Goal: Task Accomplishment & Management: Use online tool/utility

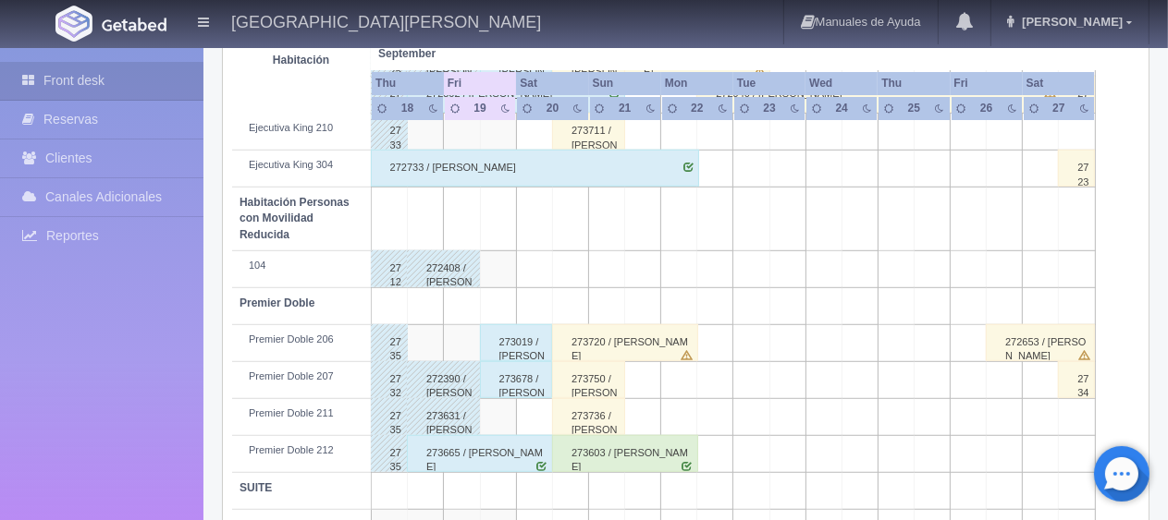
scroll to position [986, 0]
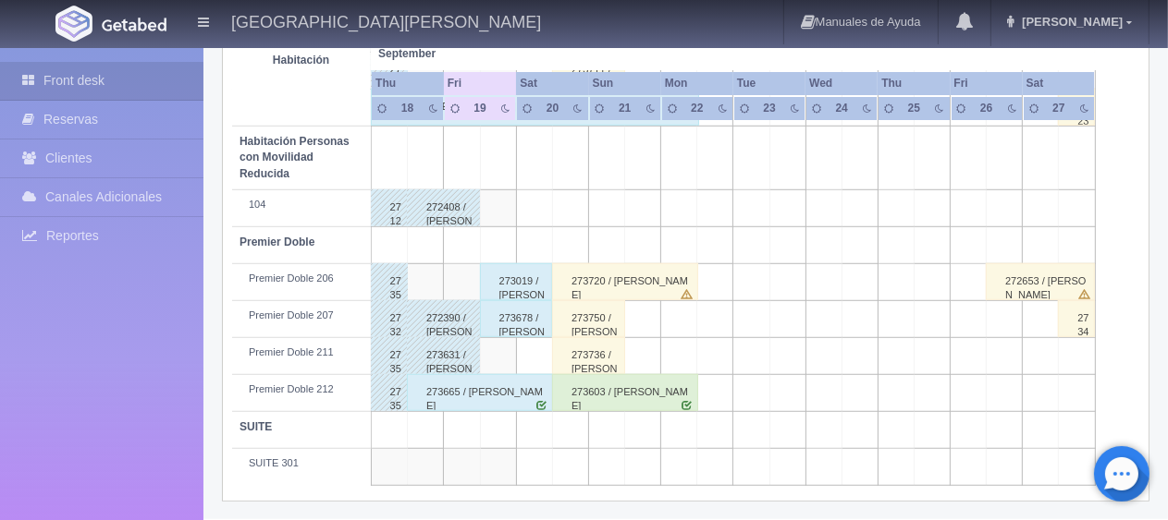
click at [515, 316] on div "273678 / [PERSON_NAME]" at bounding box center [516, 318] width 73 height 37
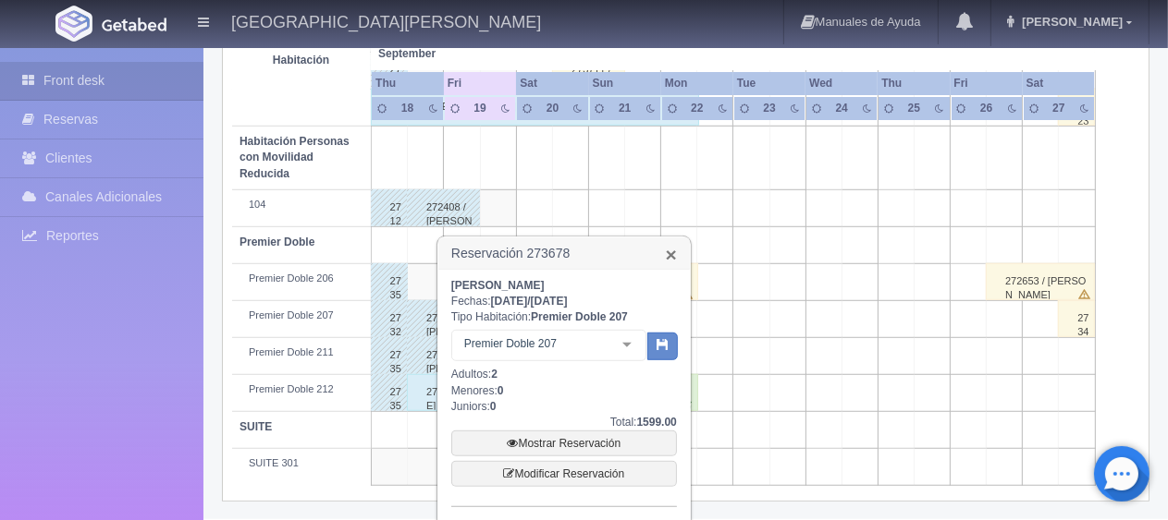
click at [669, 254] on link "×" at bounding box center [671, 254] width 11 height 19
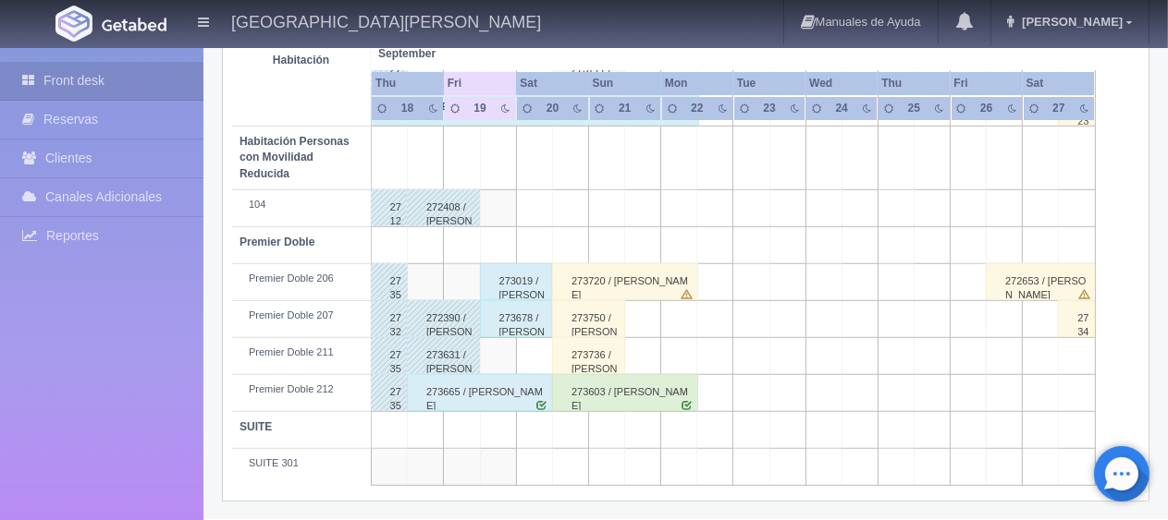
click at [496, 337] on td at bounding box center [498, 355] width 36 height 37
click at [521, 320] on div "273678 / [PERSON_NAME]" at bounding box center [516, 318] width 73 height 37
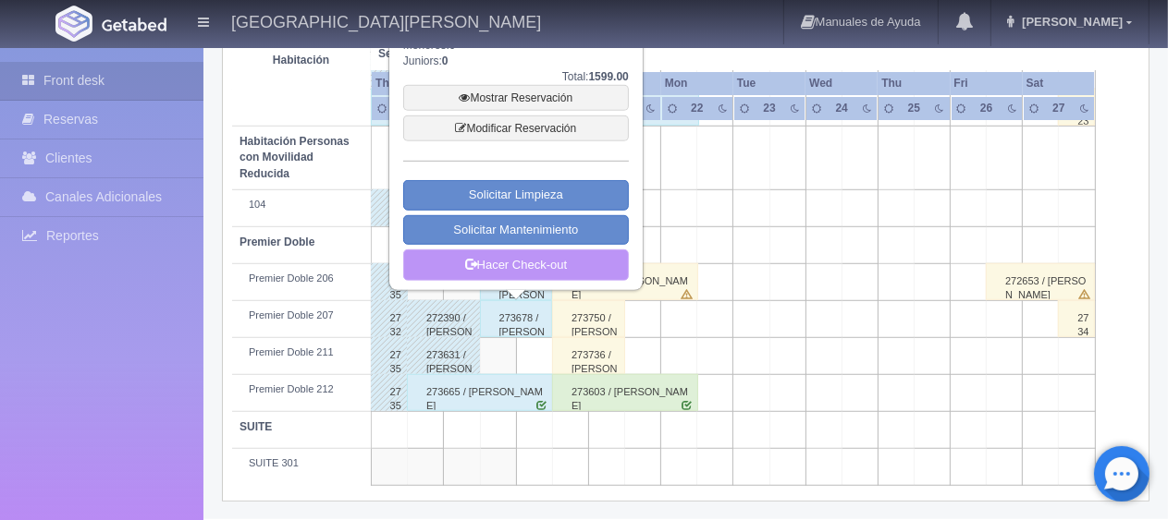
click at [551, 262] on link "Hacer Check-out" at bounding box center [516, 265] width 226 height 31
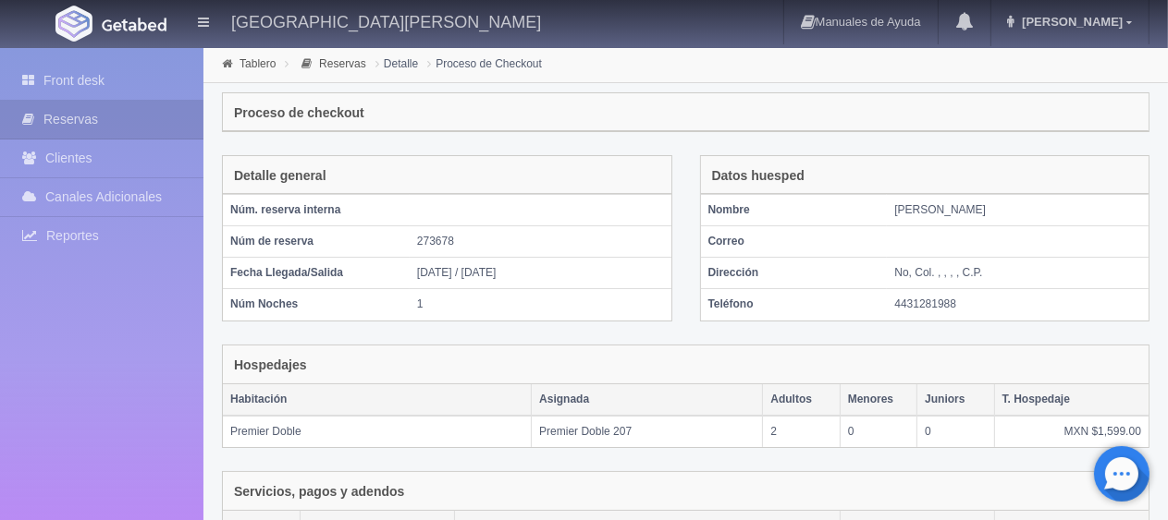
scroll to position [312, 0]
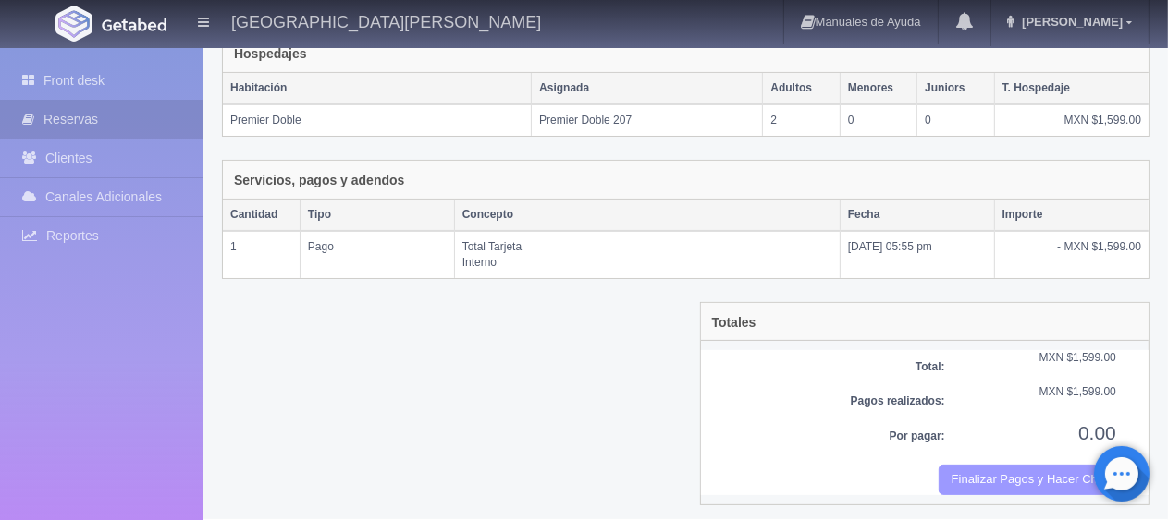
click at [1019, 477] on button "Finalizar Pagos y Hacer Checkout" at bounding box center [1027, 480] width 178 height 31
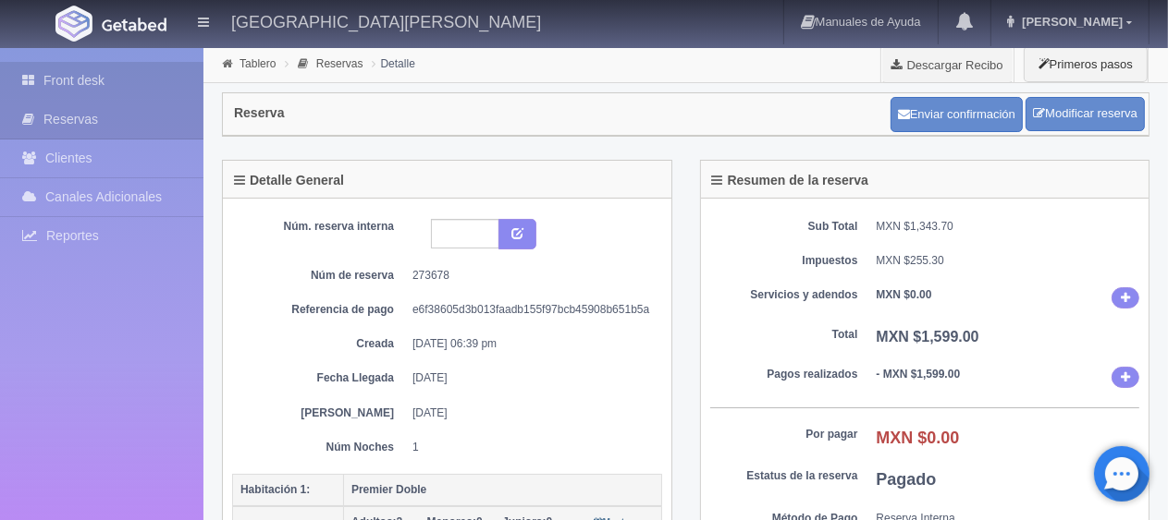
click at [147, 80] on link "Front desk" at bounding box center [101, 81] width 203 height 38
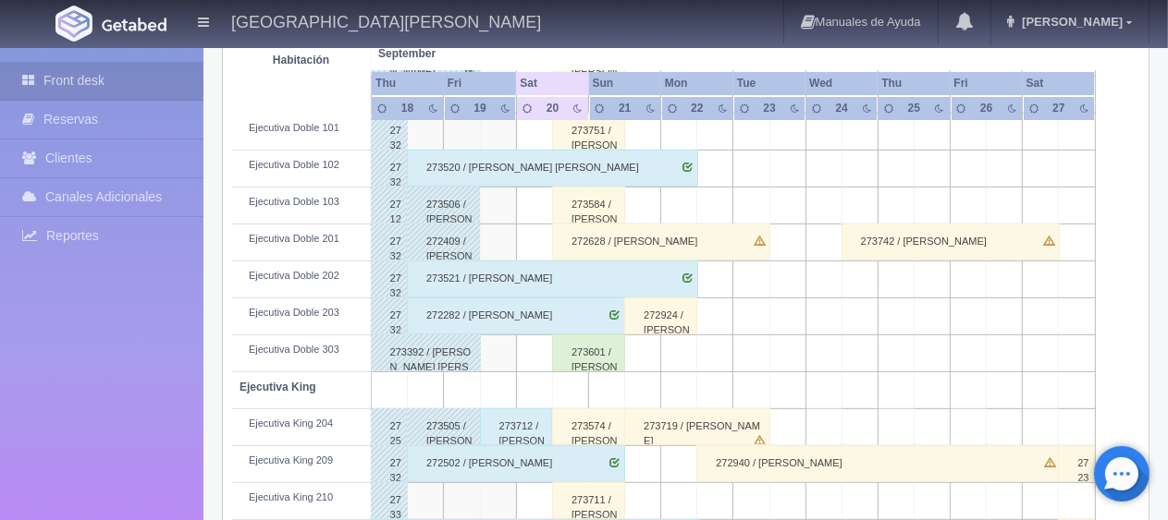
scroll to position [924, 0]
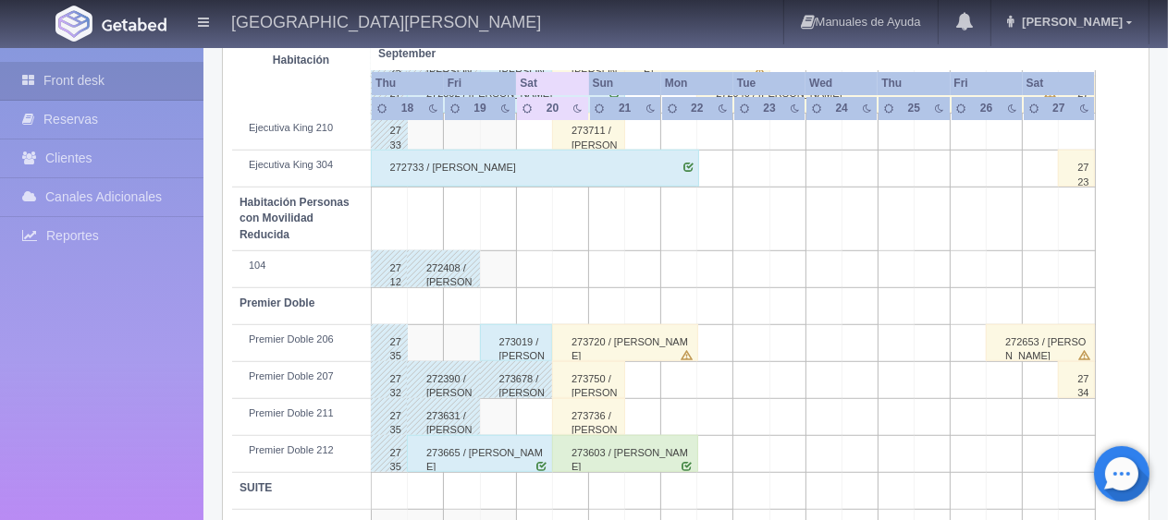
click at [529, 455] on div "273665 / Luis Camaño" at bounding box center [480, 453] width 146 height 37
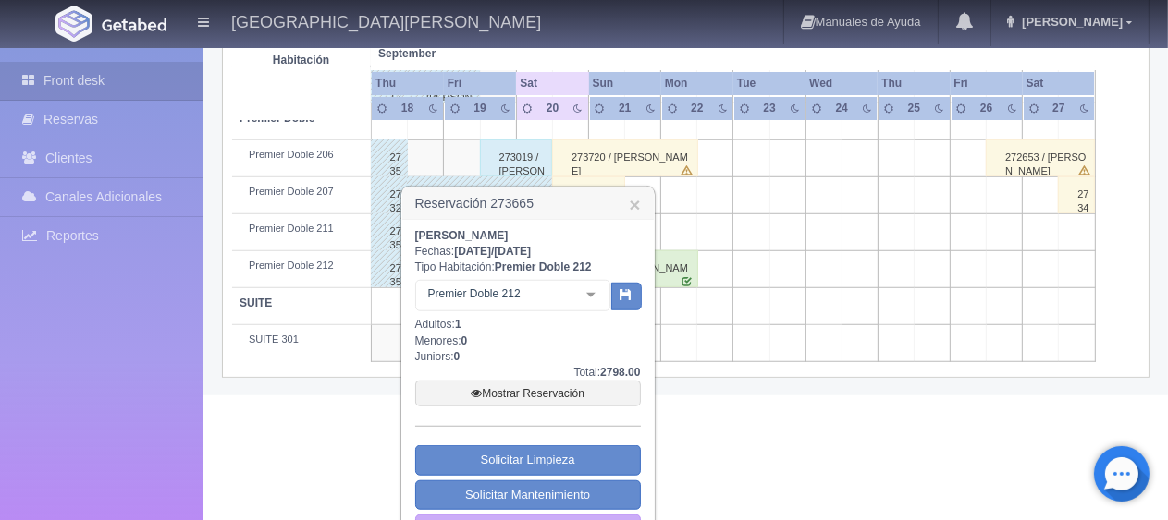
scroll to position [1151, 0]
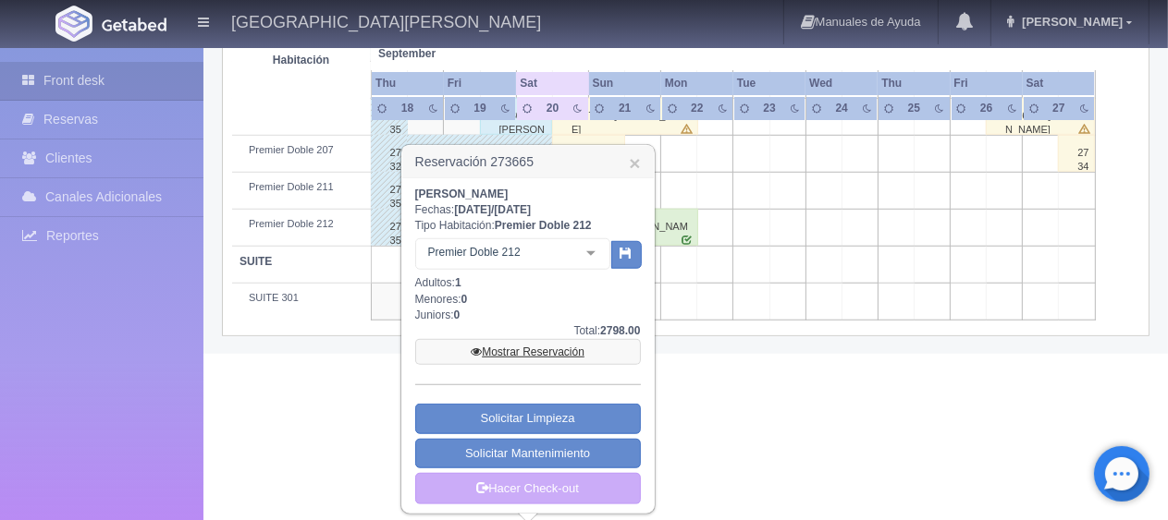
click at [542, 347] on link "Mostrar Reservación" at bounding box center [528, 352] width 226 height 26
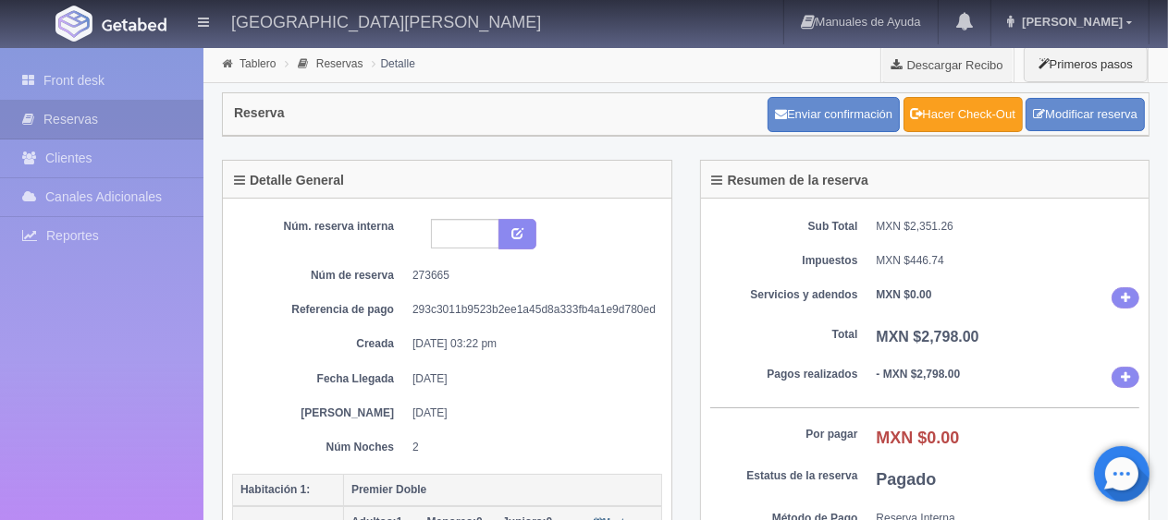
click at [973, 121] on link "Hacer Check-Out" at bounding box center [962, 114] width 119 height 35
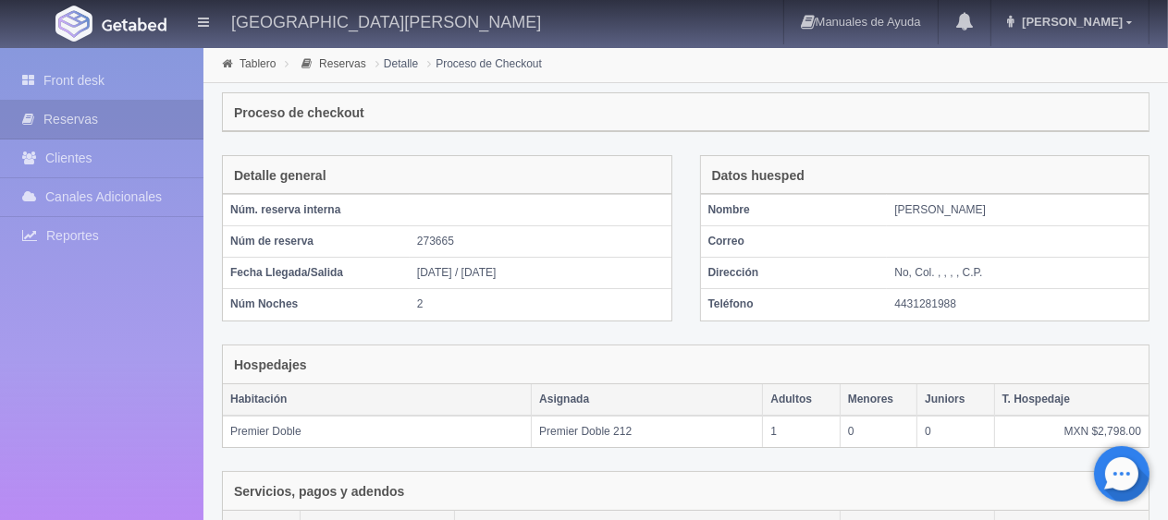
click at [882, 331] on div "Datos huesped Nombre Luis Camaño Correo Dirección No, Col. , , , , C.P. Teléfon…" at bounding box center [925, 250] width 478 height 190
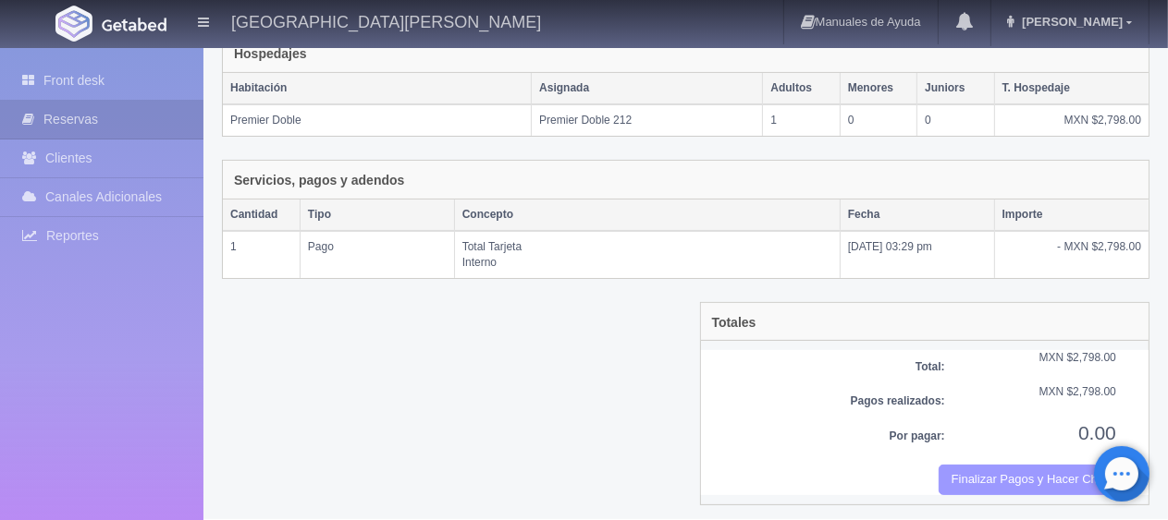
click at [982, 468] on button "Finalizar Pagos y Hacer Checkout" at bounding box center [1027, 480] width 178 height 31
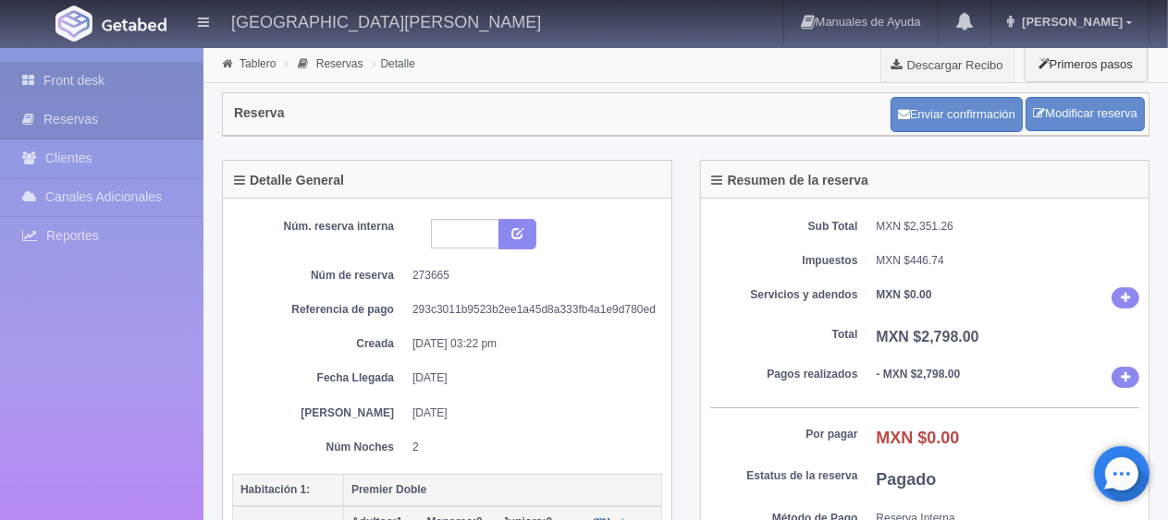
click at [113, 84] on link "Front desk" at bounding box center [101, 81] width 203 height 38
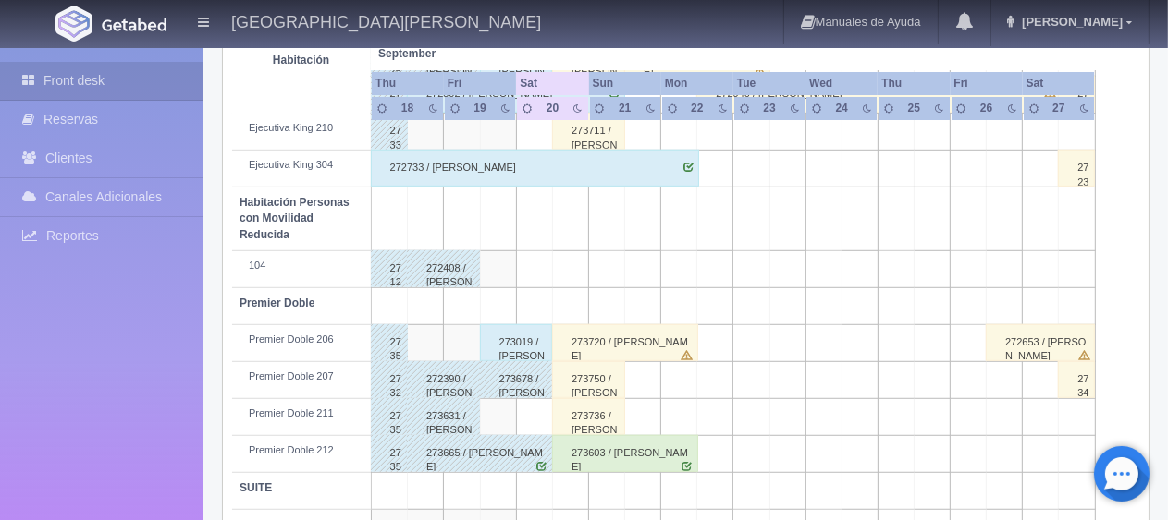
scroll to position [986, 0]
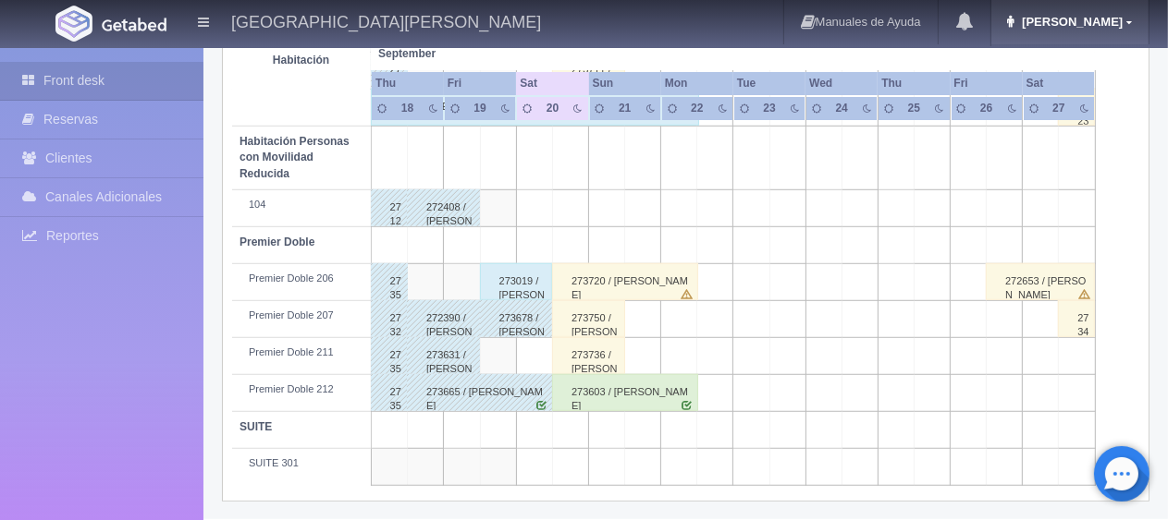
click at [1088, 31] on link "[PERSON_NAME]" at bounding box center [1069, 22] width 157 height 44
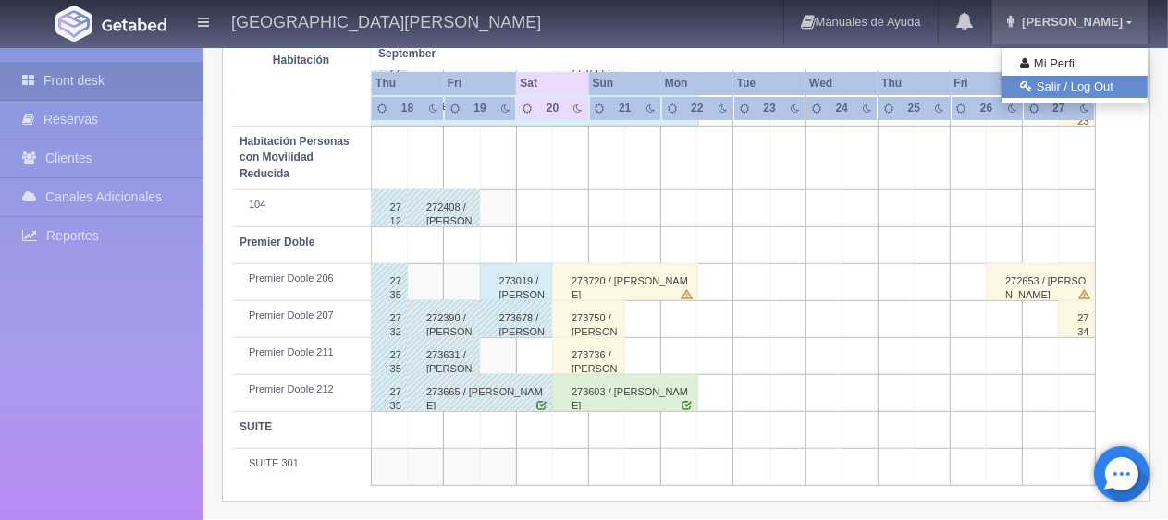
click at [1064, 87] on link "Salir / Log Out" at bounding box center [1074, 87] width 146 height 23
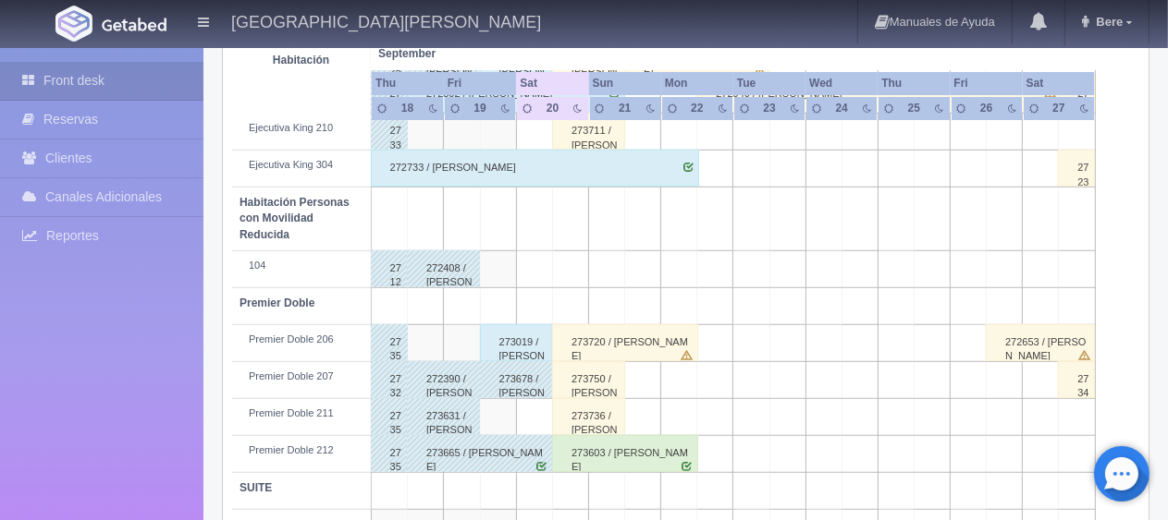
scroll to position [986, 0]
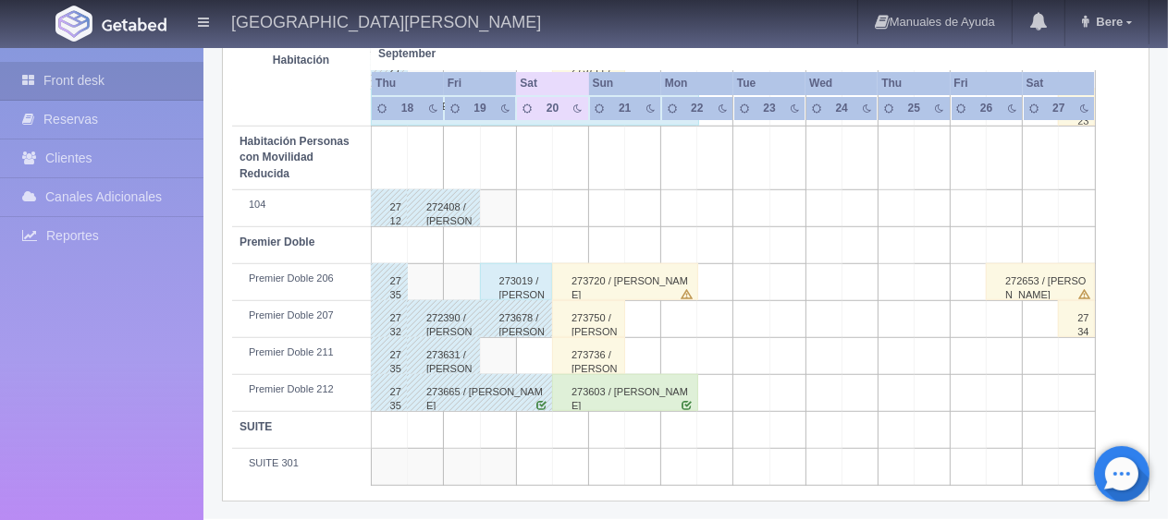
click at [513, 275] on div "273019 / [PERSON_NAME]" at bounding box center [516, 281] width 73 height 37
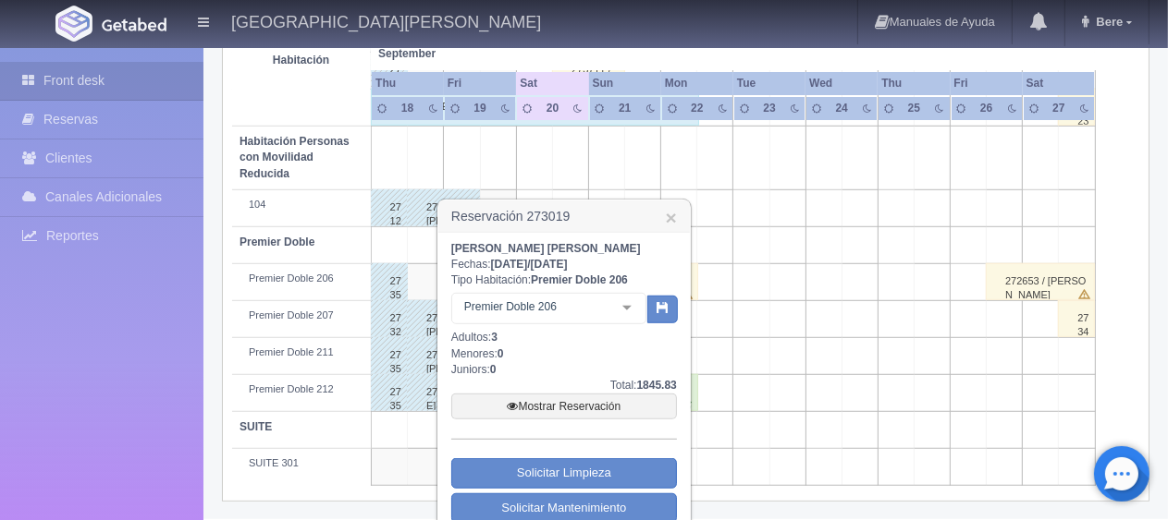
scroll to position [1040, 0]
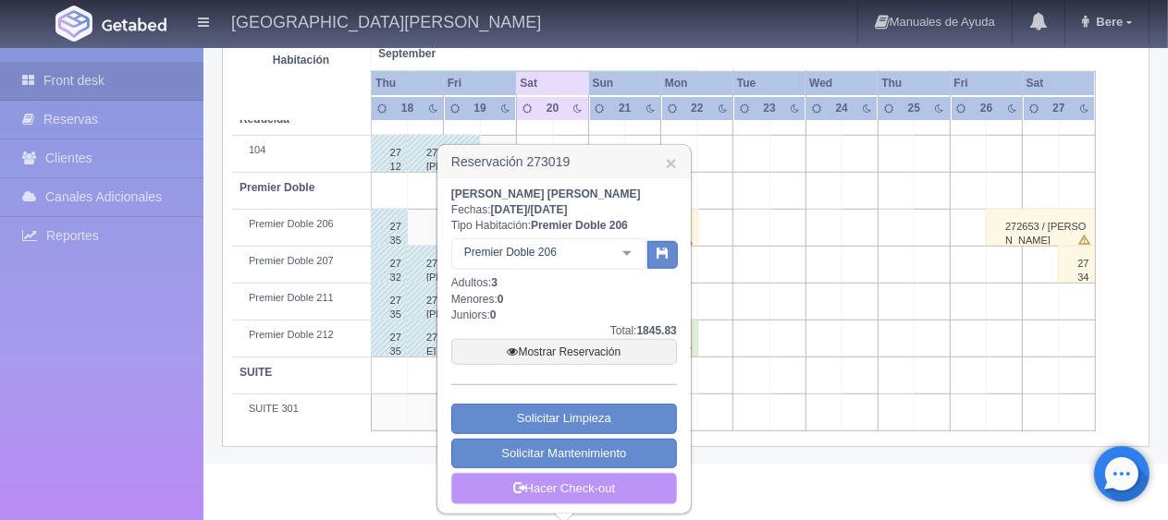
click at [584, 486] on link "Hacer Check-out" at bounding box center [564, 488] width 226 height 31
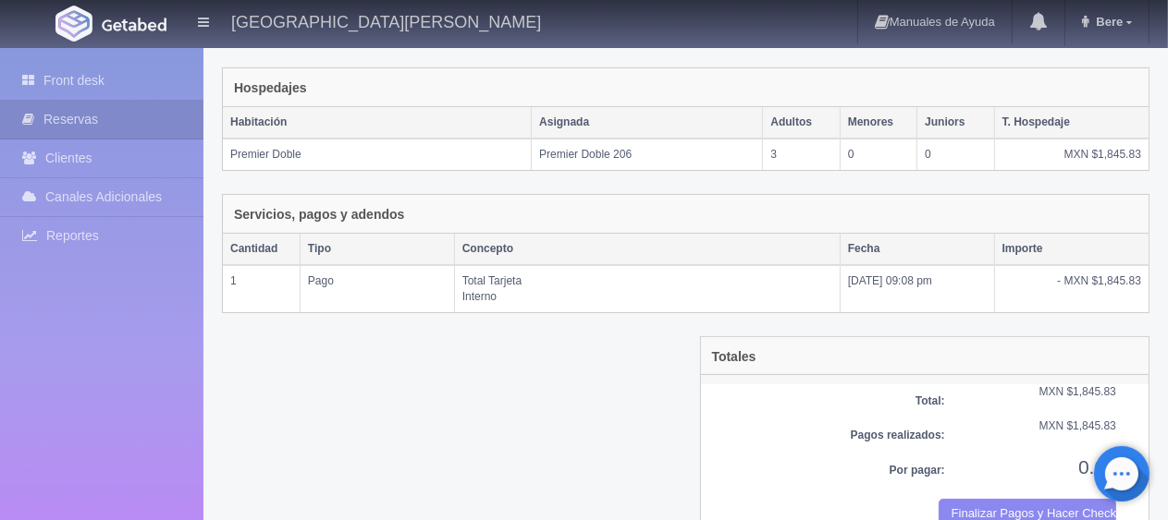
scroll to position [312, 0]
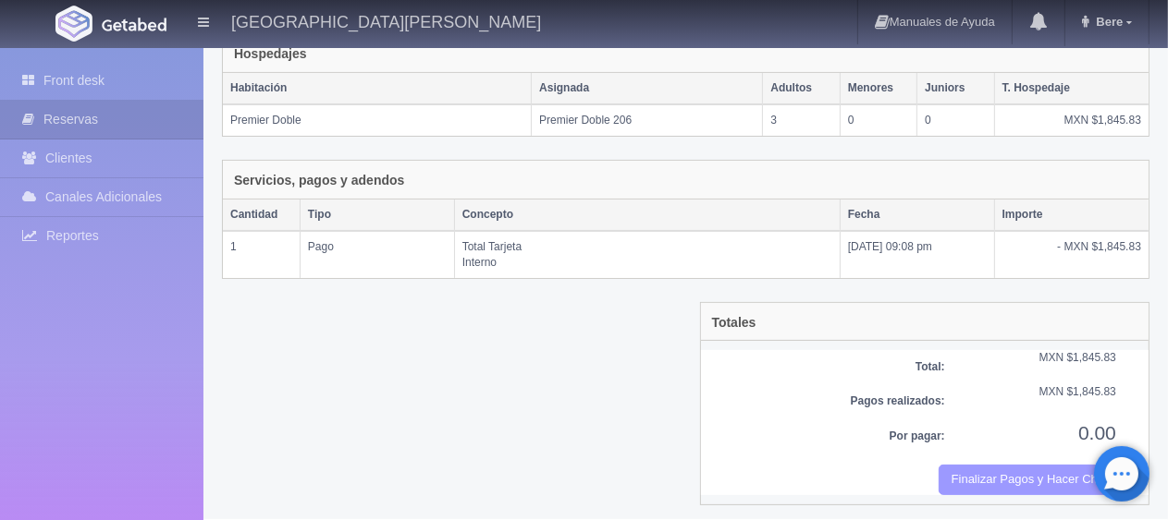
click at [1036, 475] on button "Finalizar Pagos y Hacer Checkout" at bounding box center [1027, 480] width 178 height 31
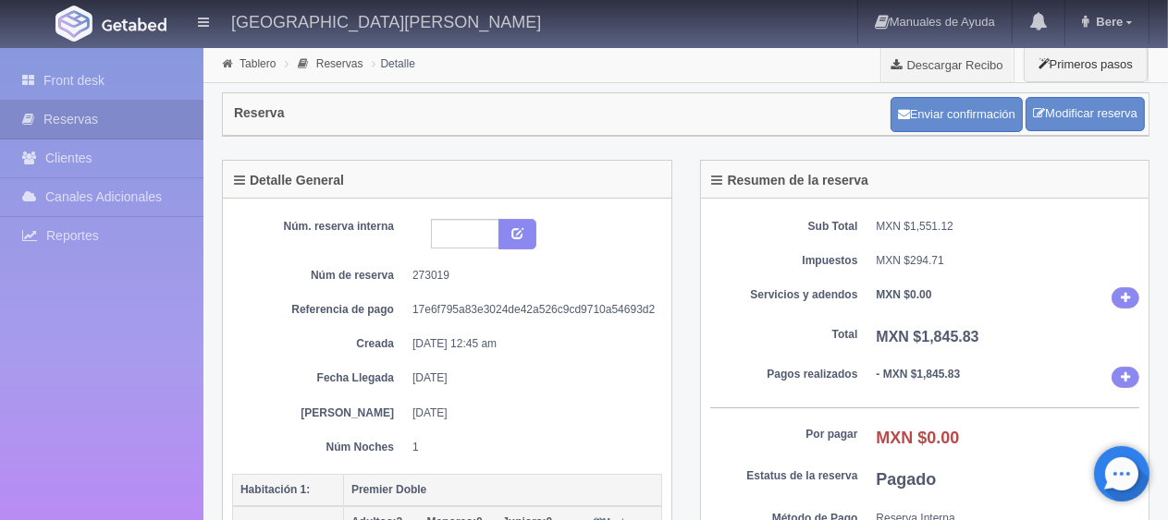
click at [55, 55] on div "Front desk Reservas Clientes Canales Adicionales Channex Reportes Reporte del d…" at bounding box center [101, 308] width 203 height 520
click at [48, 72] on link "Front desk" at bounding box center [101, 81] width 203 height 38
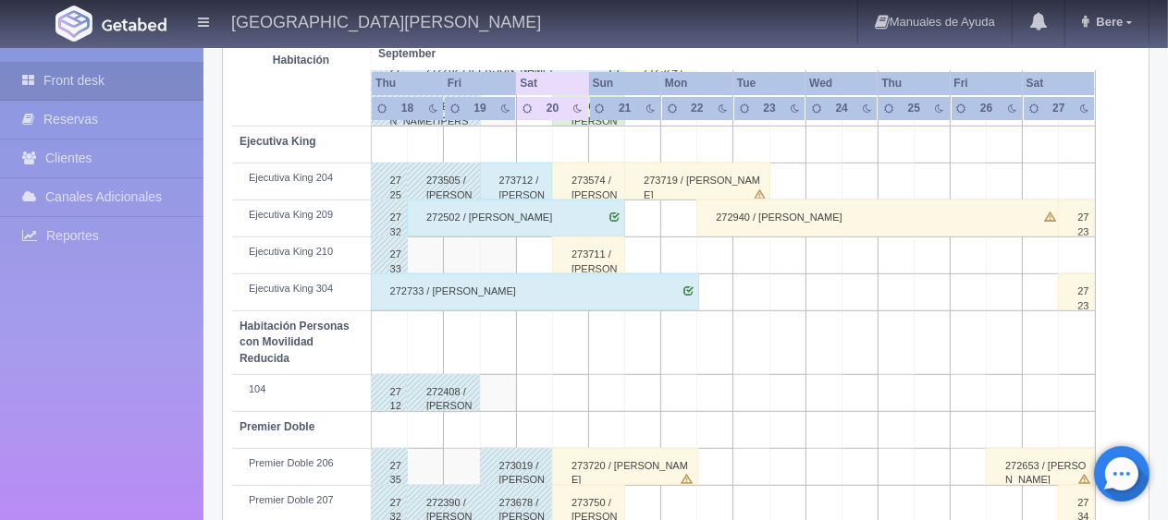
scroll to position [708, 0]
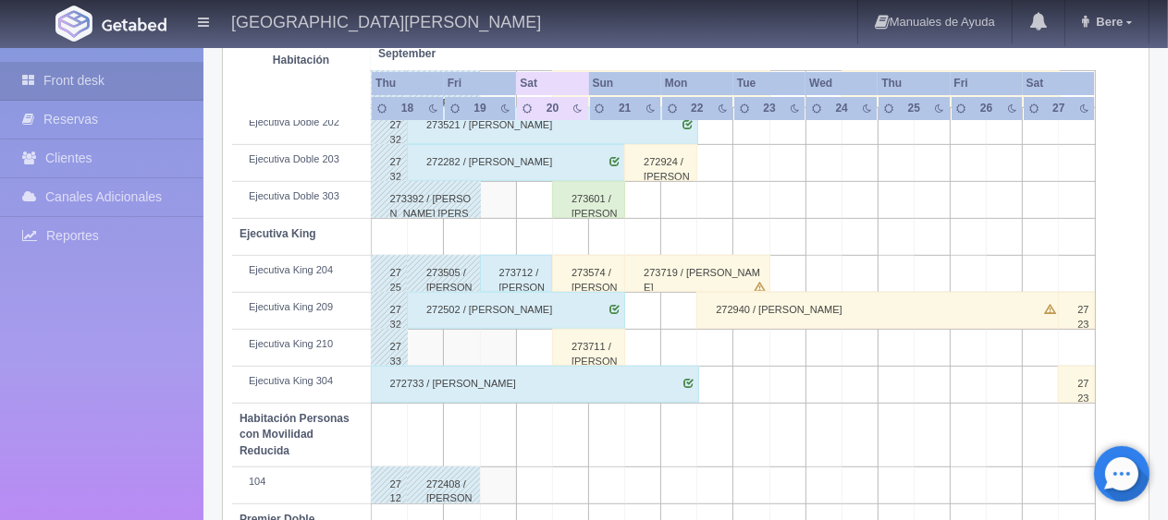
click at [518, 270] on div "273712 / Jorge Luis Corral Urbina" at bounding box center [516, 273] width 73 height 37
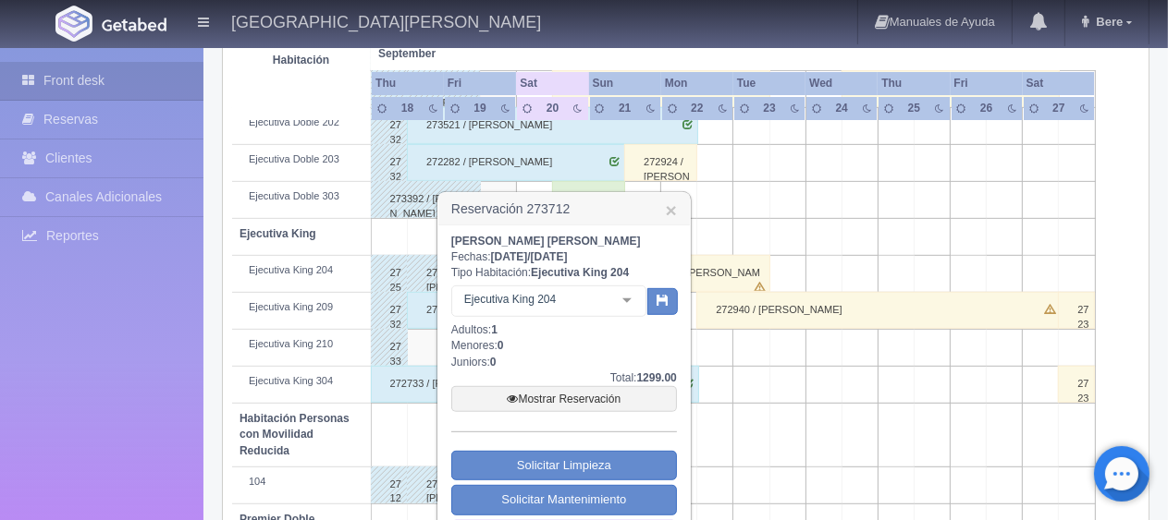
scroll to position [893, 0]
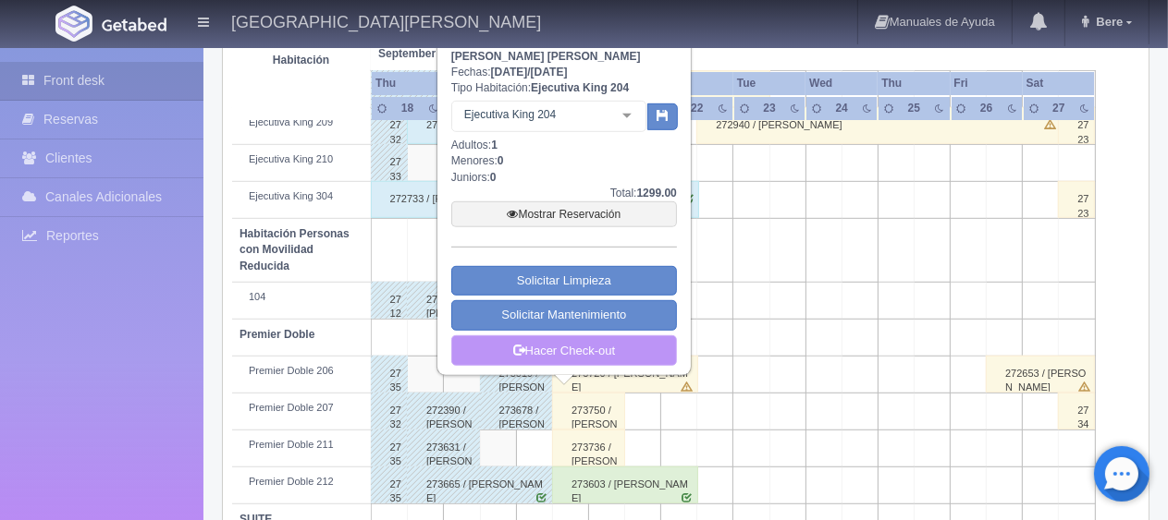
click at [557, 342] on link "Hacer Check-out" at bounding box center [564, 351] width 226 height 31
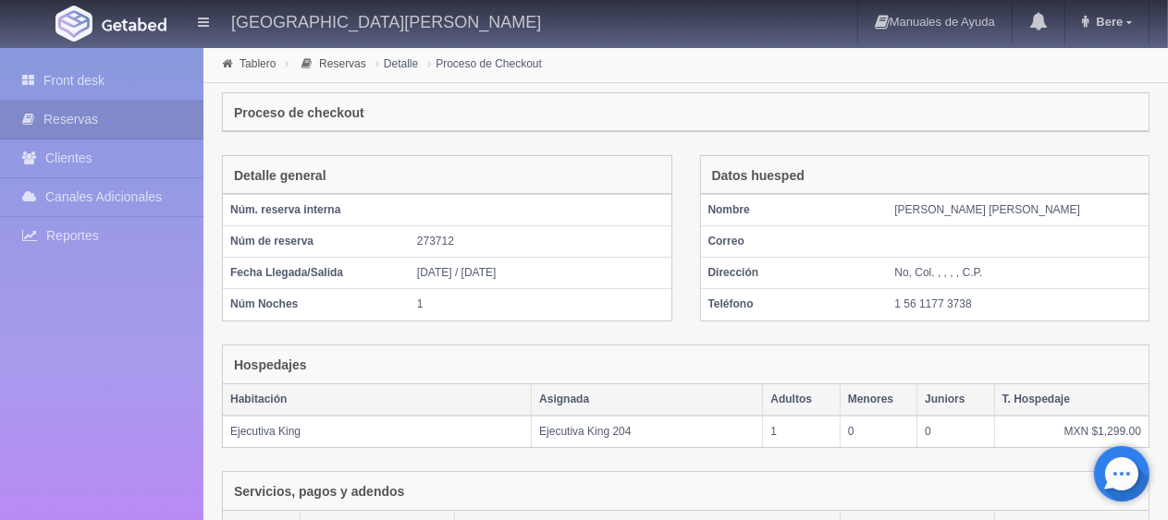
scroll to position [312, 0]
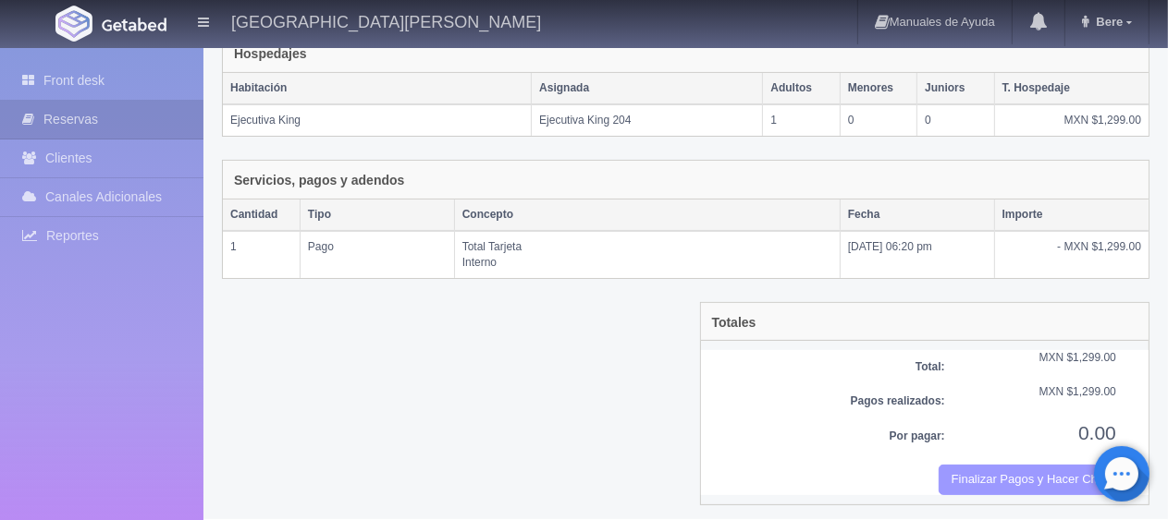
click at [955, 465] on button "Finalizar Pagos y Hacer Checkout" at bounding box center [1027, 480] width 178 height 31
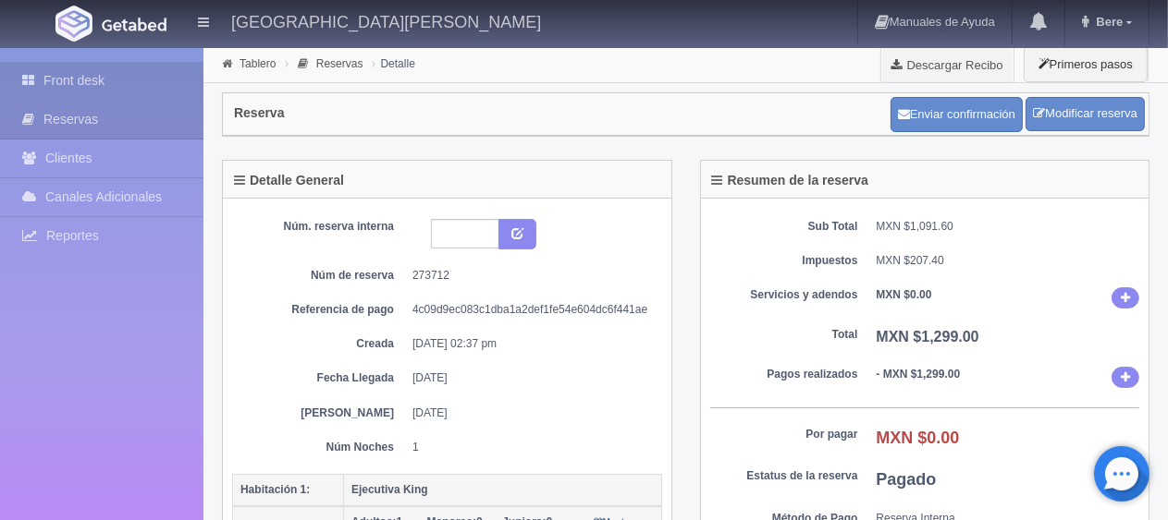
click at [67, 91] on link "Front desk" at bounding box center [101, 81] width 203 height 38
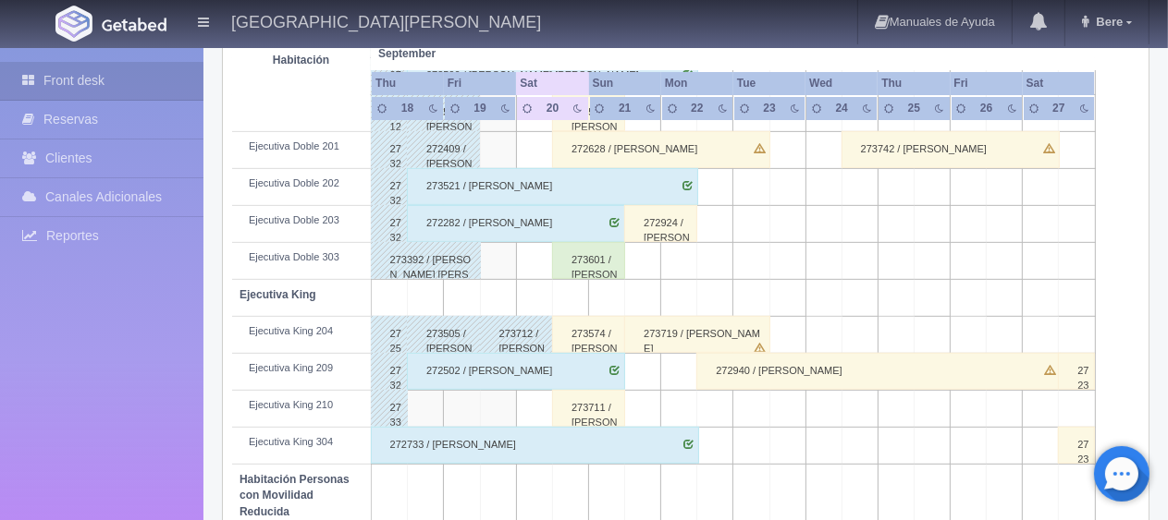
scroll to position [986, 0]
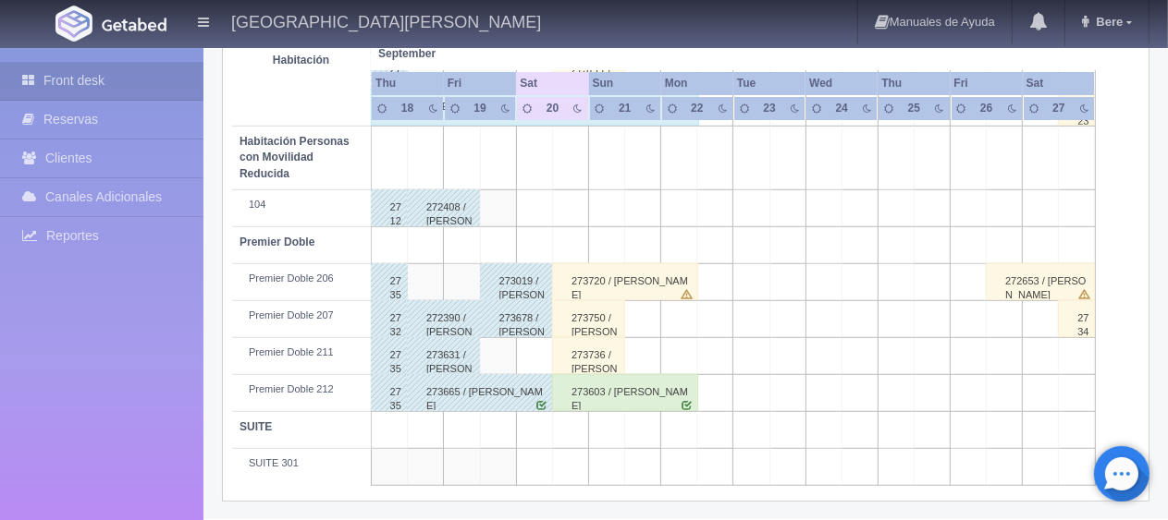
click at [577, 360] on div "273736 / [PERSON_NAME]" at bounding box center [588, 355] width 73 height 37
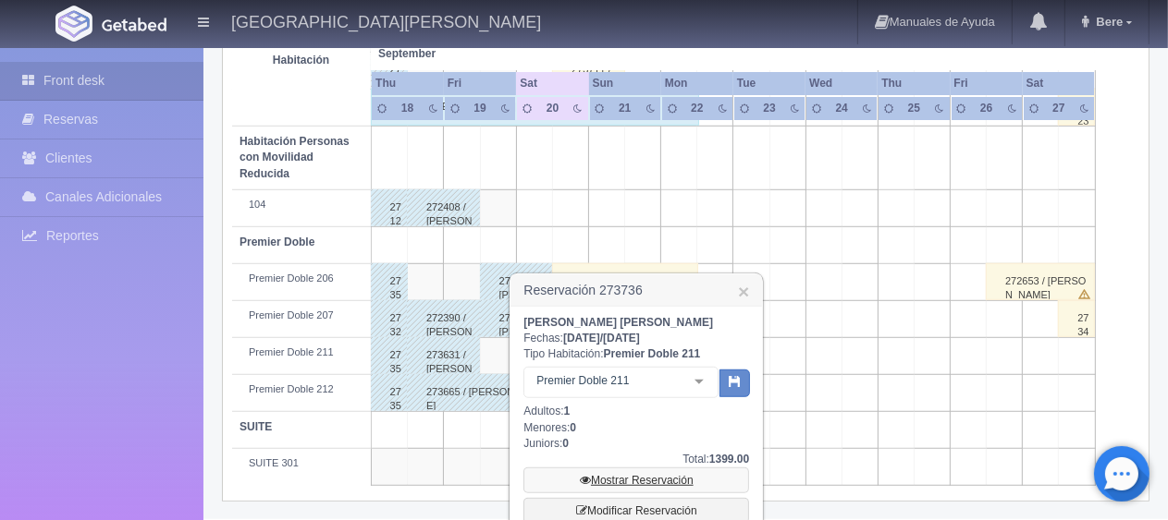
click at [620, 486] on link "Mostrar Reservación" at bounding box center [636, 481] width 226 height 26
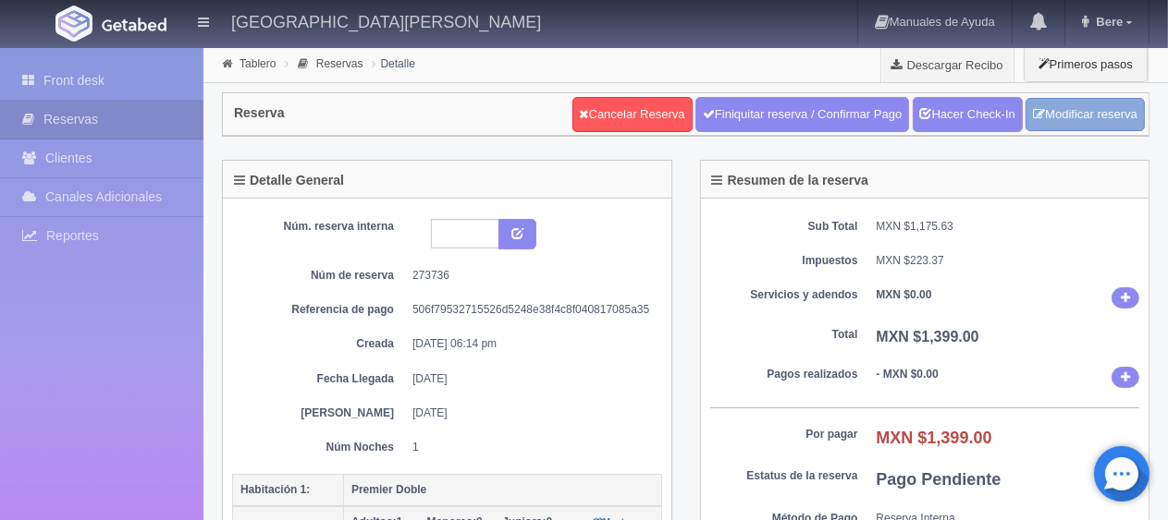
click at [1035, 110] on icon at bounding box center [1039, 114] width 12 height 12
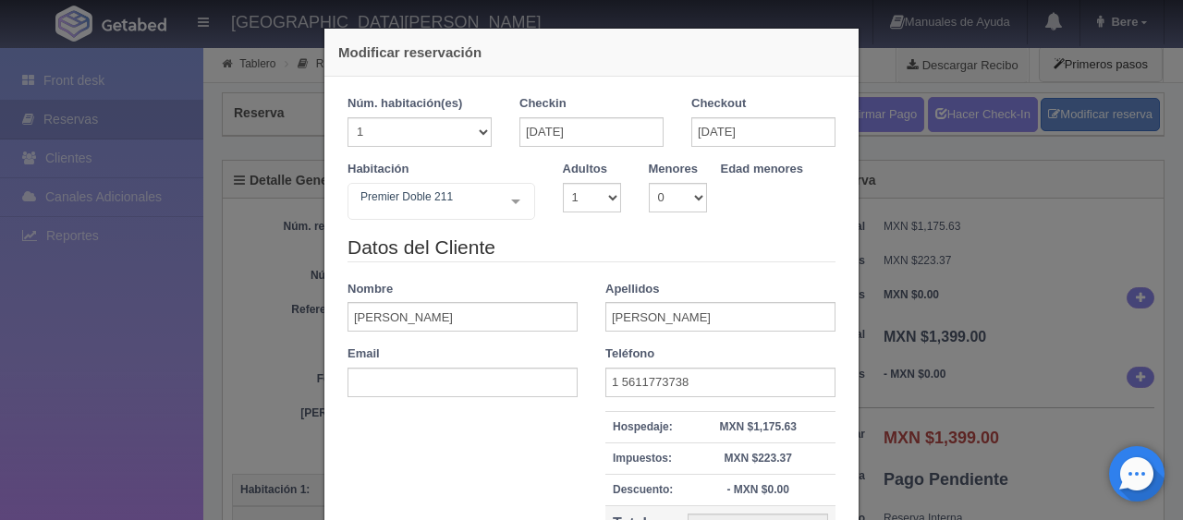
click at [621, 235] on legend "Datos del Cliente" at bounding box center [592, 248] width 488 height 29
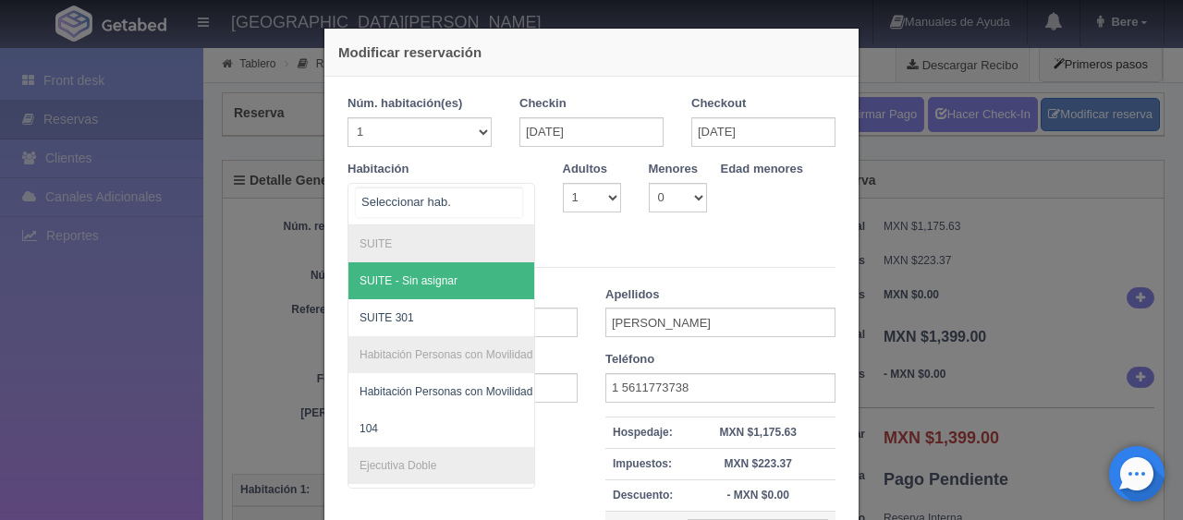
click at [513, 202] on div at bounding box center [515, 201] width 37 height 35
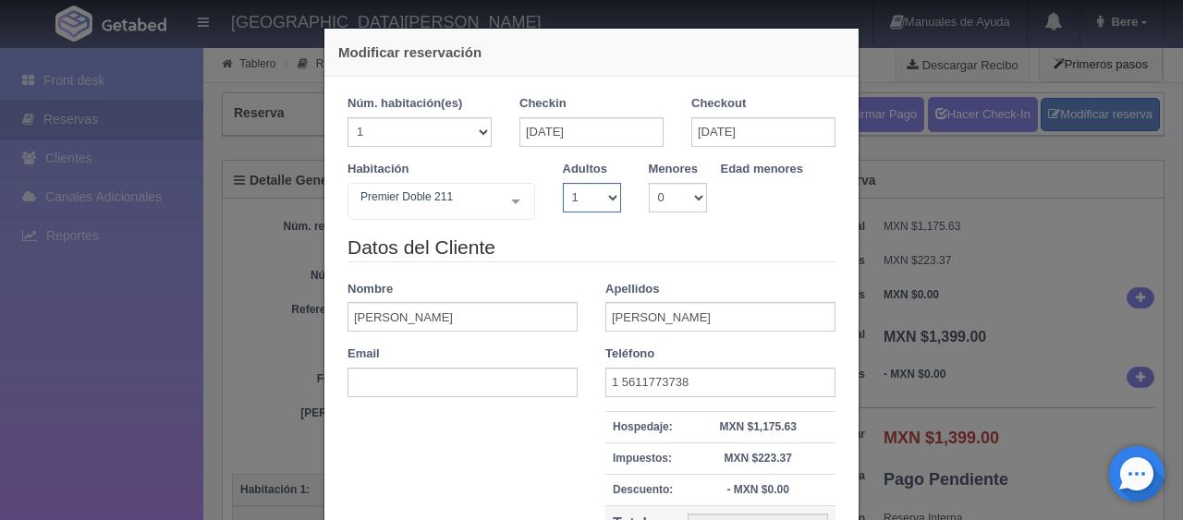
click at [573, 202] on select "1 2 3 4 5 6 7 8 9 10" at bounding box center [592, 198] width 58 height 30
select select "2"
click at [563, 183] on select "1 2 3 4 5 6 7 8 9 10" at bounding box center [592, 198] width 58 height 30
click at [577, 209] on select "1 2 3 4 5 6 7 8 9 10" at bounding box center [592, 198] width 58 height 30
checkbox input "false"
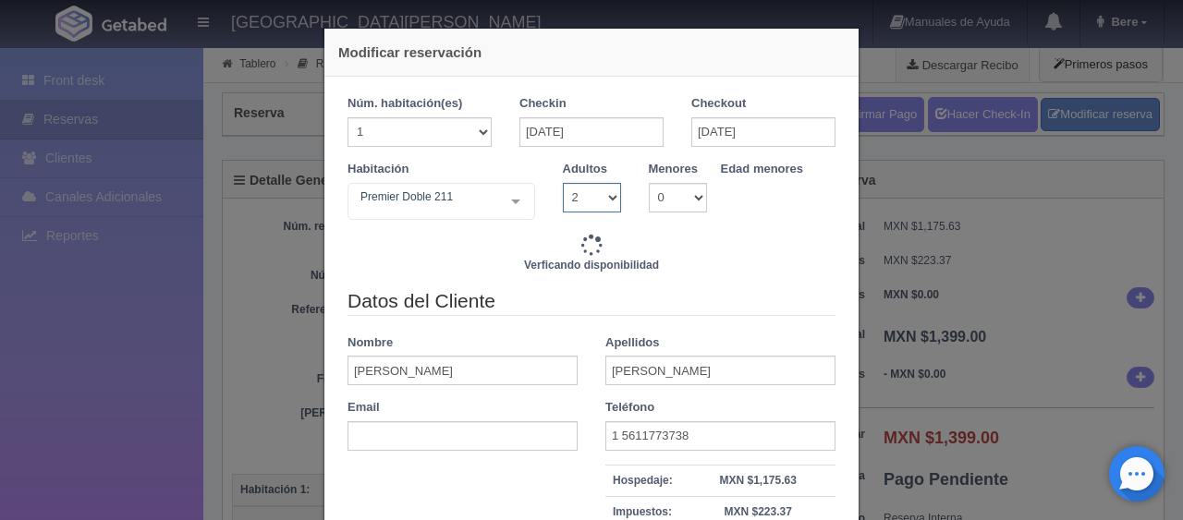
select select "1"
click at [563, 183] on select "1 2 3 4 5 6 7 8 9 10" at bounding box center [592, 198] width 58 height 30
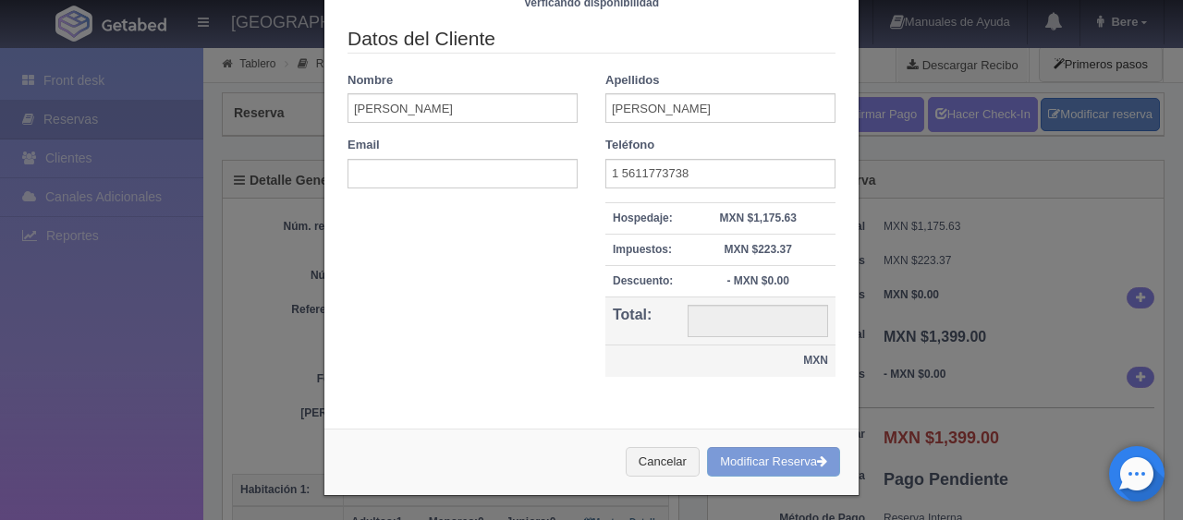
checkbox input "false"
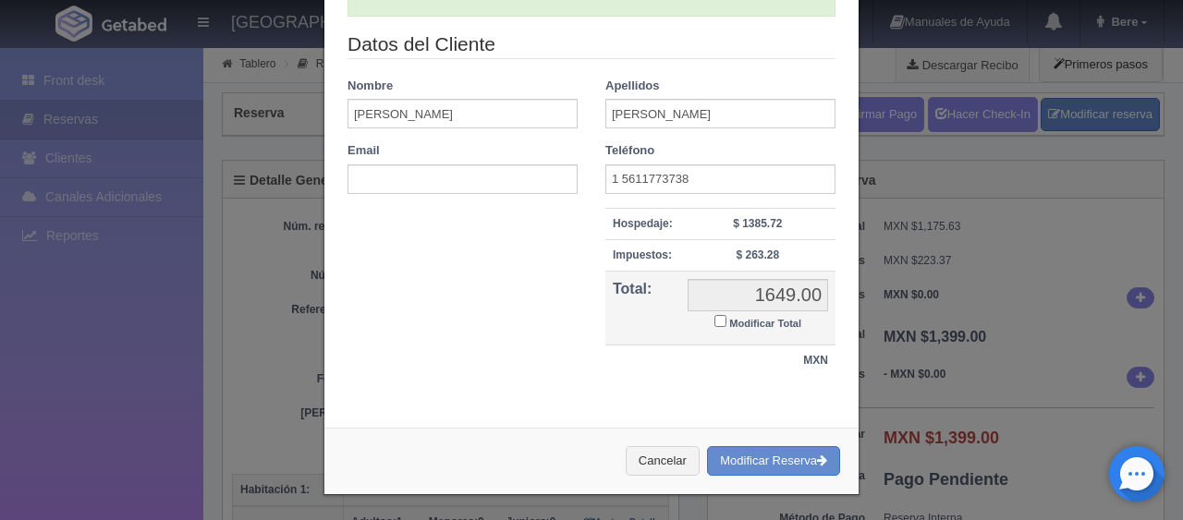
type input "1399.00"
click at [715, 322] on input "Modificar Total" at bounding box center [721, 321] width 12 height 12
checkbox input "true"
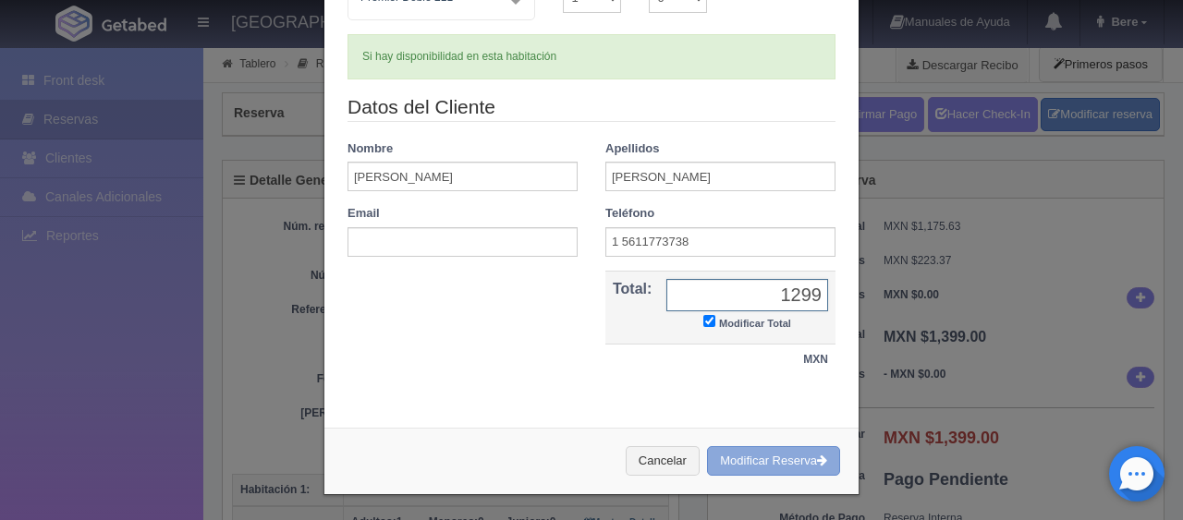
type input "1299"
click at [817, 458] on icon "button" at bounding box center [822, 461] width 10 height 12
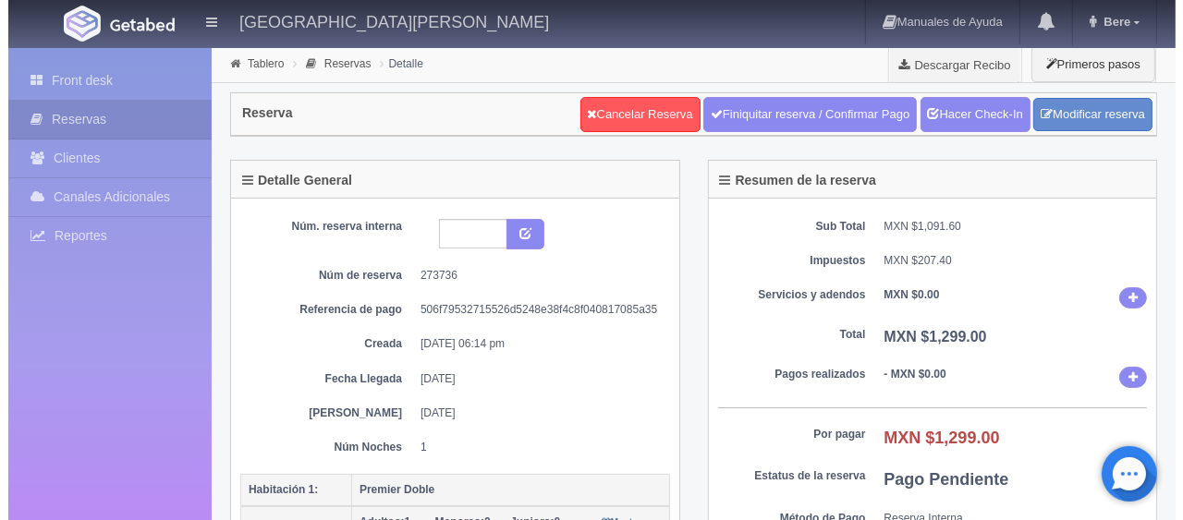
scroll to position [185, 0]
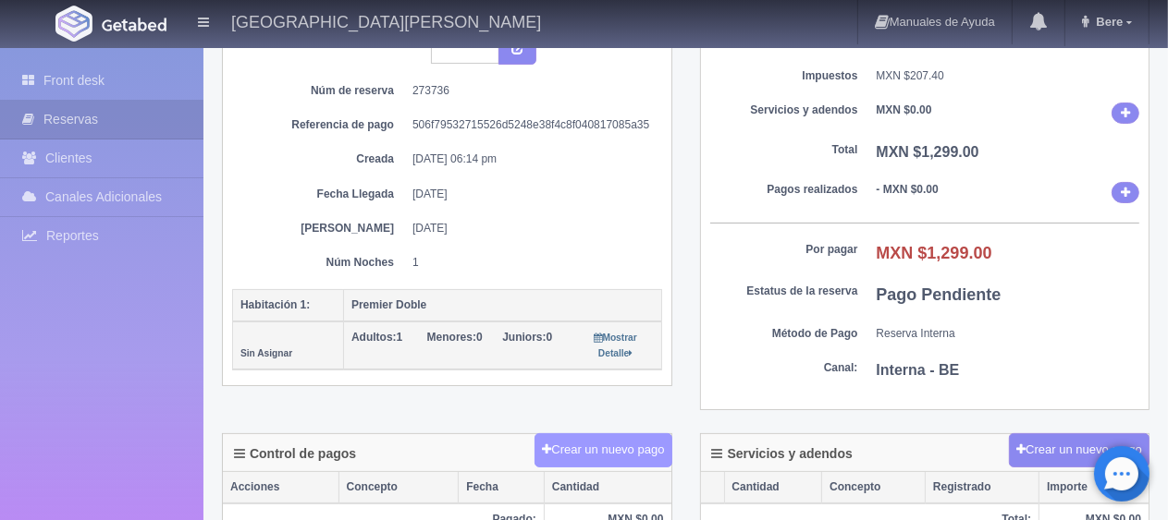
click at [553, 441] on button "Crear un nuevo pago" at bounding box center [602, 451] width 137 height 34
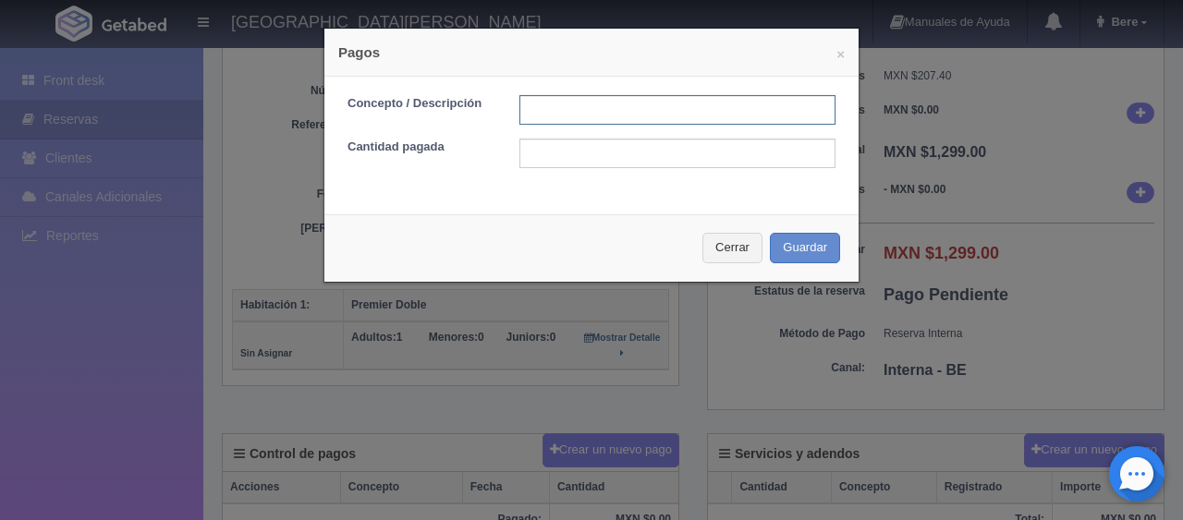
click at [545, 113] on input "text" at bounding box center [678, 110] width 316 height 30
type input "Total Tarjeta"
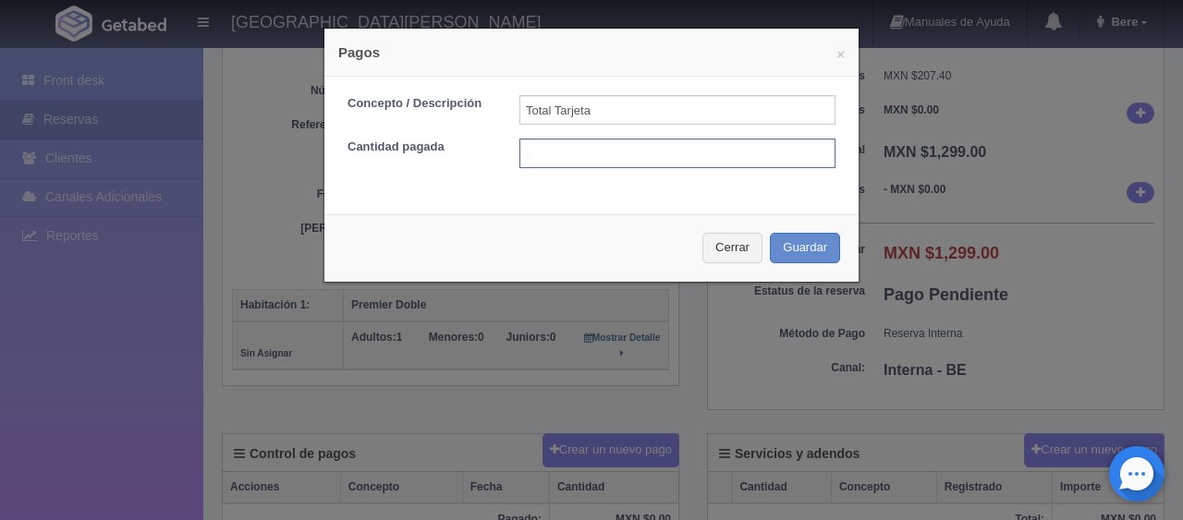
click at [617, 153] on input "text" at bounding box center [678, 154] width 316 height 30
type input "1299"
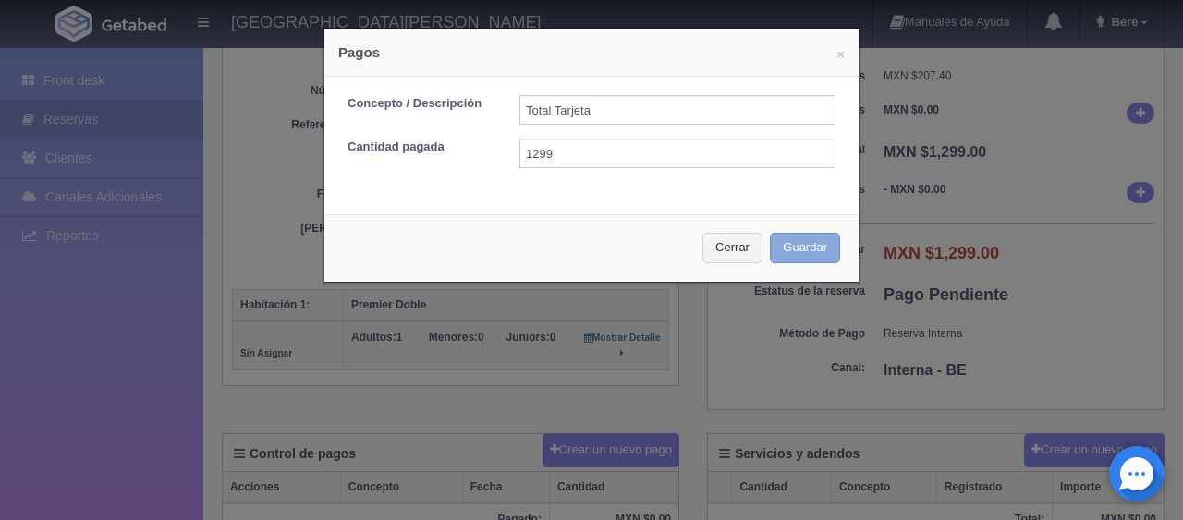
click at [801, 251] on button "Guardar" at bounding box center [805, 248] width 70 height 31
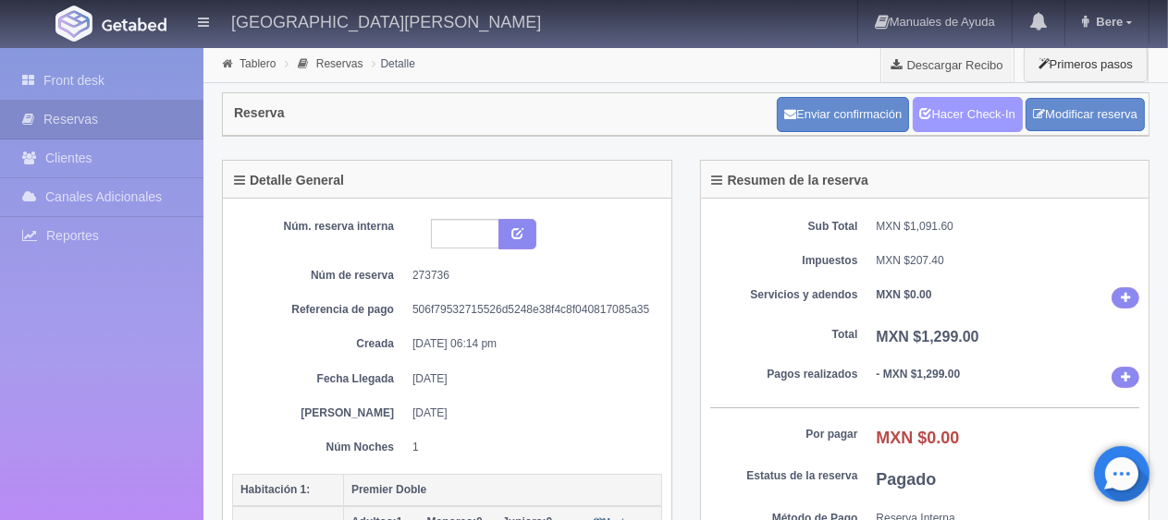
click at [929, 106] on link "Hacer Check-In" at bounding box center [967, 114] width 110 height 35
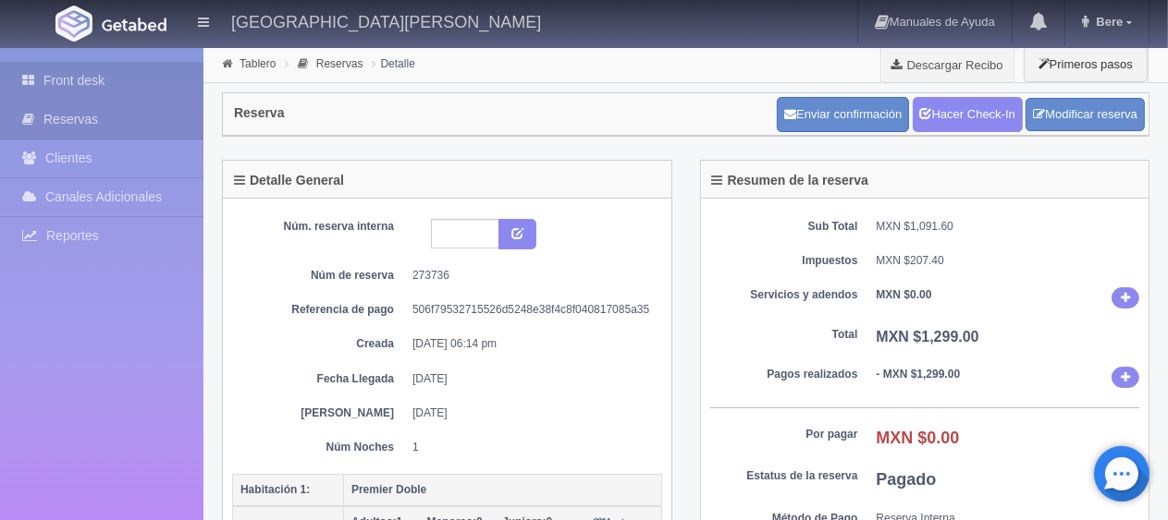
click at [112, 80] on link "Front desk" at bounding box center [101, 81] width 203 height 38
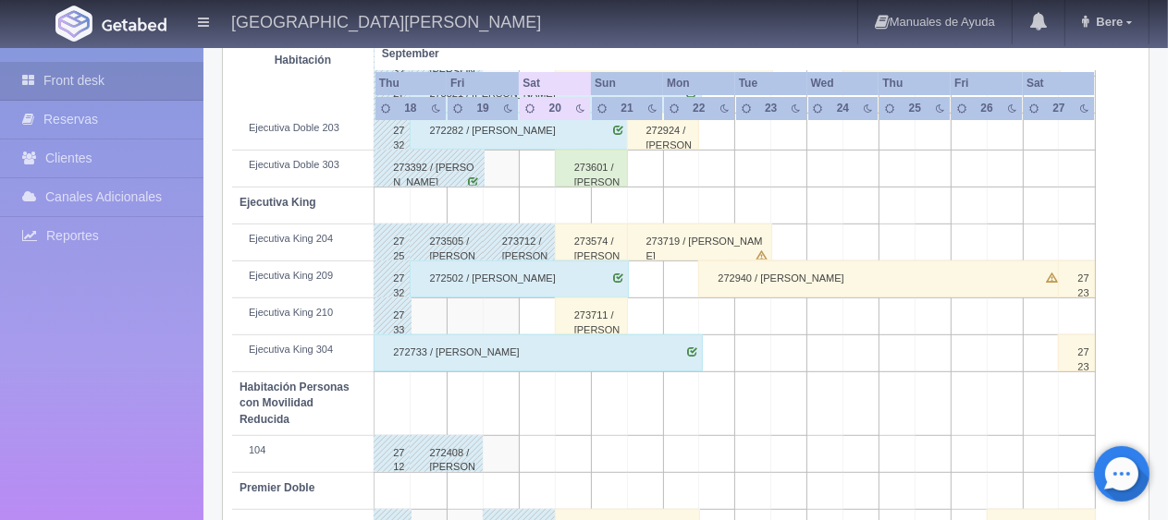
scroll to position [1020, 0]
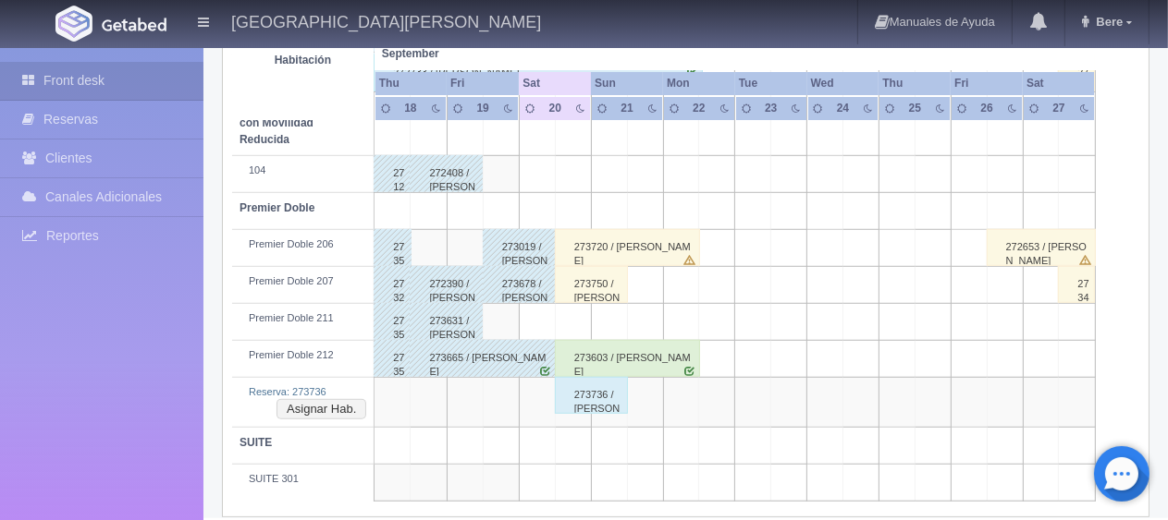
click at [590, 389] on div "273736 / [PERSON_NAME] [PERSON_NAME]" at bounding box center [591, 395] width 73 height 37
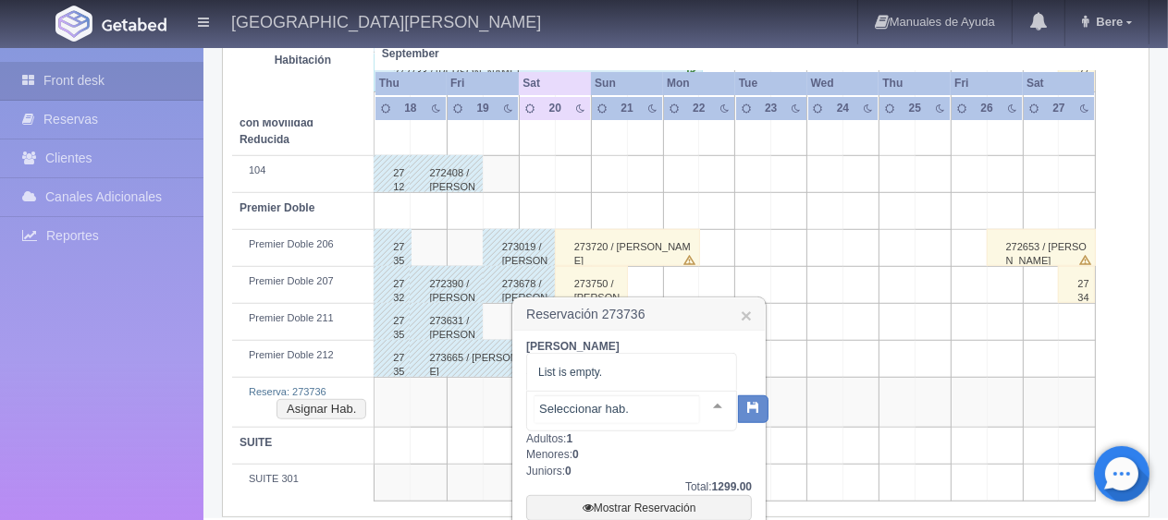
click at [632, 414] on div at bounding box center [631, 411] width 211 height 41
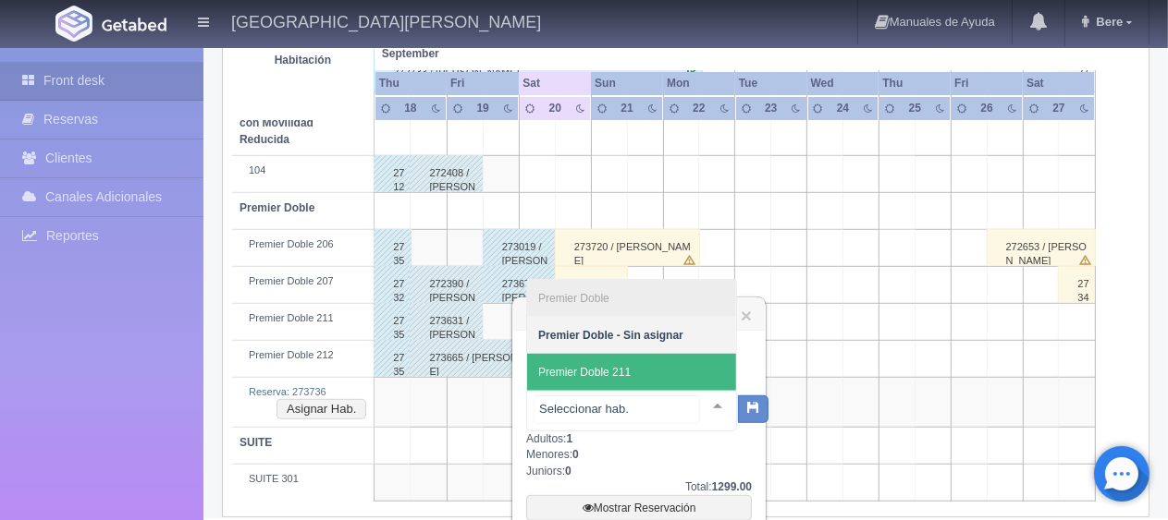
click at [650, 375] on span "Premier Doble 211" at bounding box center [631, 372] width 209 height 37
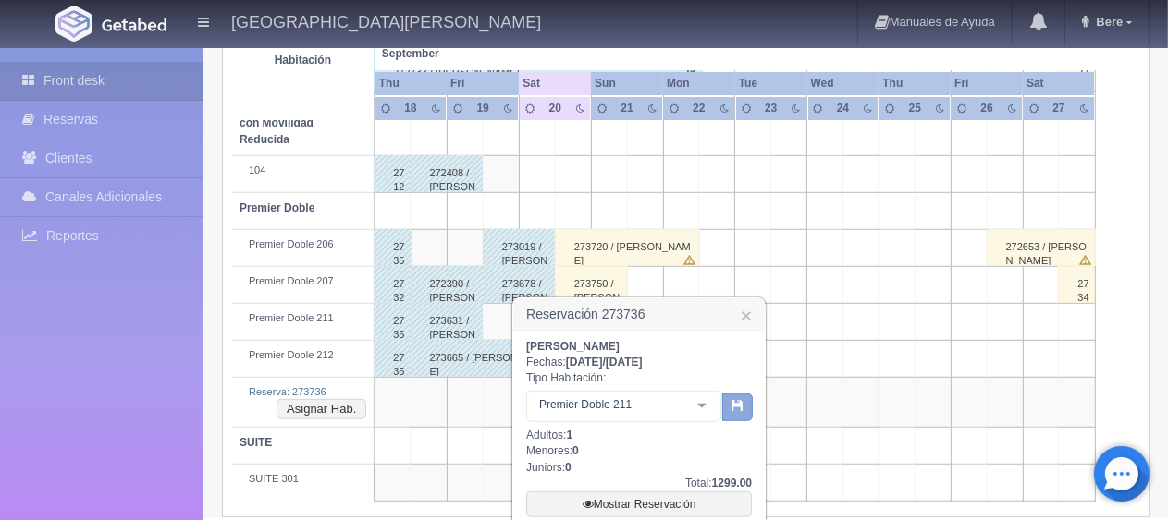
click at [745, 410] on button "button" at bounding box center [737, 408] width 31 height 28
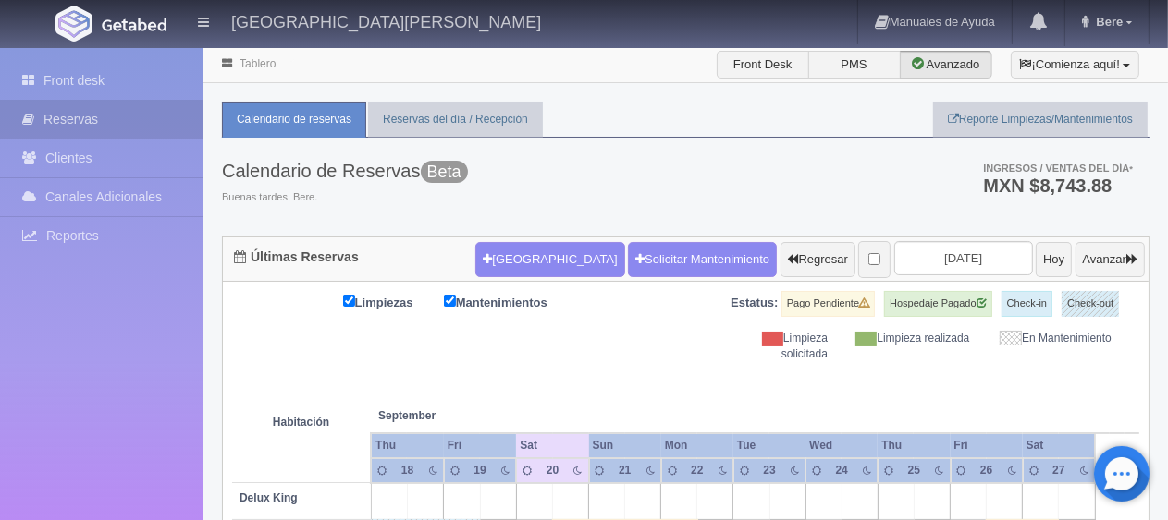
scroll to position [277, 0]
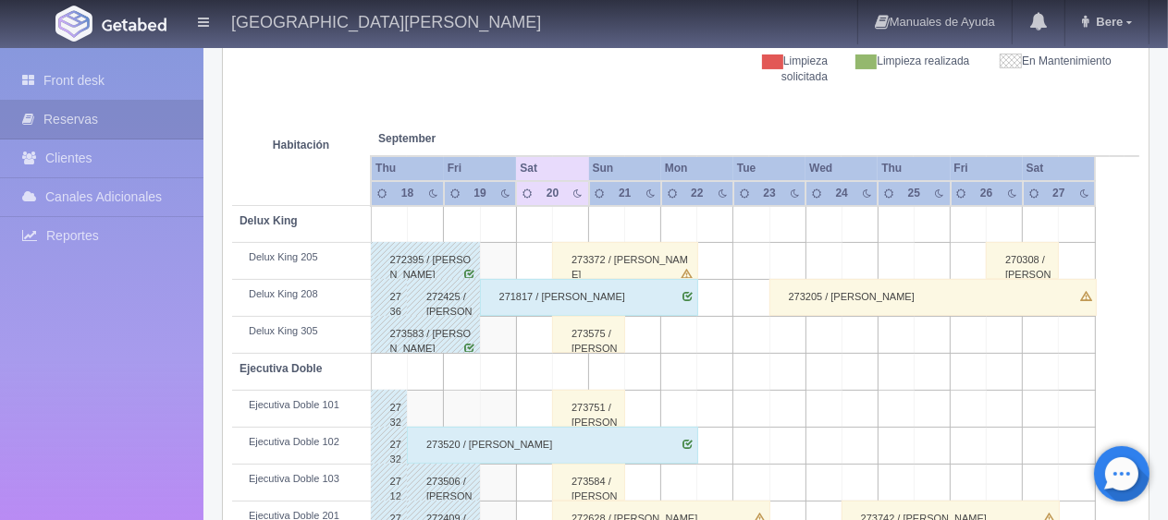
click at [596, 249] on div "273372 / [PERSON_NAME]" at bounding box center [625, 260] width 146 height 37
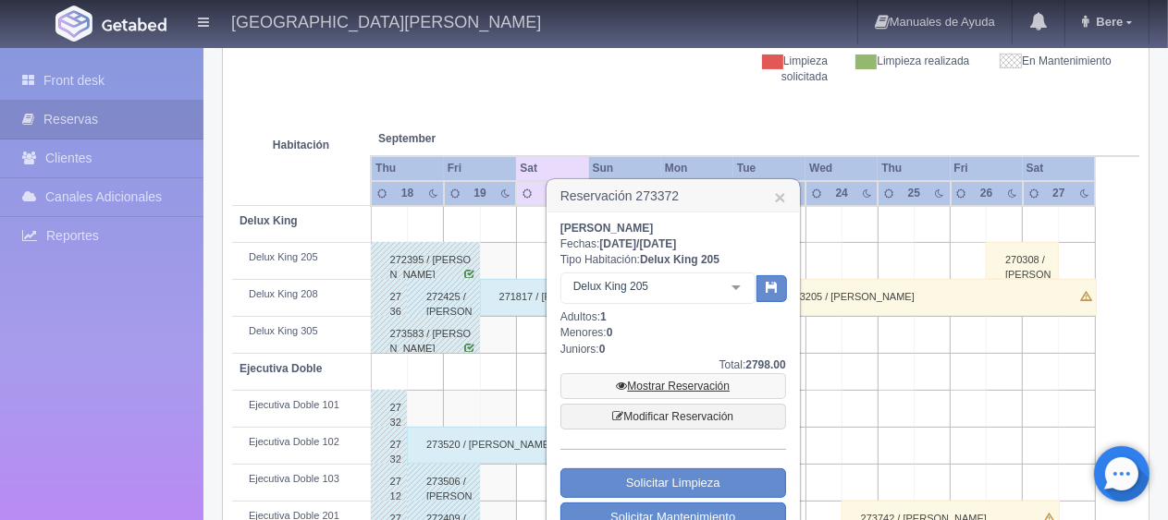
click at [631, 378] on link "Mostrar Reservación" at bounding box center [673, 386] width 226 height 26
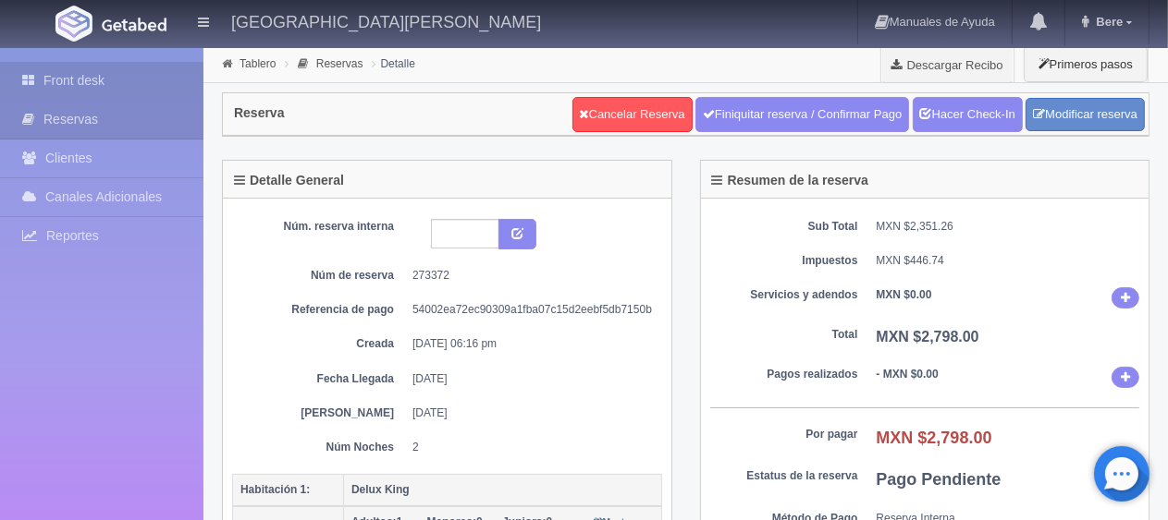
click at [85, 93] on link "Front desk" at bounding box center [101, 81] width 203 height 38
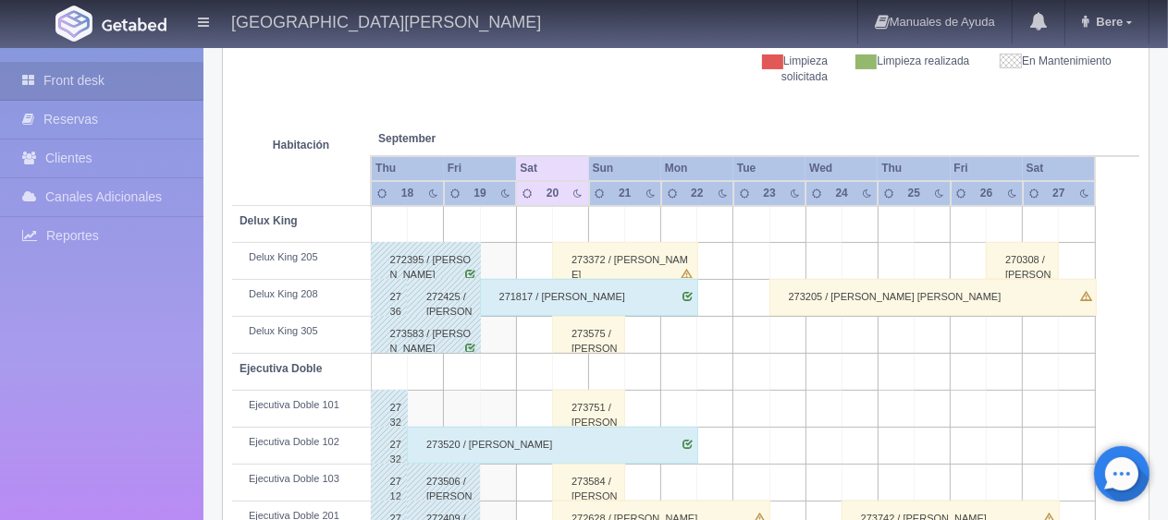
scroll to position [277, 0]
click at [576, 338] on div "273575 / [PERSON_NAME] ." at bounding box center [588, 334] width 73 height 37
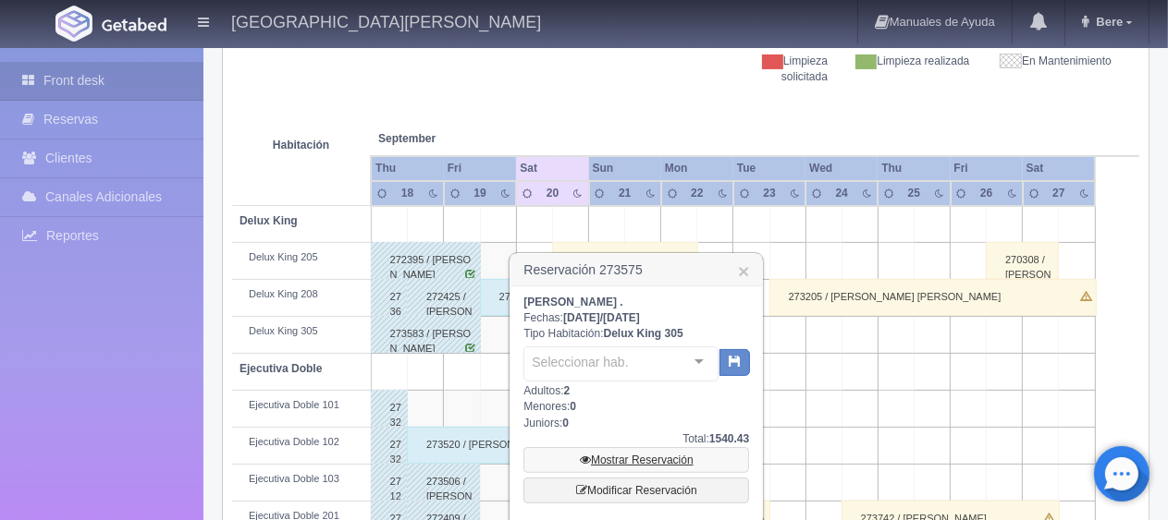
click at [618, 464] on link "Mostrar Reservación" at bounding box center [636, 460] width 226 height 26
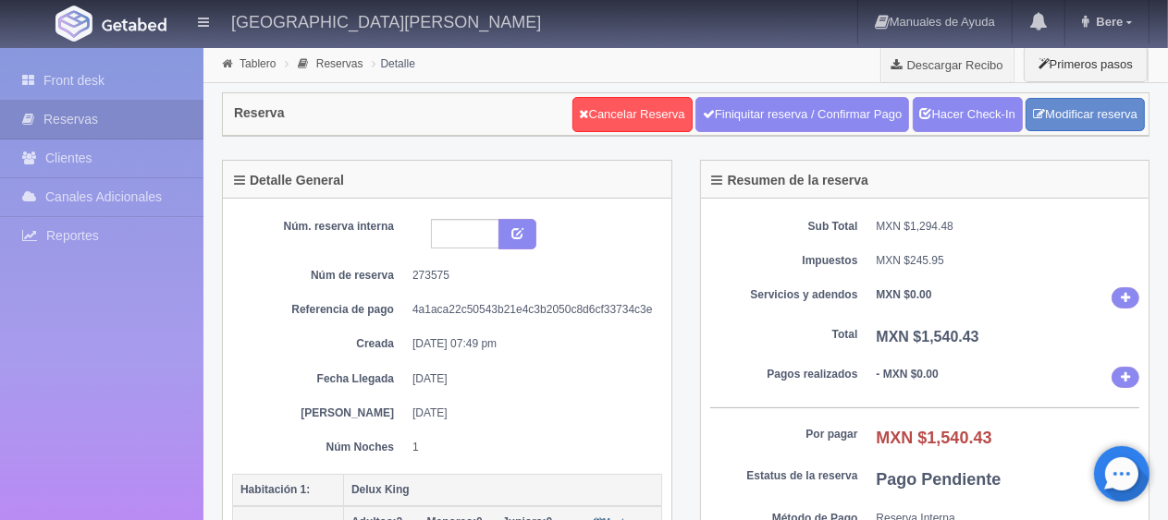
scroll to position [92, 0]
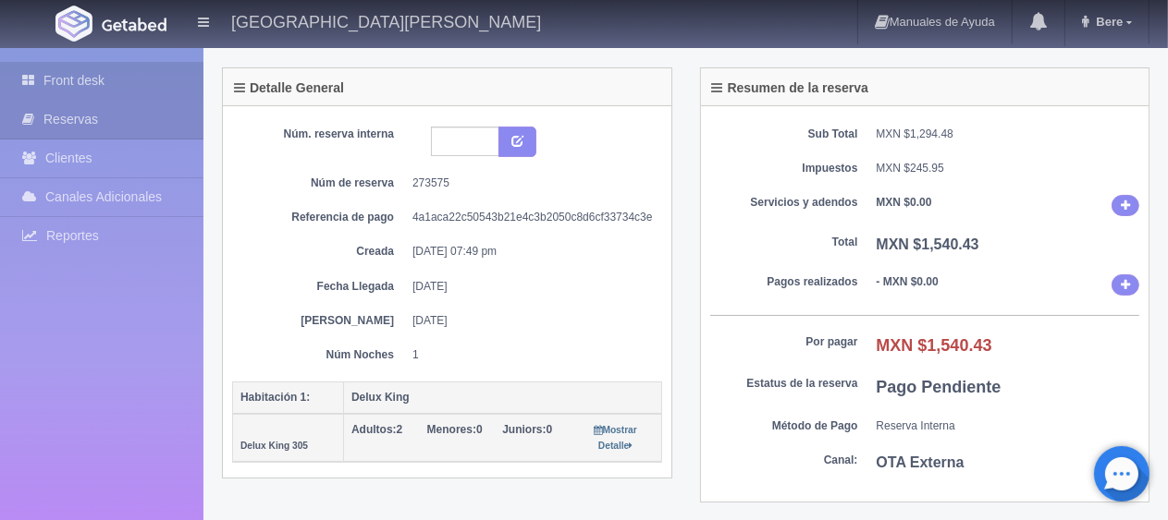
click at [60, 68] on link "Front desk" at bounding box center [101, 81] width 203 height 38
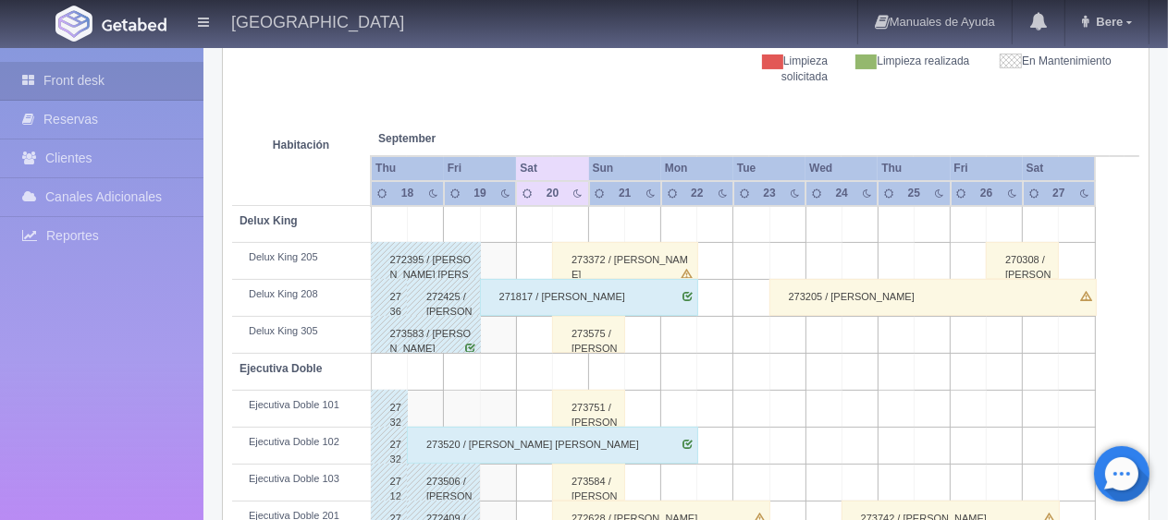
scroll to position [370, 0]
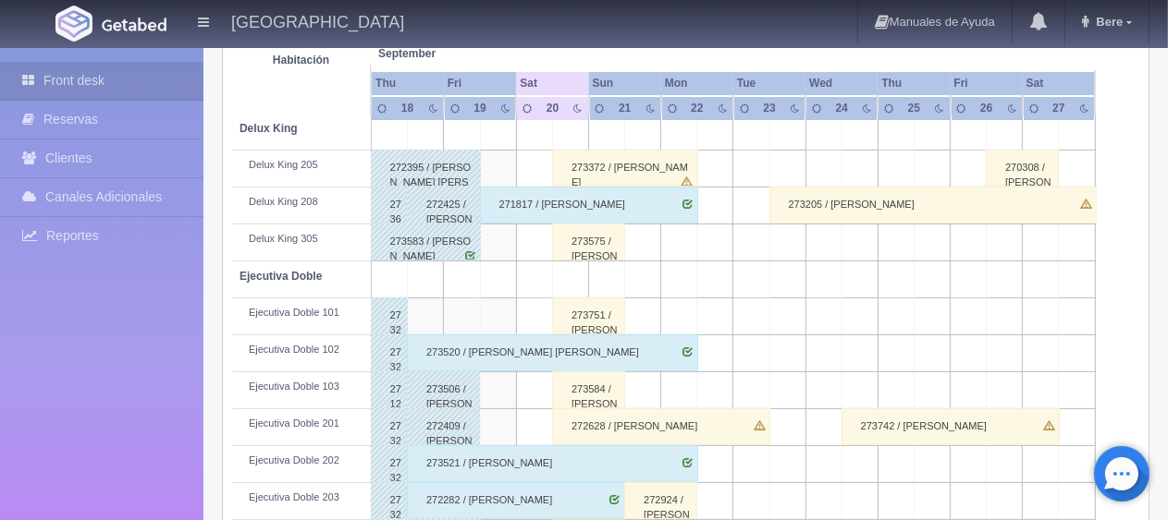
click at [588, 314] on div "273751 / [PERSON_NAME] [PERSON_NAME]" at bounding box center [588, 316] width 73 height 37
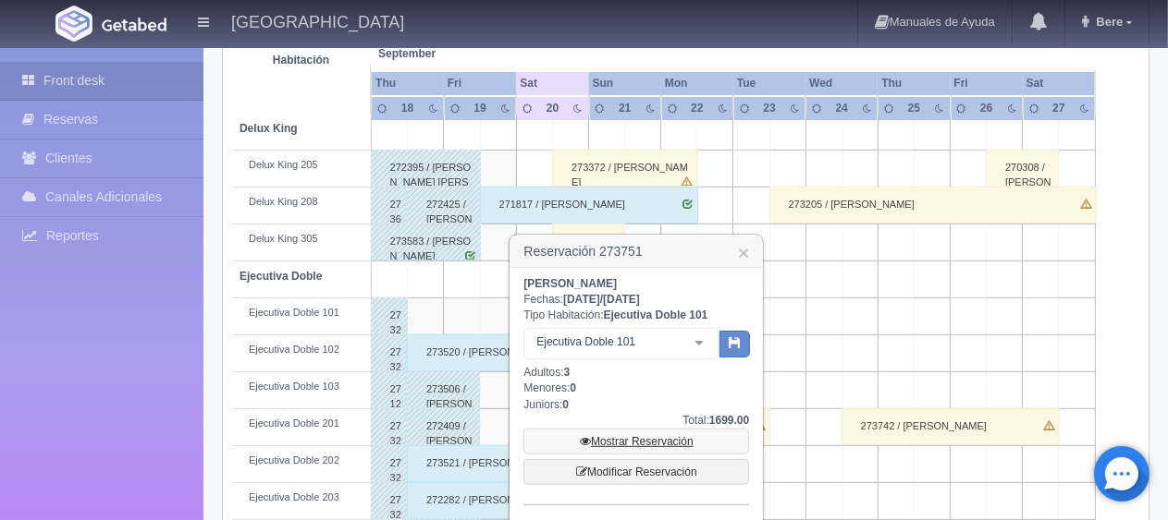
click at [651, 444] on link "Mostrar Reservación" at bounding box center [636, 442] width 226 height 26
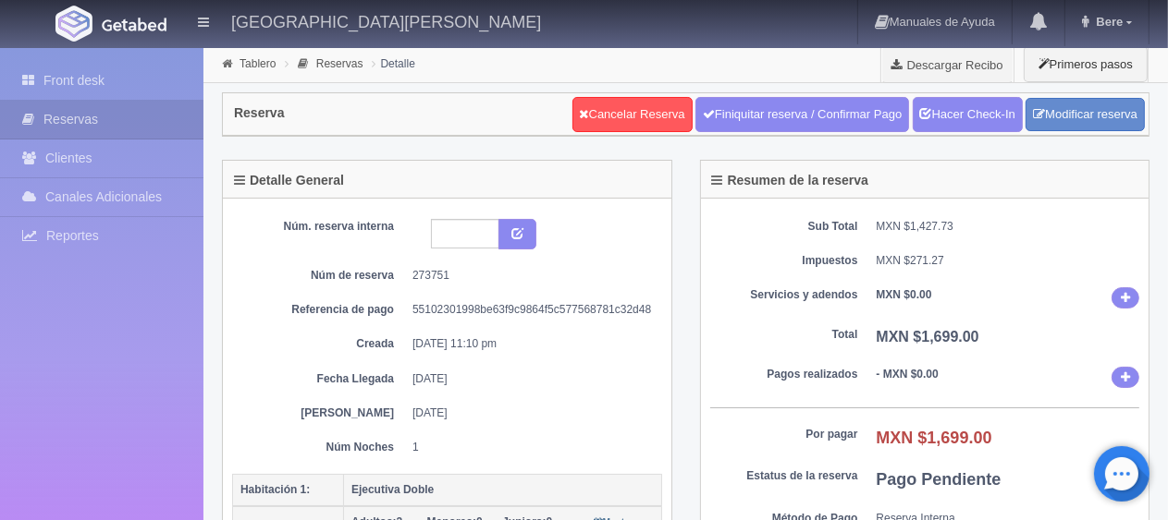
scroll to position [92, 0]
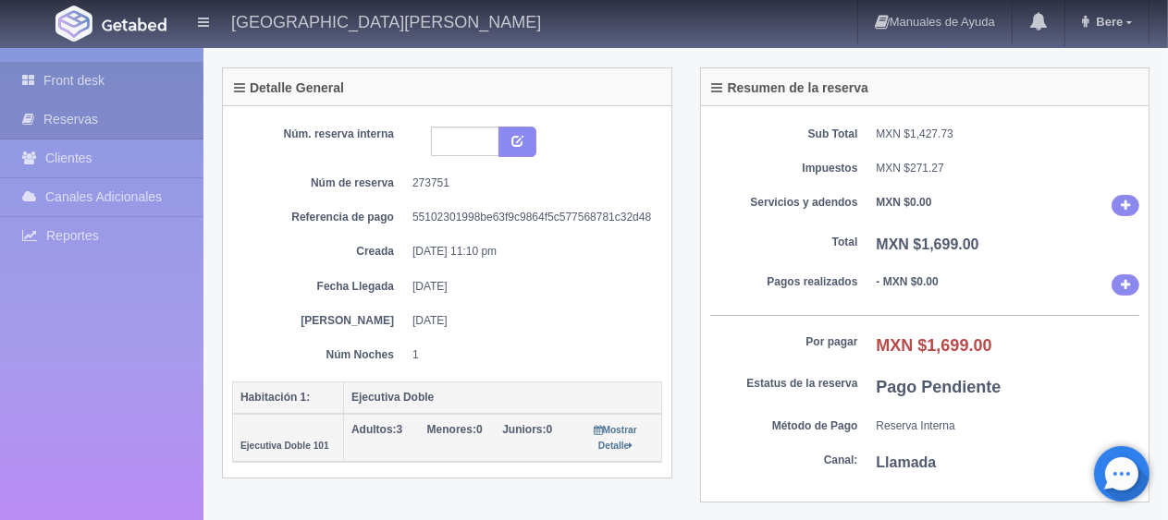
click at [99, 92] on link "Front desk" at bounding box center [101, 81] width 203 height 38
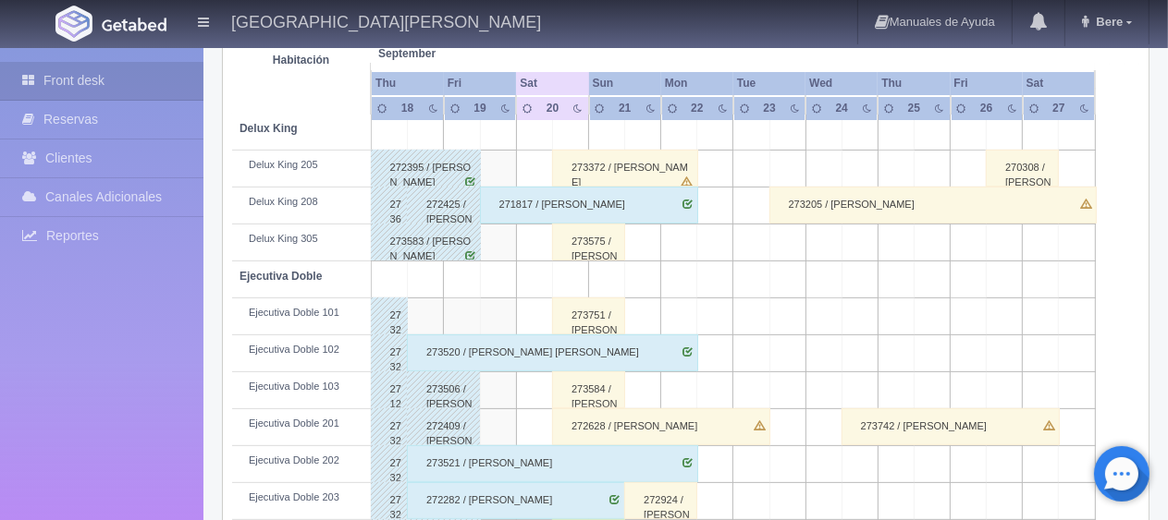
scroll to position [462, 0]
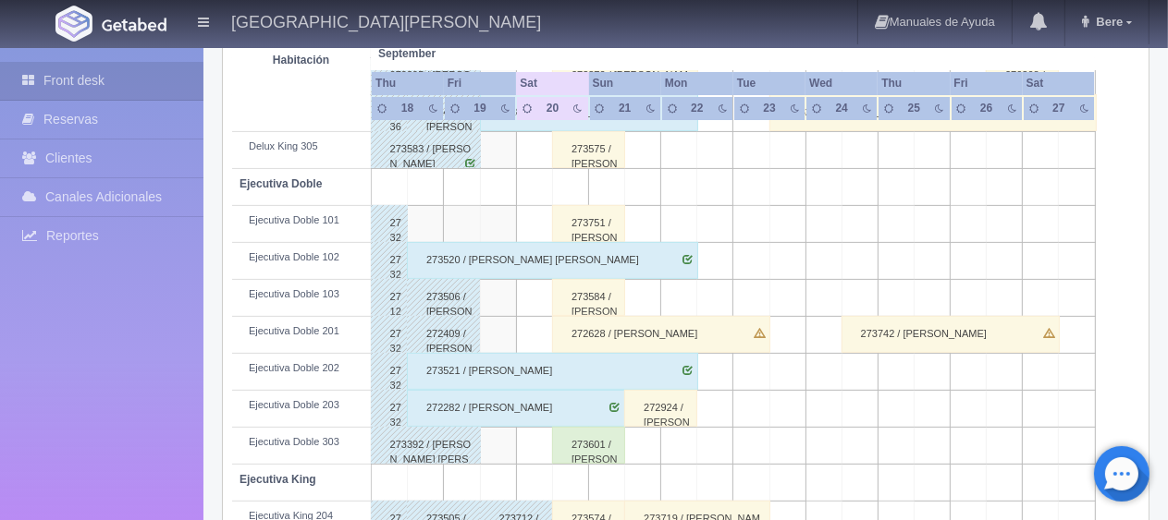
click at [578, 300] on div "273584 / Sofia Zhong" at bounding box center [588, 297] width 73 height 37
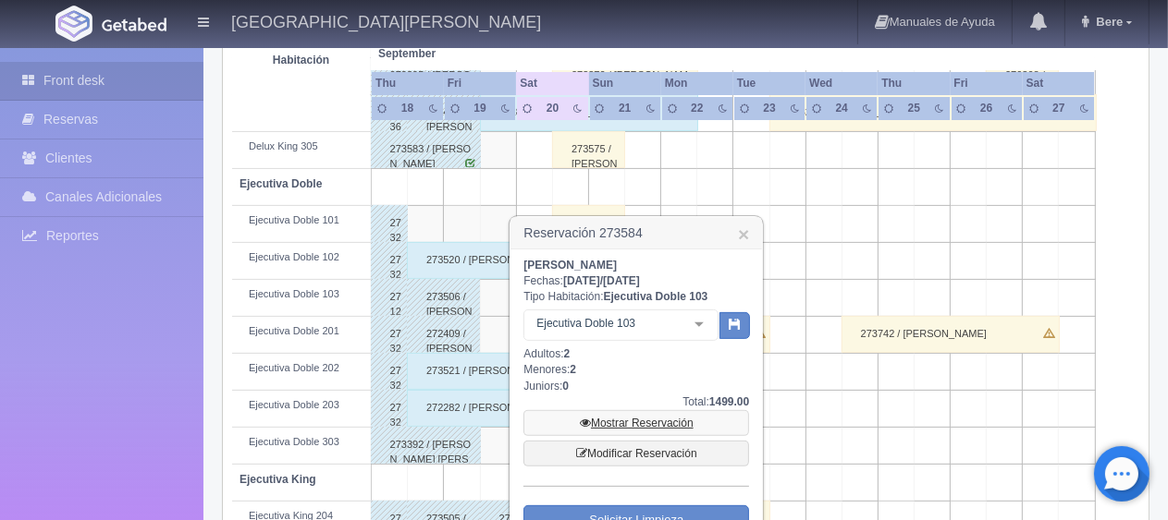
click at [613, 419] on link "Mostrar Reservación" at bounding box center [636, 423] width 226 height 26
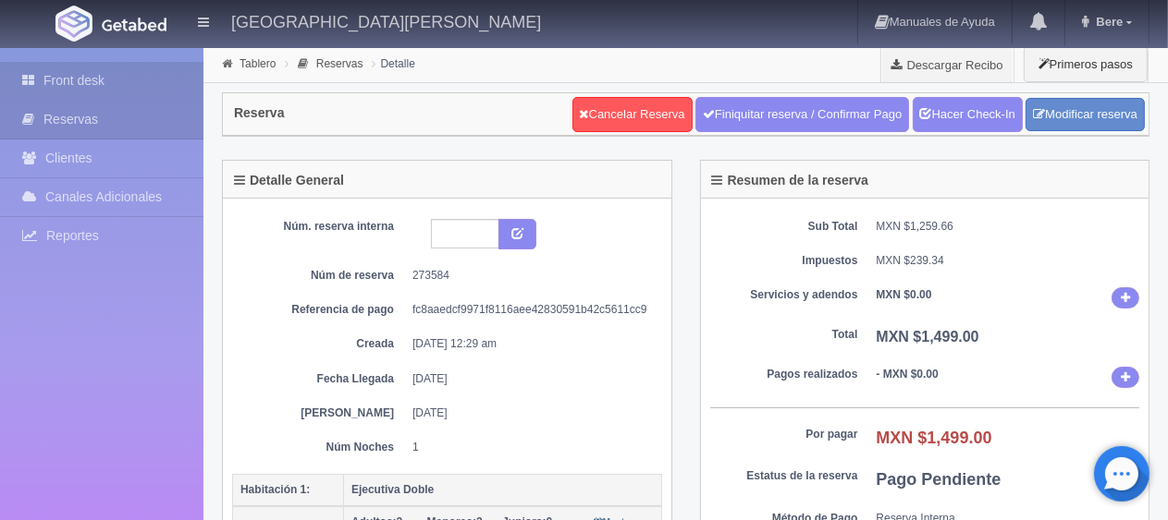
click at [178, 87] on link "Front desk" at bounding box center [101, 81] width 203 height 38
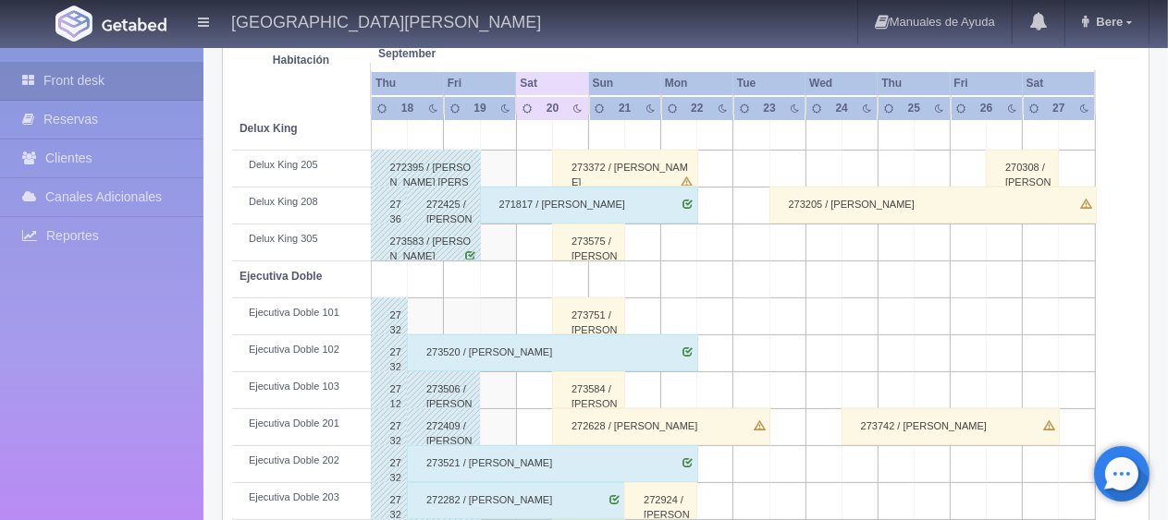
scroll to position [462, 0]
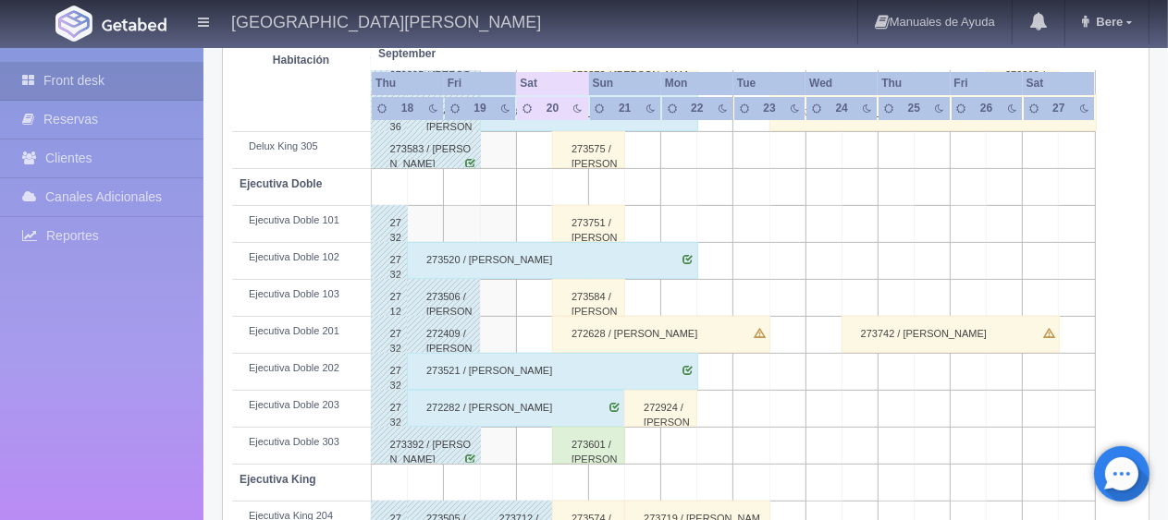
click at [639, 332] on div "272628 / [PERSON_NAME]" at bounding box center [661, 334] width 218 height 37
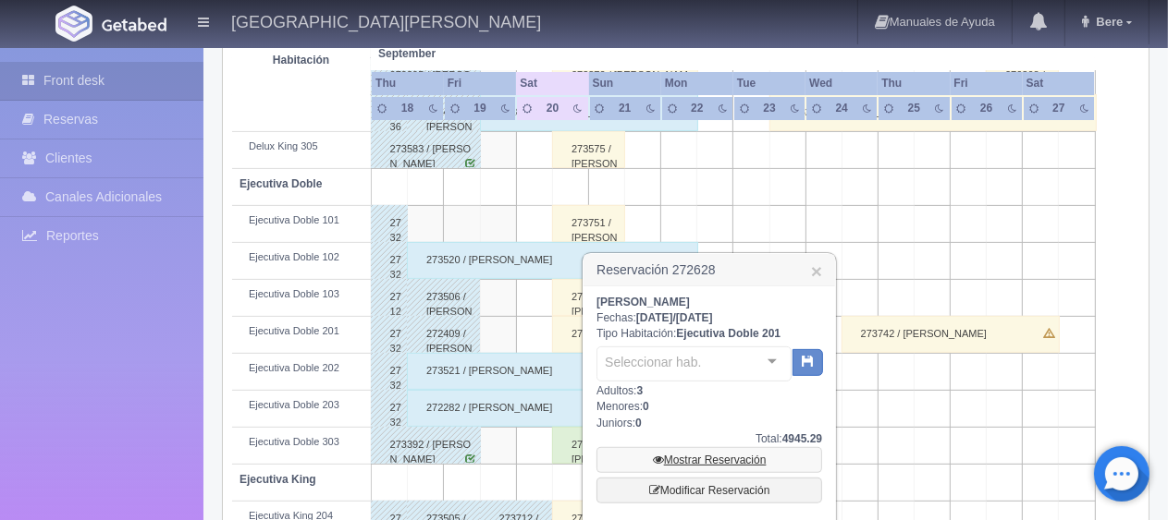
scroll to position [555, 0]
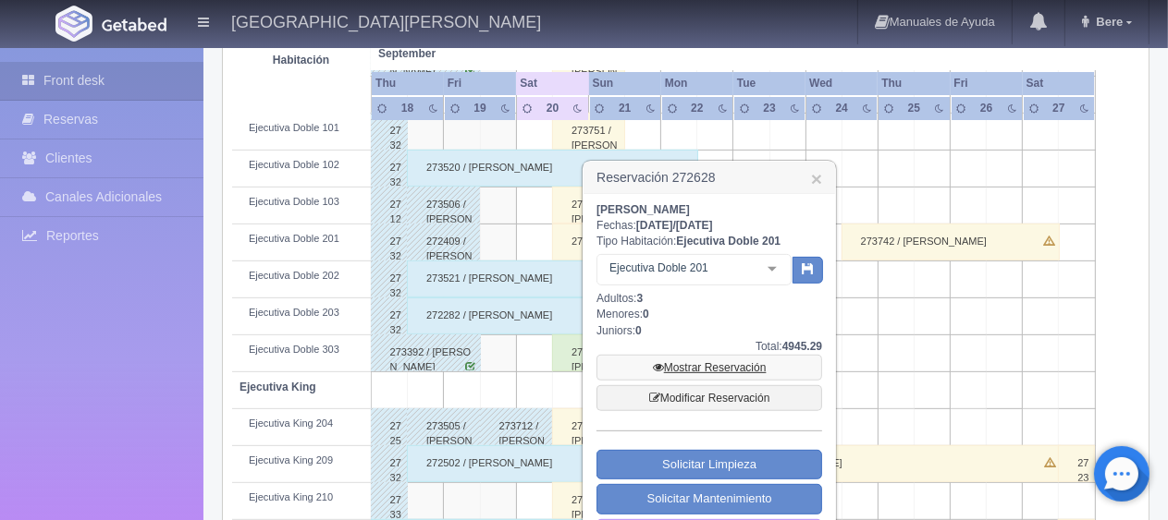
click at [678, 358] on link "Mostrar Reservación" at bounding box center [709, 368] width 226 height 26
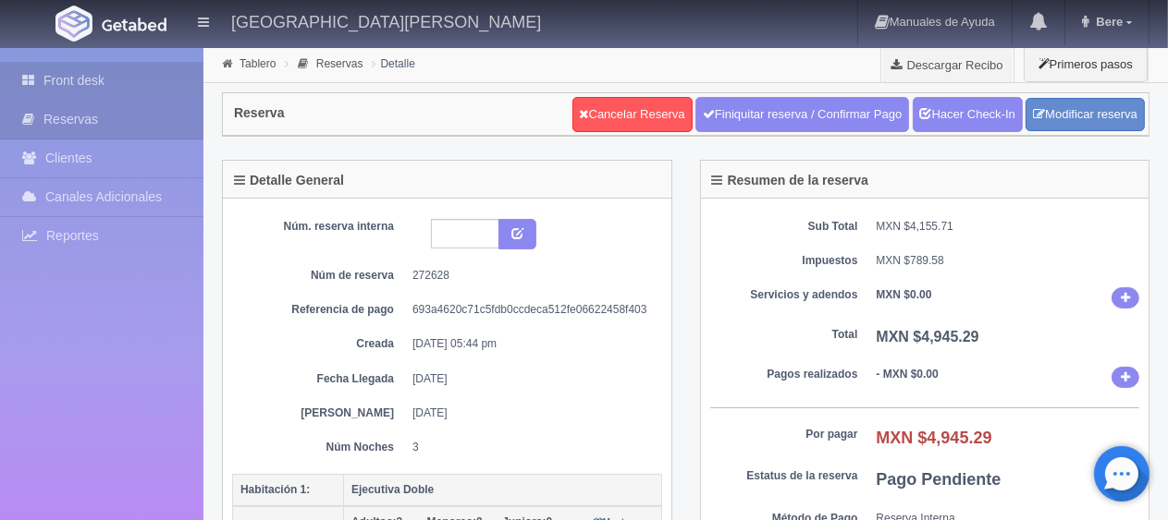
click at [67, 86] on link "Front desk" at bounding box center [101, 81] width 203 height 38
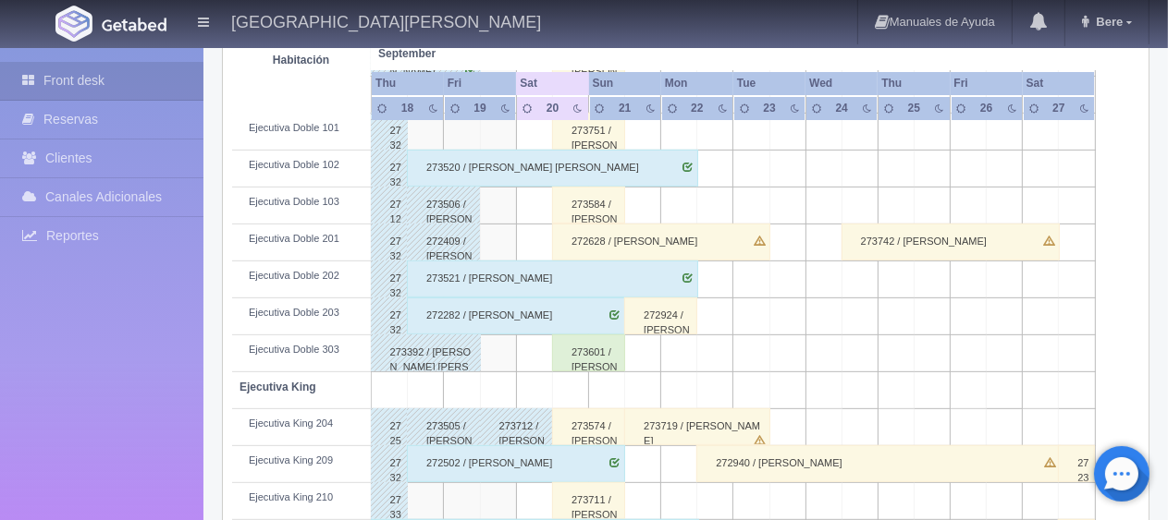
scroll to position [555, 0]
click at [587, 355] on div "273601 / [PERSON_NAME] de [PERSON_NAME] [PERSON_NAME]" at bounding box center [588, 353] width 73 height 37
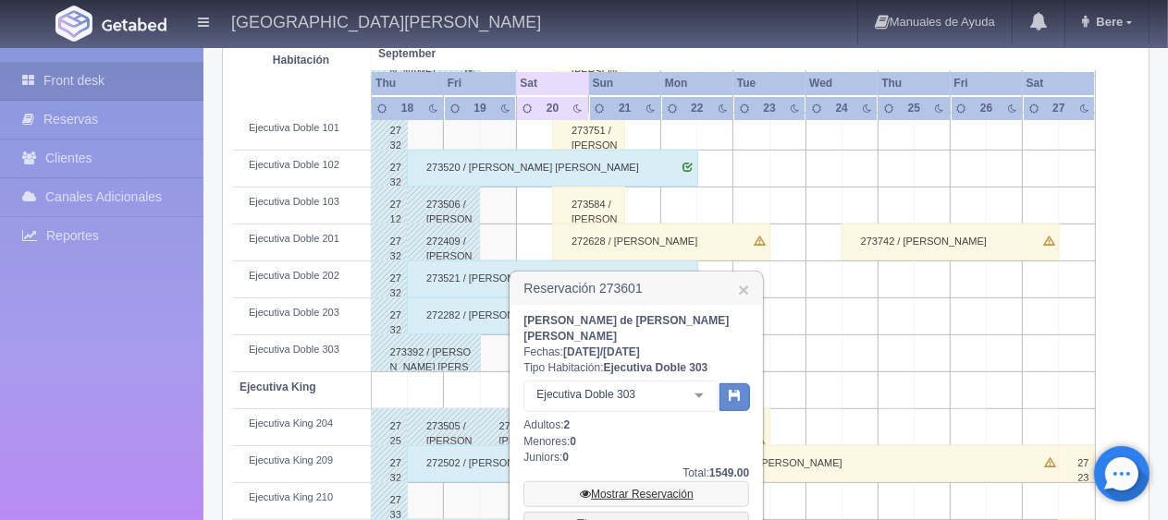
click at [622, 482] on link "Mostrar Reservación" at bounding box center [636, 495] width 226 height 26
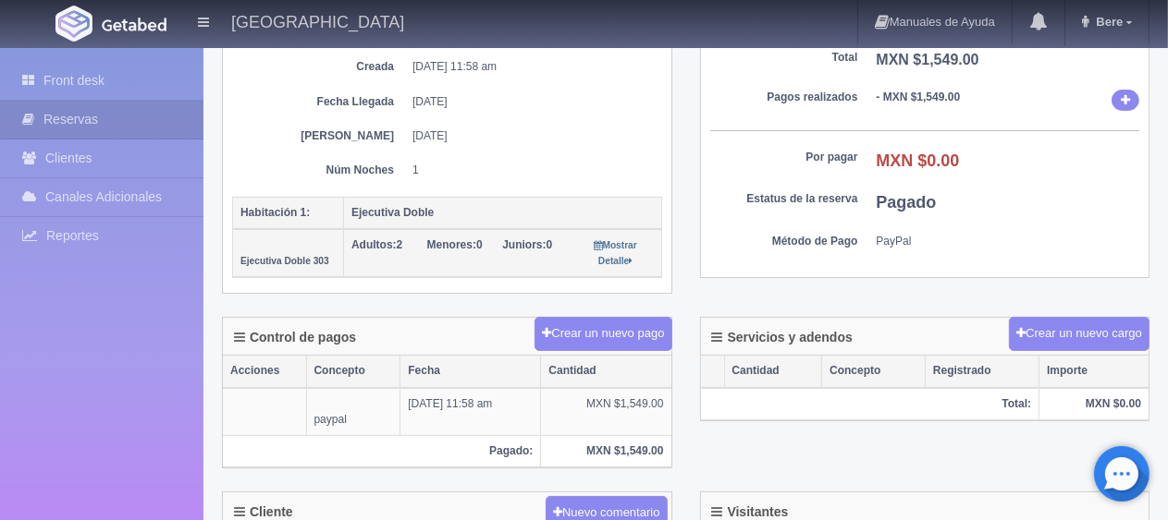
scroll to position [462, 0]
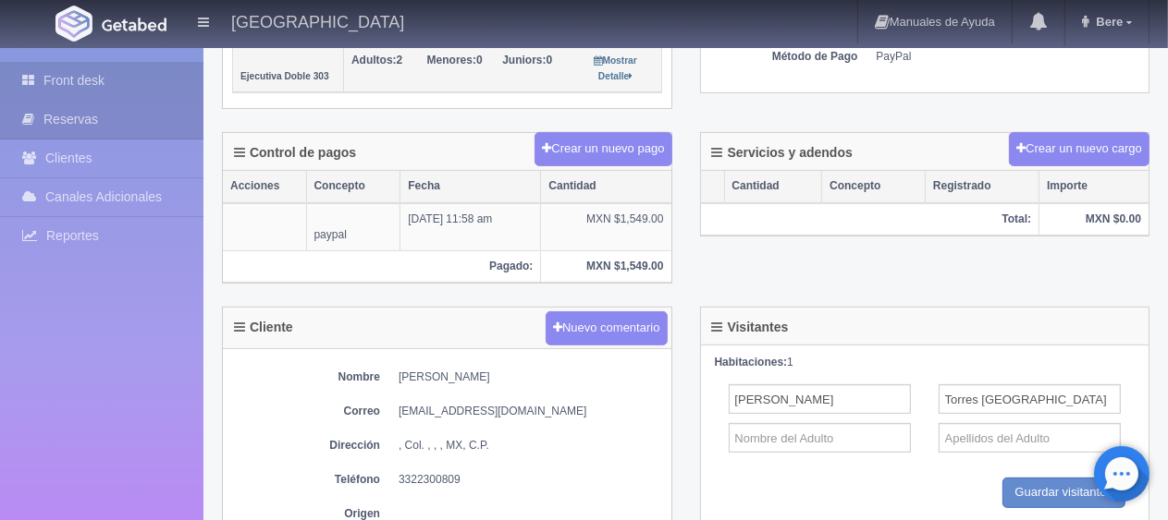
click at [92, 82] on link "Front desk" at bounding box center [101, 81] width 203 height 38
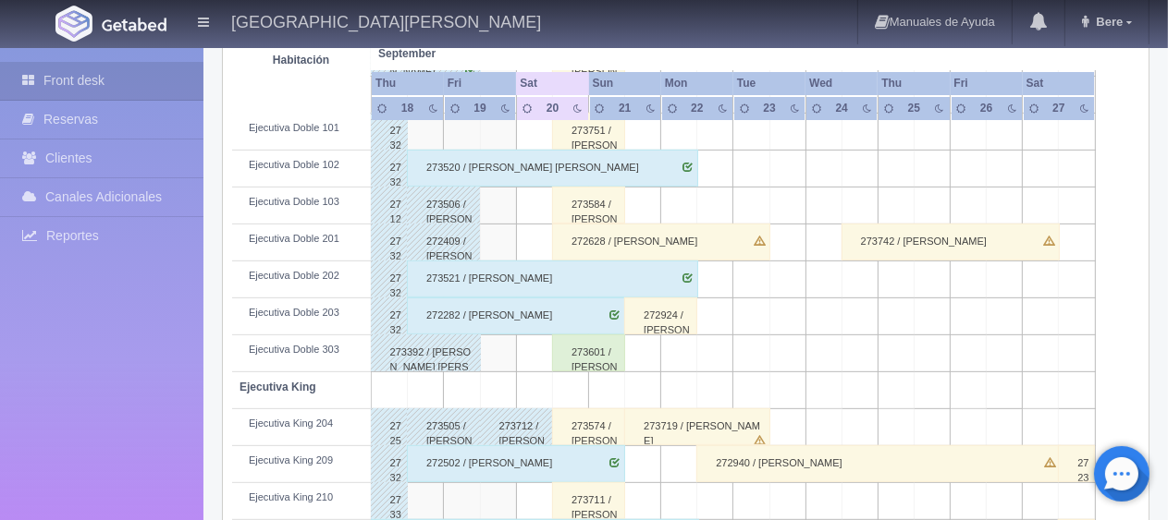
scroll to position [647, 0]
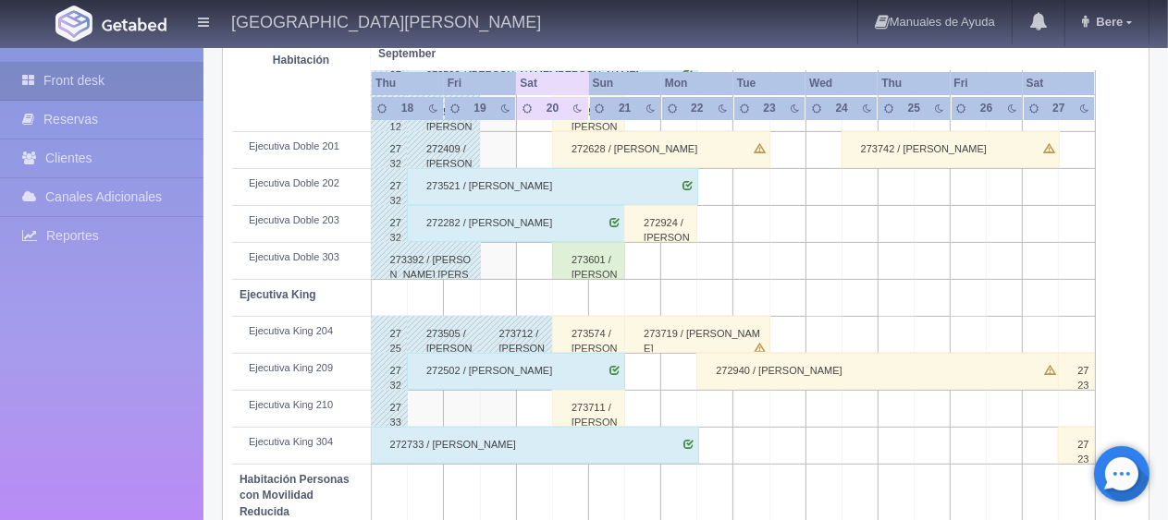
click at [588, 338] on div "273574 / [PERSON_NAME] ." at bounding box center [588, 334] width 73 height 37
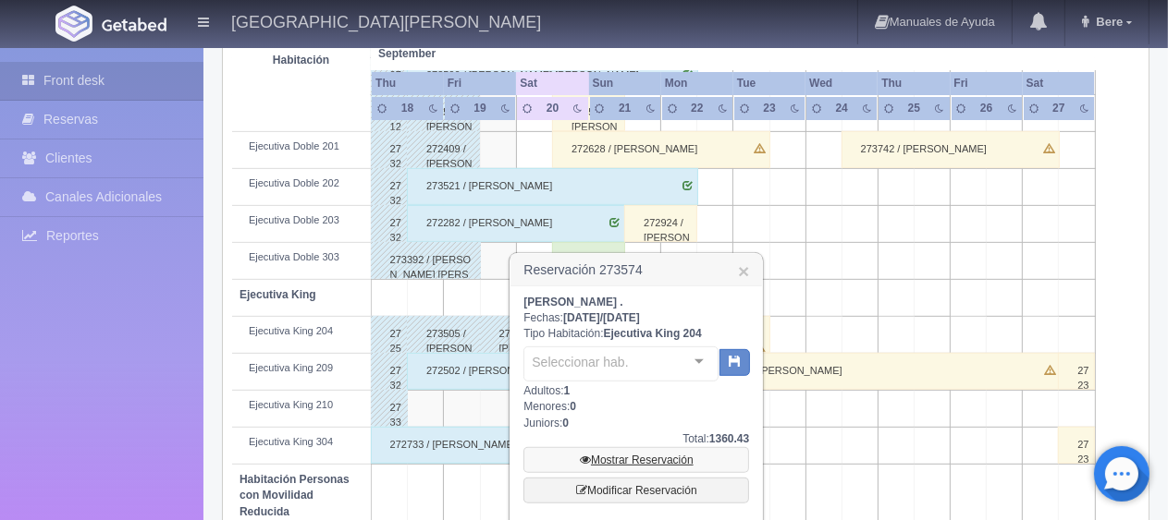
click at [615, 452] on link "Mostrar Reservación" at bounding box center [636, 460] width 226 height 26
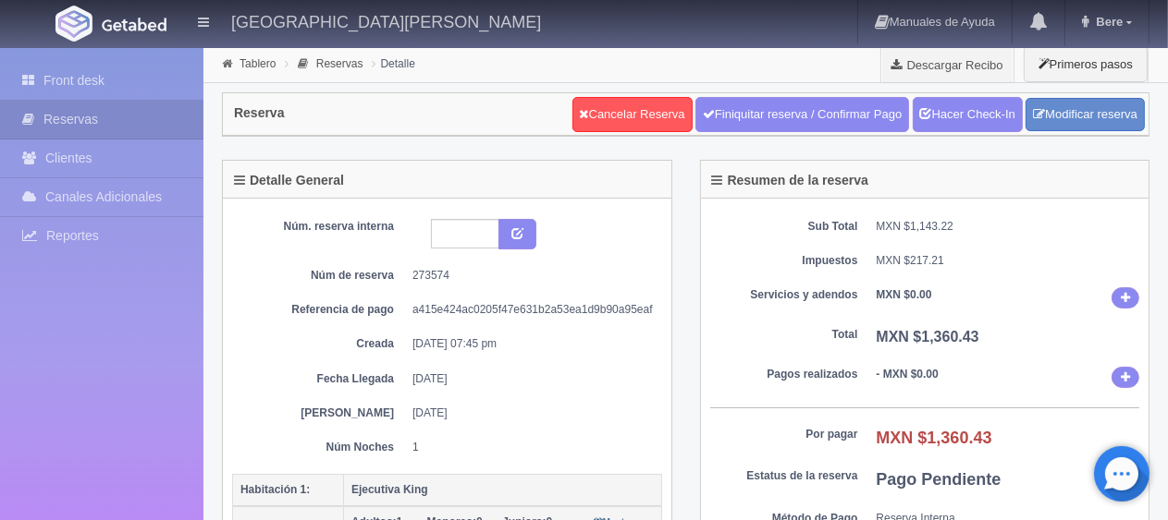
scroll to position [185, 0]
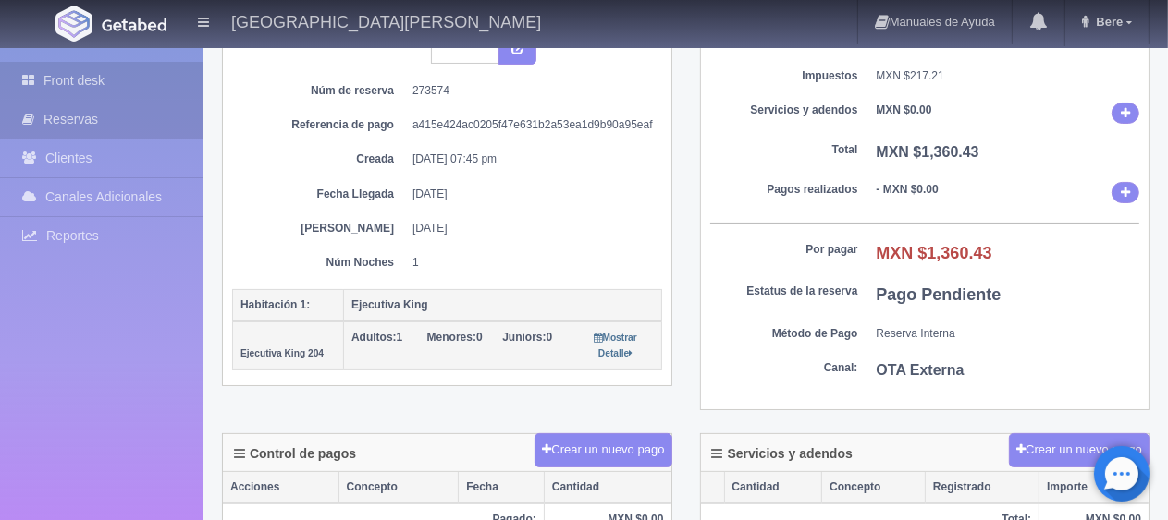
click at [166, 68] on link "Front desk" at bounding box center [101, 81] width 203 height 38
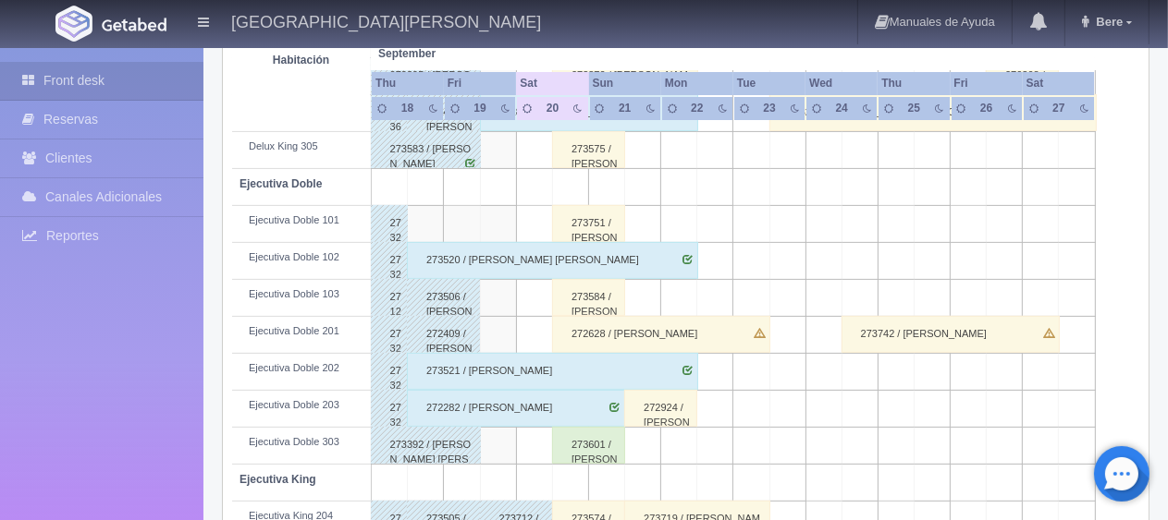
scroll to position [740, 0]
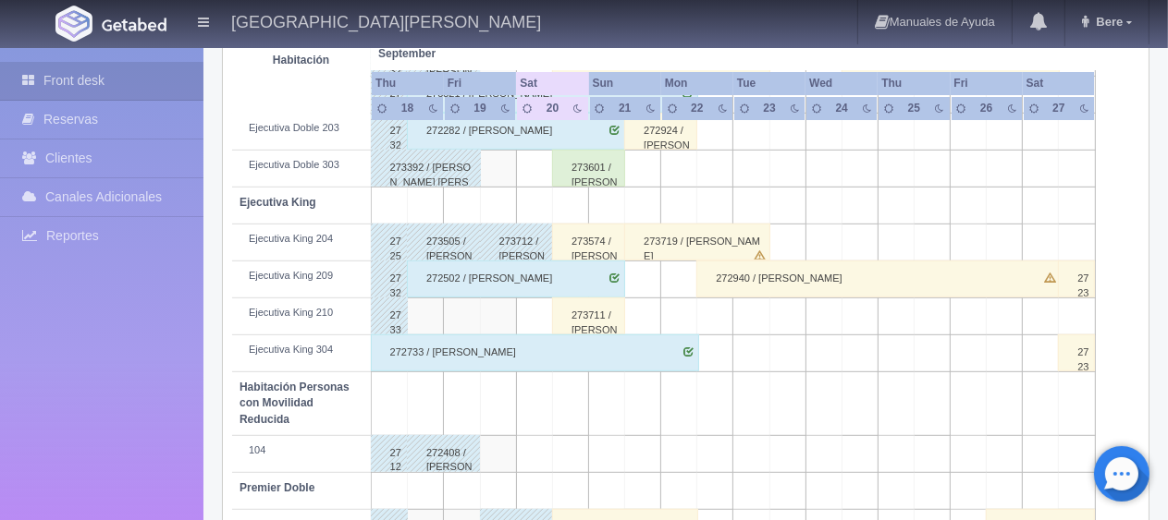
click at [592, 324] on div "273711 / [PERSON_NAME]" at bounding box center [588, 316] width 73 height 37
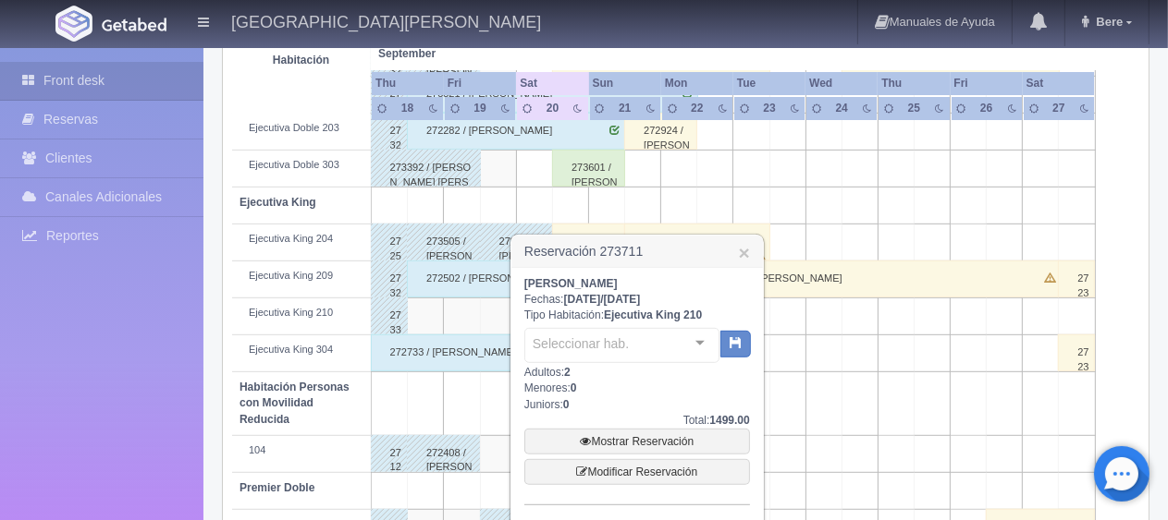
scroll to position [832, 0]
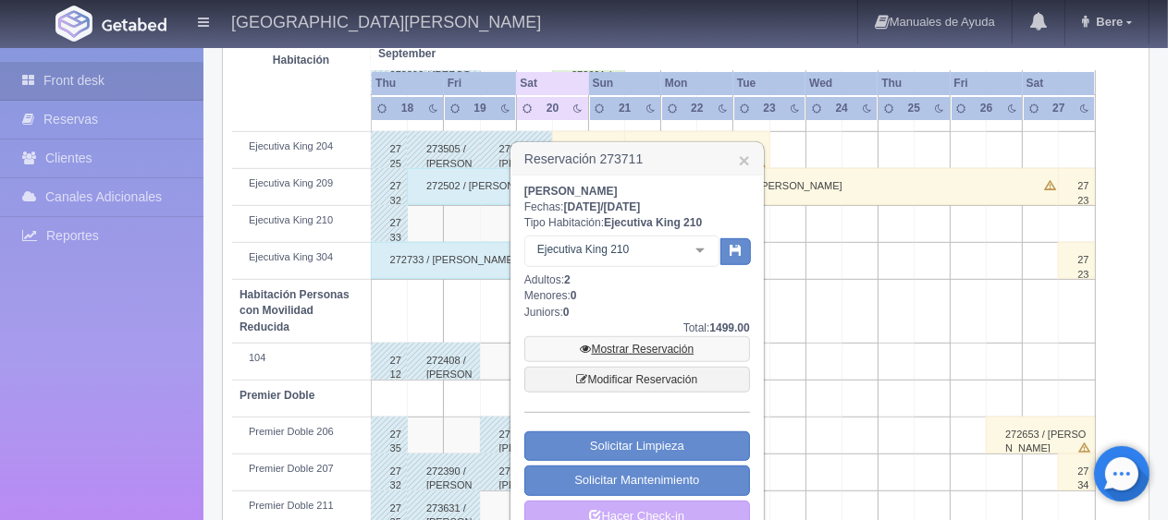
click at [606, 349] on link "Mostrar Reservación" at bounding box center [637, 350] width 226 height 26
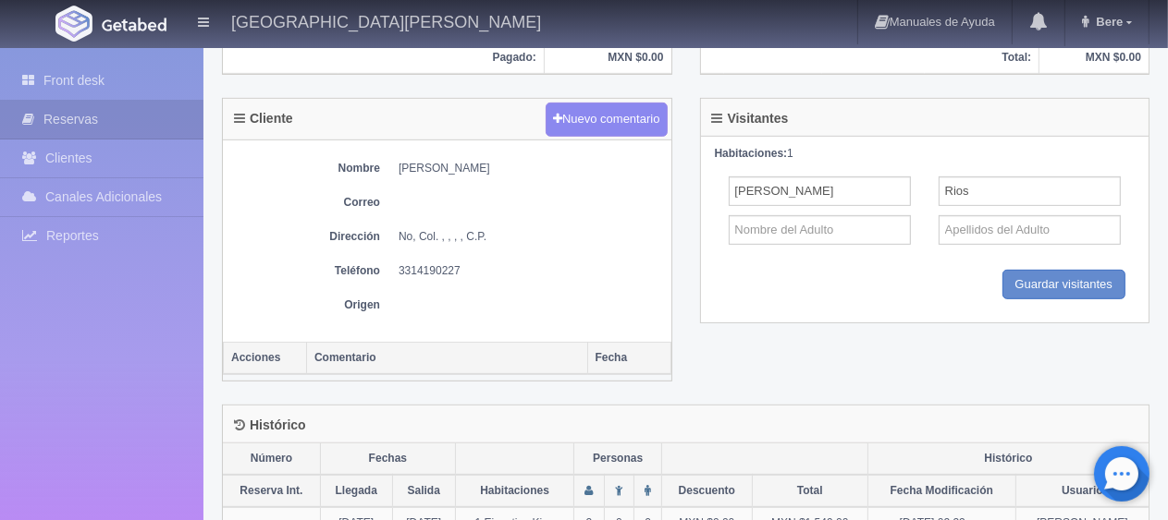
scroll to position [370, 0]
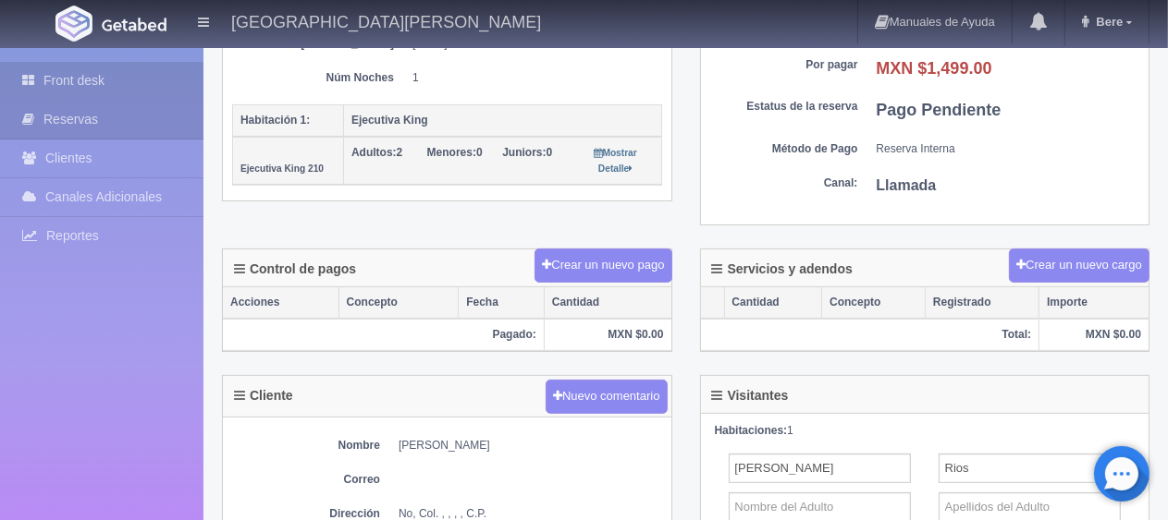
click at [104, 72] on link "Front desk" at bounding box center [101, 81] width 203 height 38
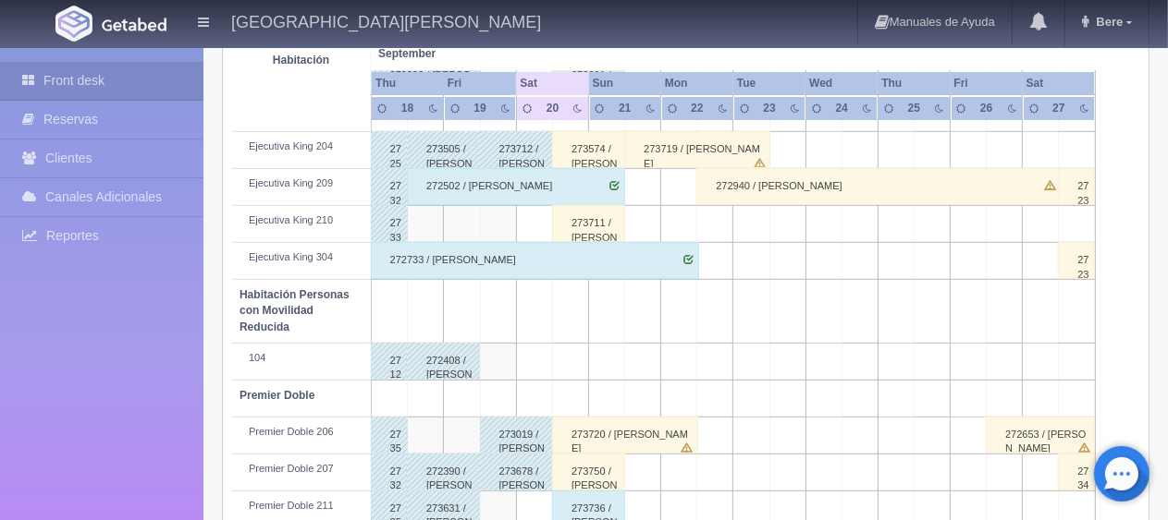
scroll to position [924, 0]
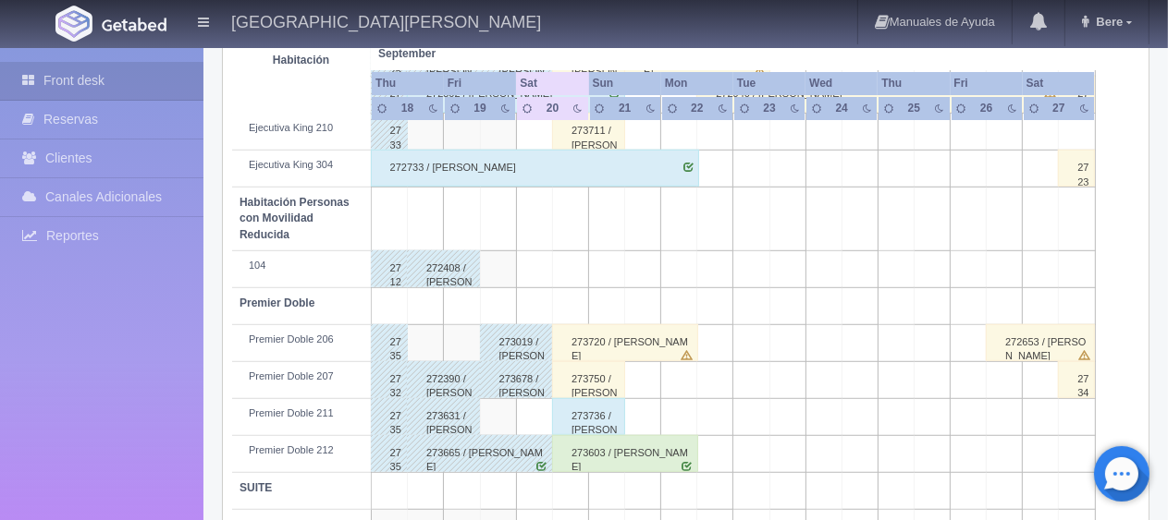
click at [611, 342] on div "273720 / [PERSON_NAME]" at bounding box center [625, 342] width 146 height 37
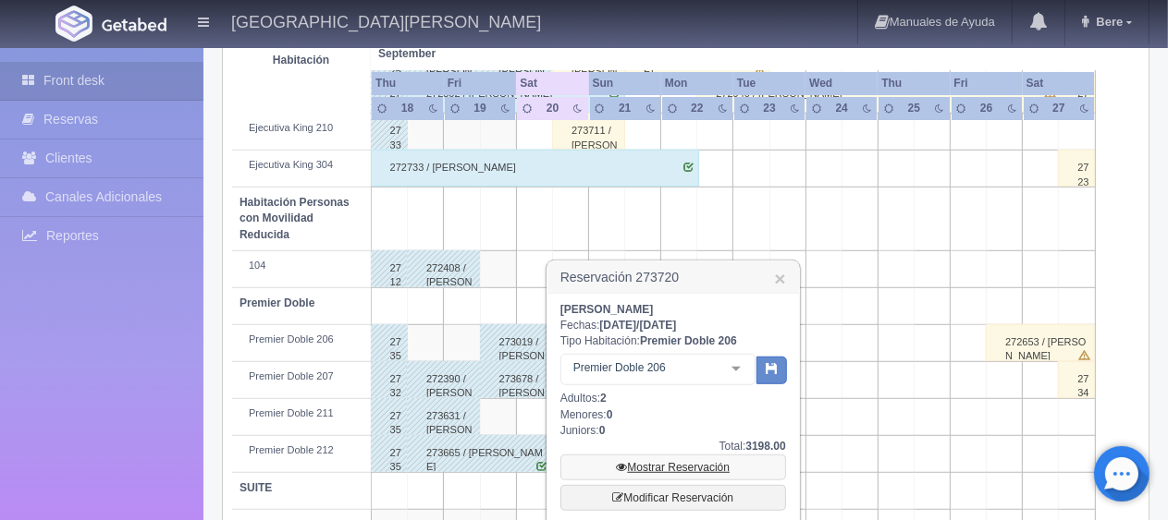
click at [647, 460] on link "Mostrar Reservación" at bounding box center [673, 468] width 226 height 26
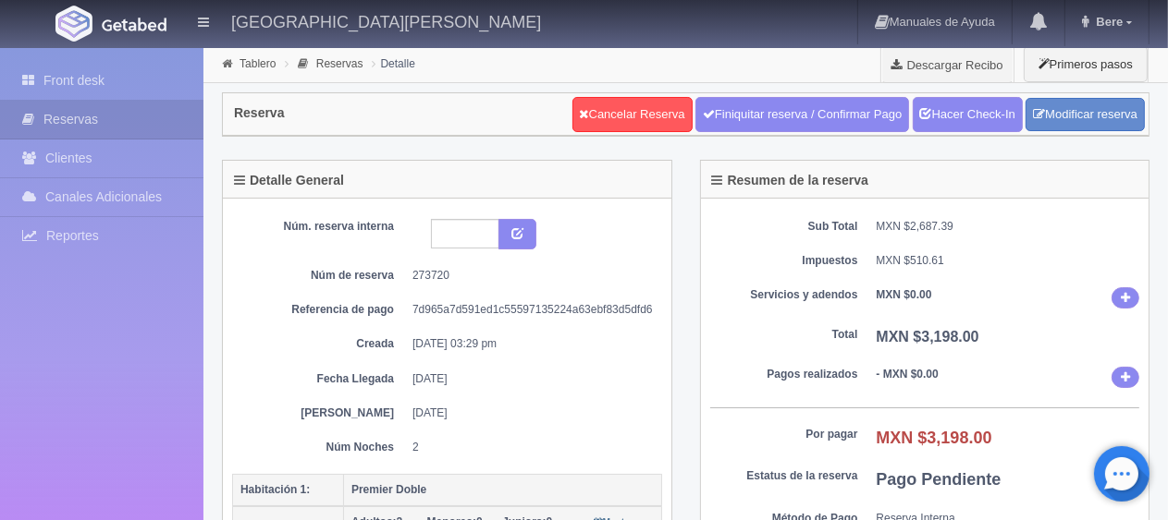
scroll to position [185, 0]
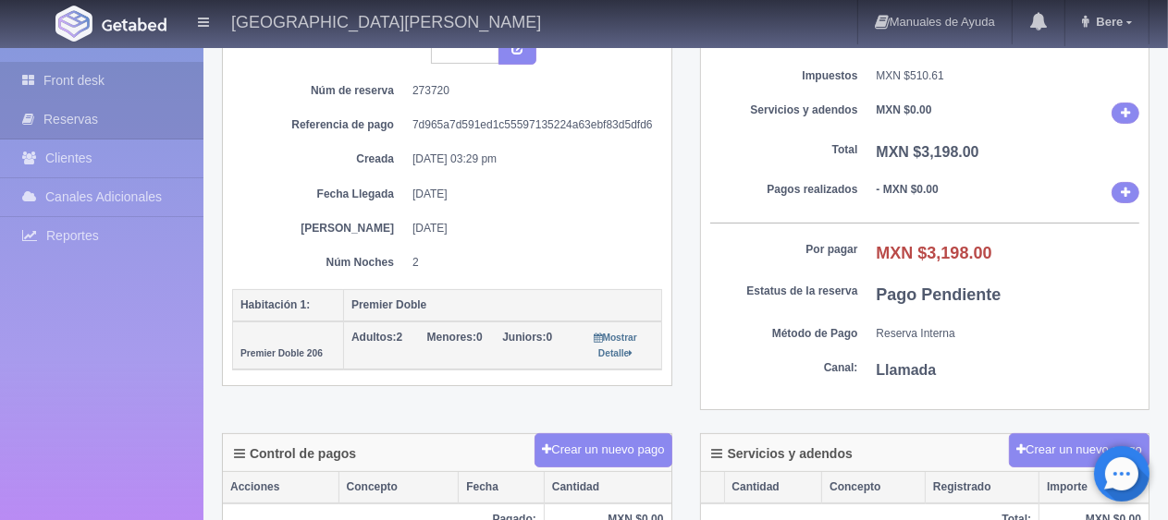
click at [80, 74] on link "Front desk" at bounding box center [101, 81] width 203 height 38
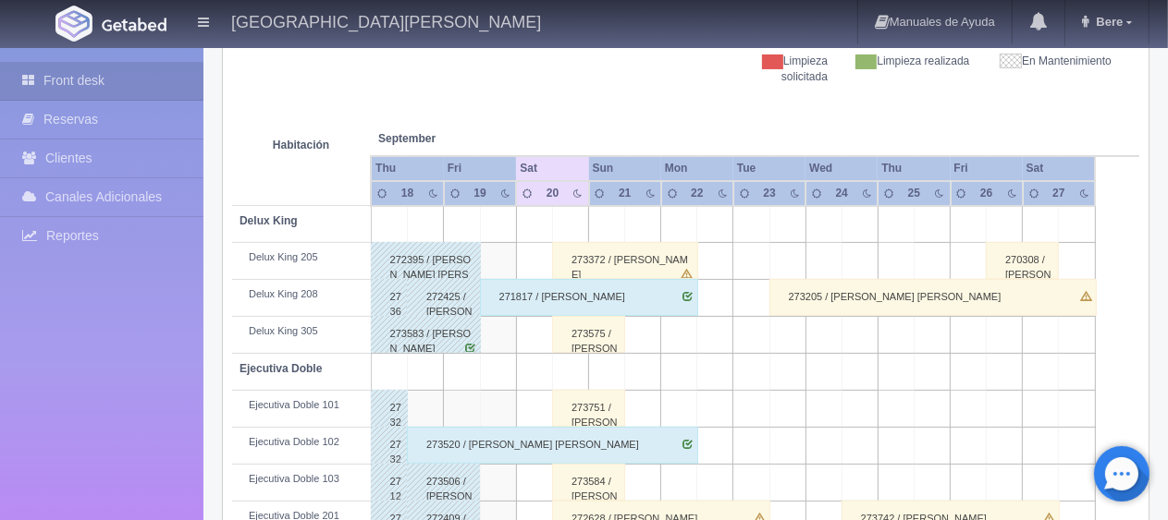
scroll to position [986, 0]
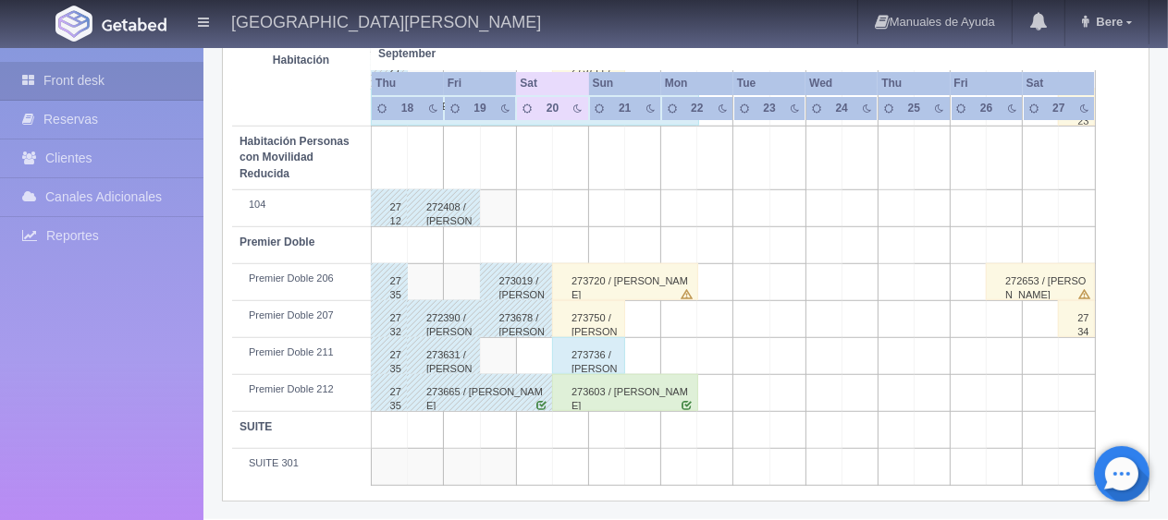
click at [579, 321] on div "273750 / [PERSON_NAME]" at bounding box center [588, 318] width 73 height 37
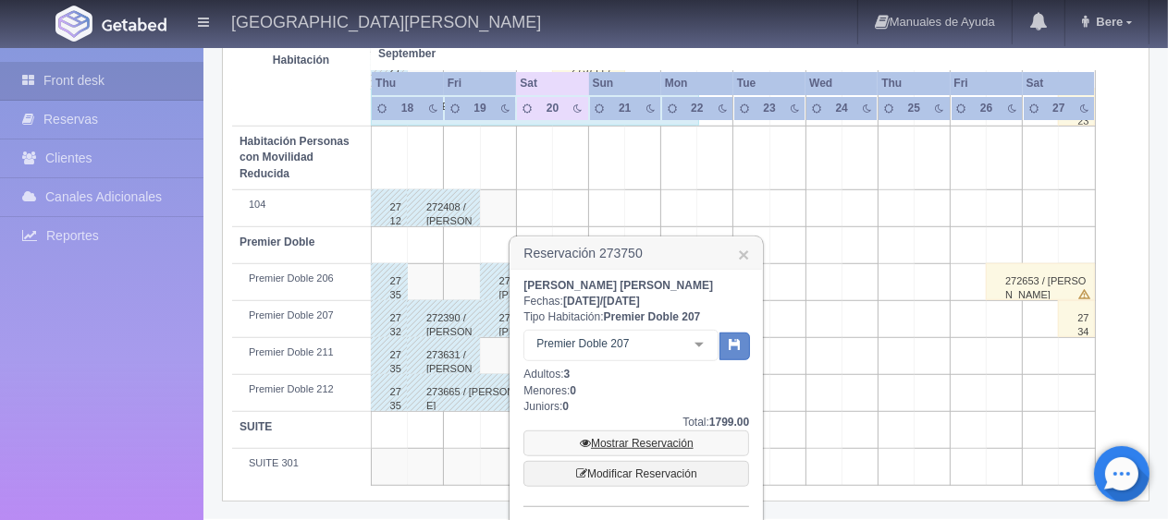
click at [643, 450] on link "Mostrar Reservación" at bounding box center [636, 444] width 226 height 26
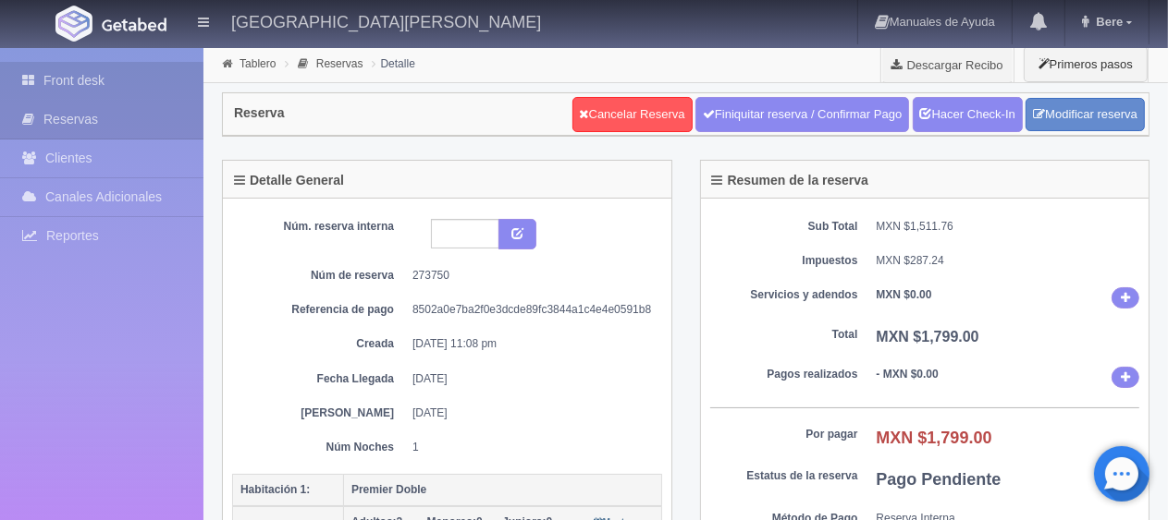
click at [104, 83] on link "Front desk" at bounding box center [101, 81] width 203 height 38
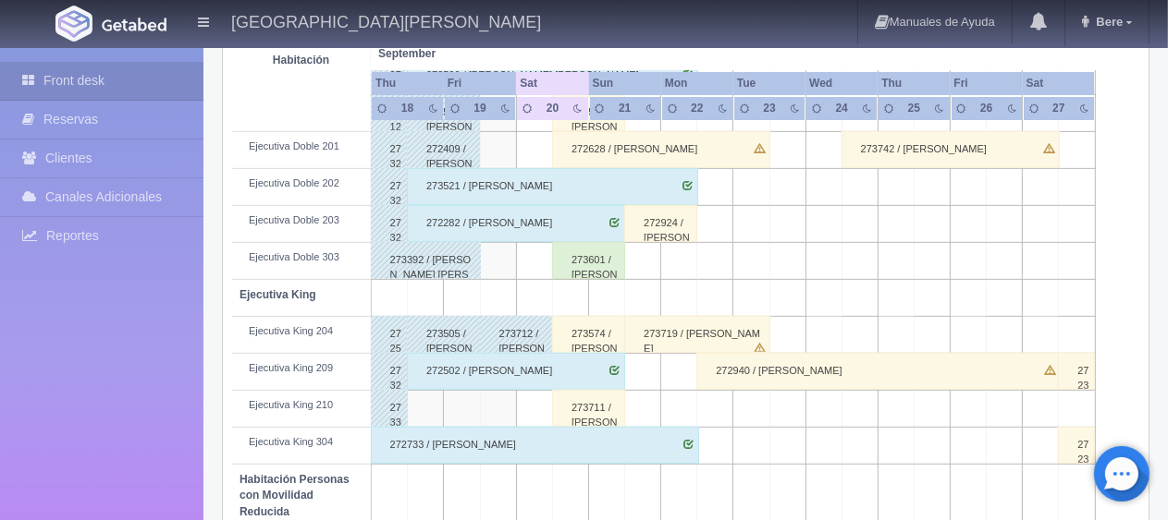
scroll to position [986, 0]
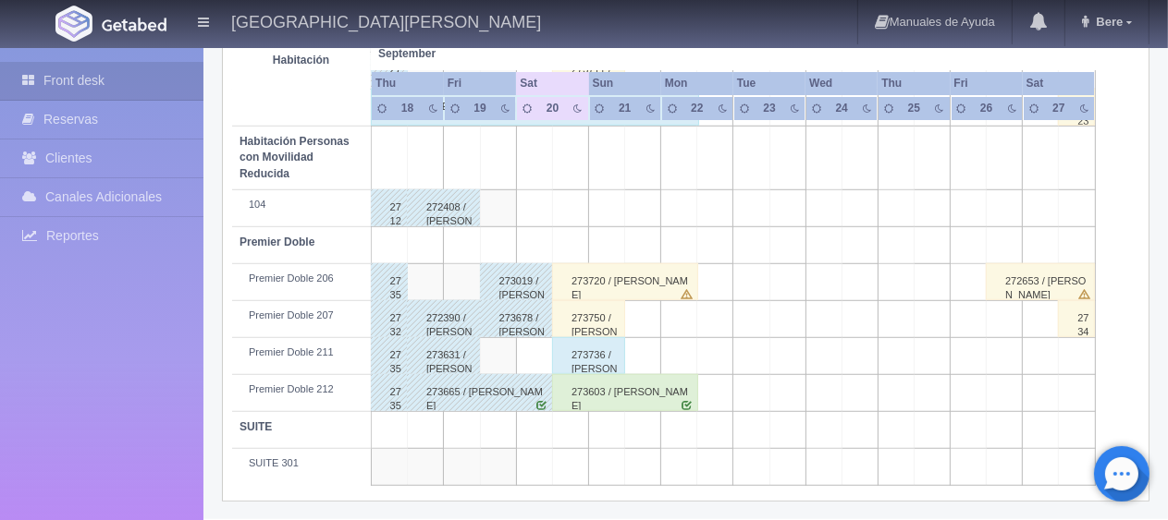
click at [603, 390] on div "273603 / [PERSON_NAME]" at bounding box center [625, 392] width 146 height 37
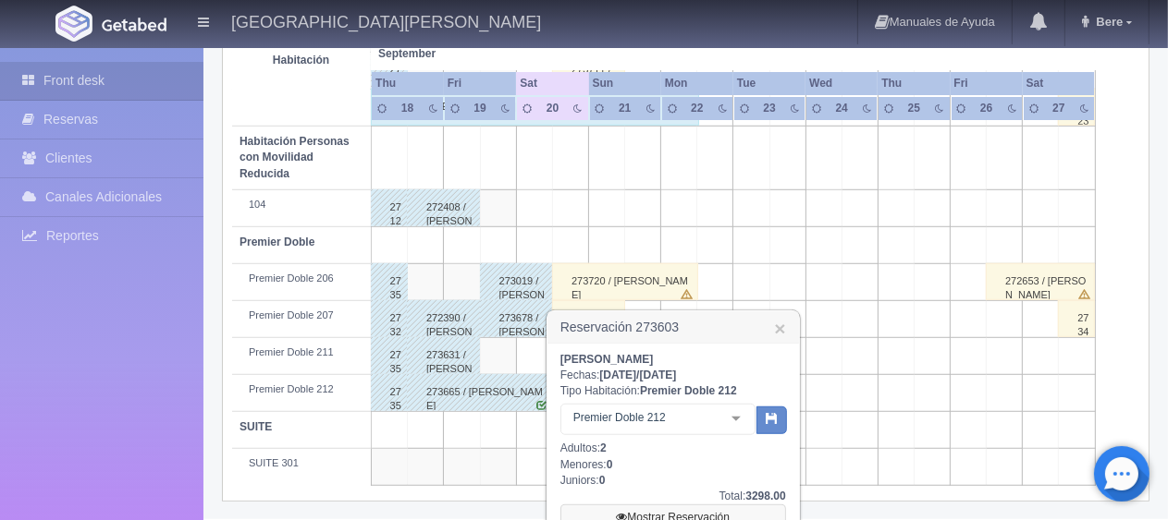
click at [658, 513] on link "Mostrar Reservación" at bounding box center [673, 518] width 226 height 26
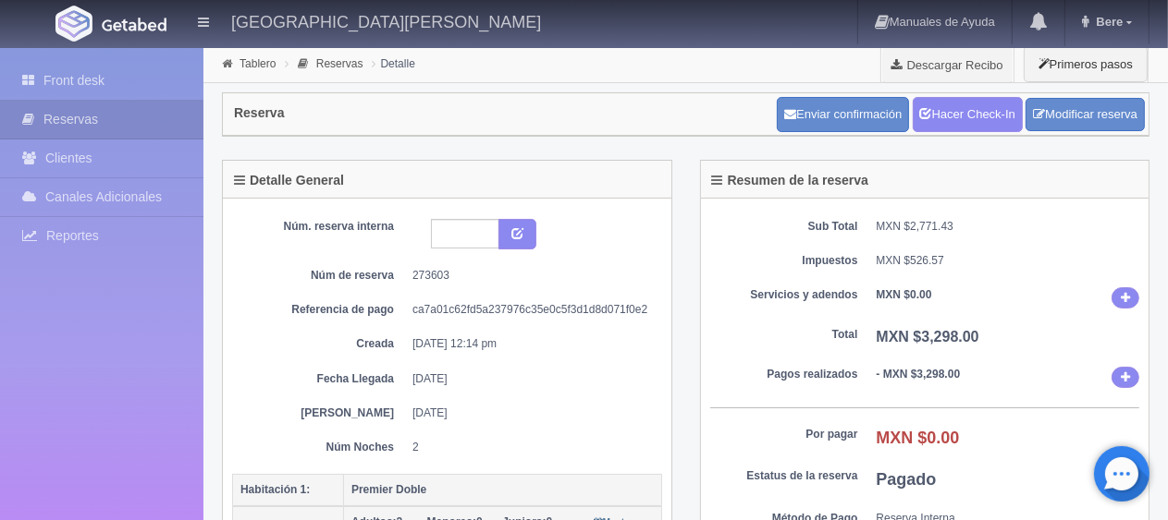
scroll to position [277, 0]
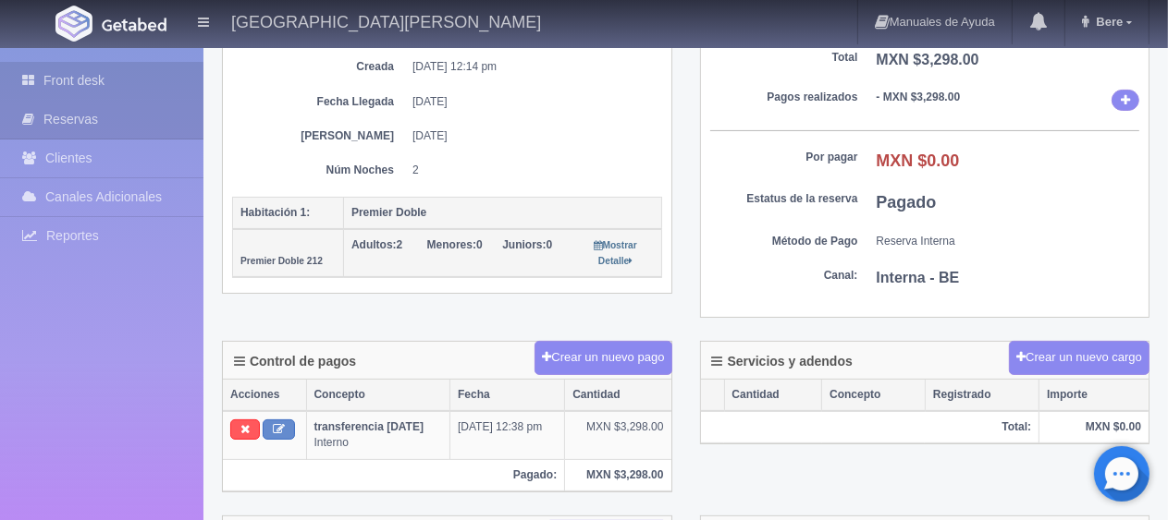
click at [92, 82] on link "Front desk" at bounding box center [101, 81] width 203 height 38
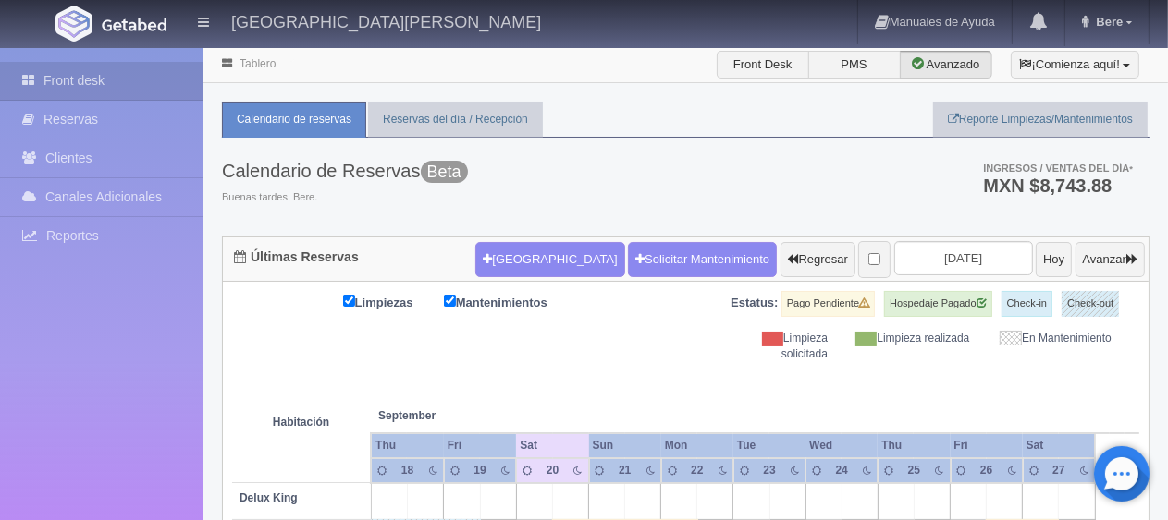
click at [584, 104] on ul "Calendario de reservas Reservas del día / Recepción Reporte Limpiezas/Mantenimi…" at bounding box center [685, 120] width 927 height 36
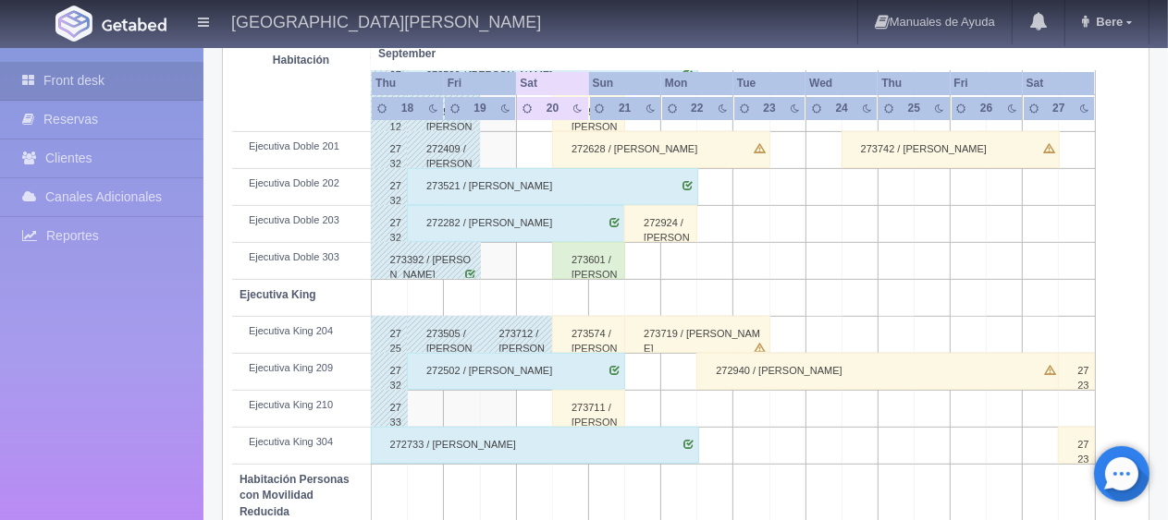
scroll to position [740, 0]
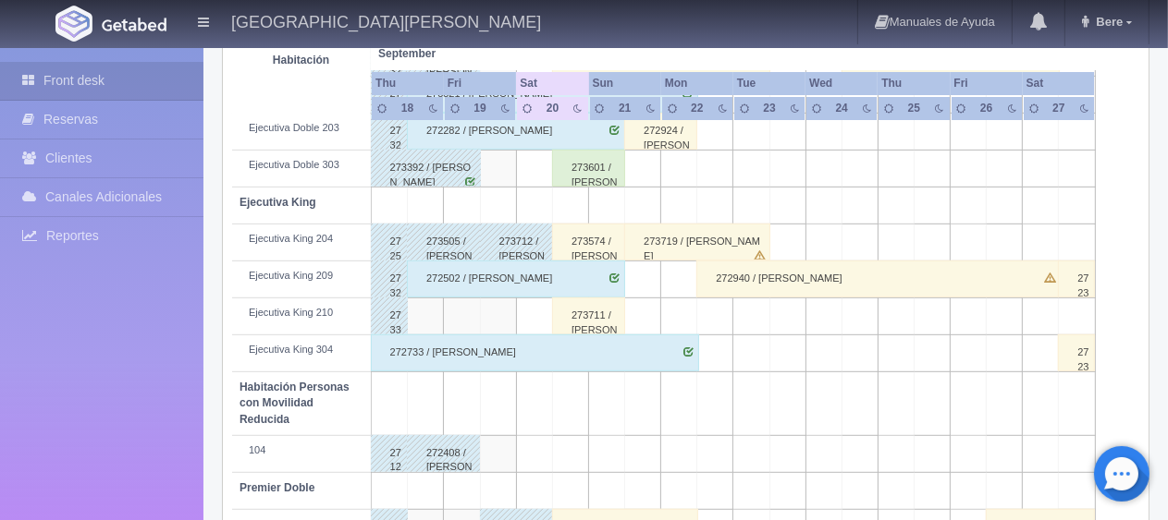
click at [510, 238] on div "273712 / [PERSON_NAME] [PERSON_NAME]" at bounding box center [516, 242] width 73 height 37
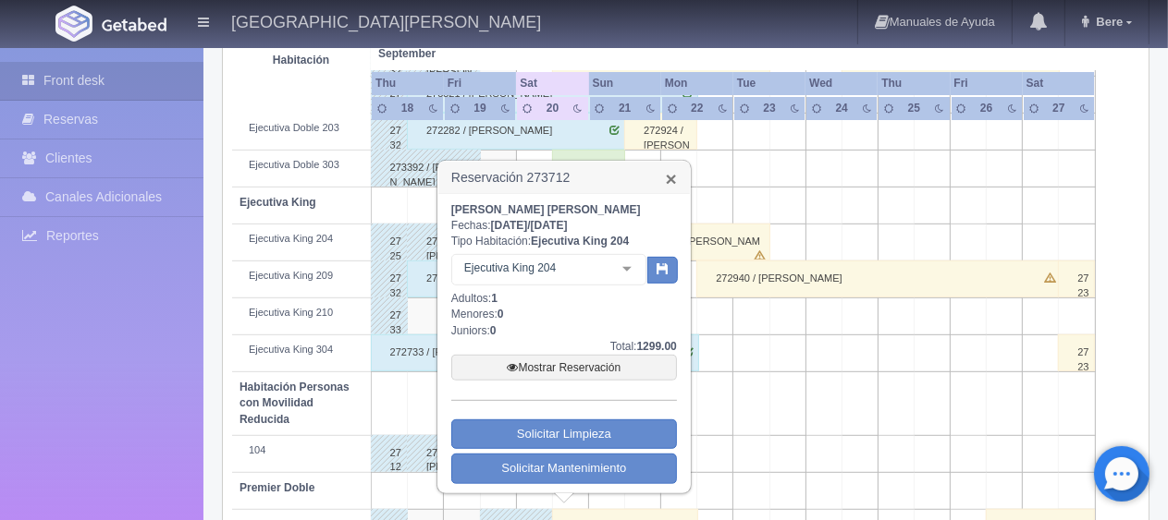
click at [668, 178] on link "×" at bounding box center [671, 178] width 11 height 19
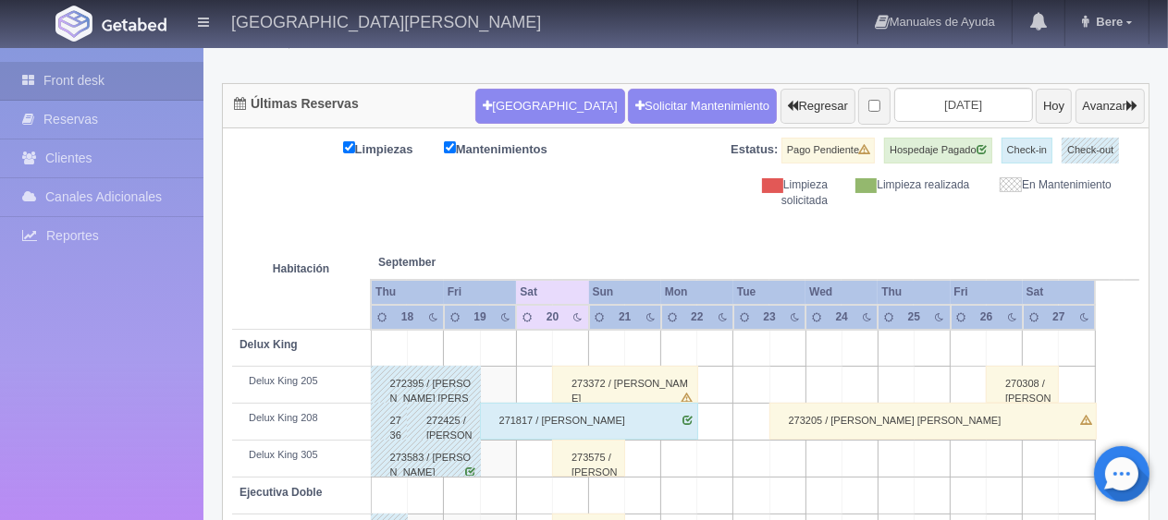
scroll to position [0, 0]
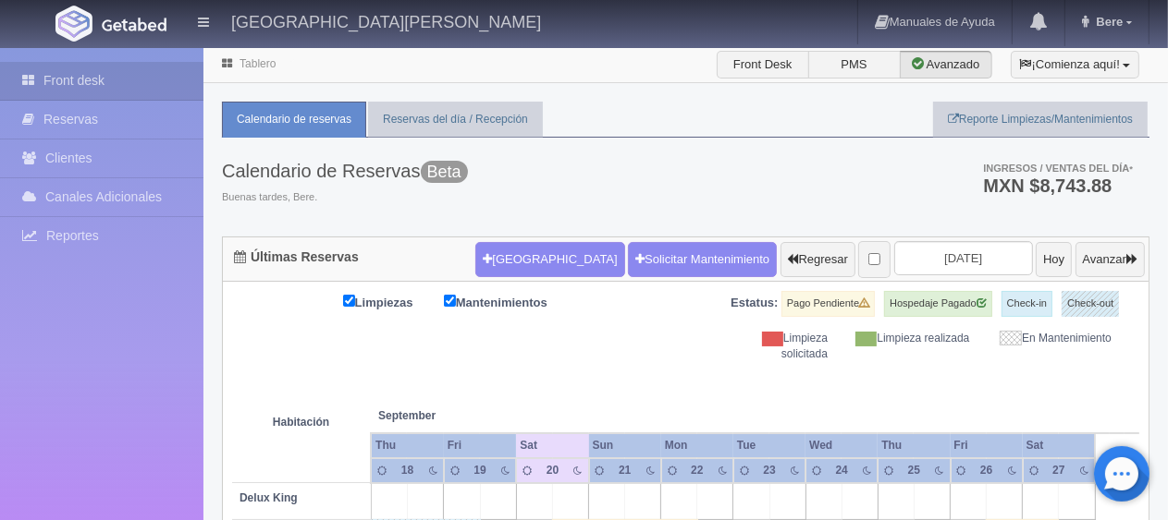
click at [606, 117] on ul "Calendario de reservas Reservas del día / Recepción Reporte Limpiezas/Mantenimi…" at bounding box center [685, 120] width 927 height 36
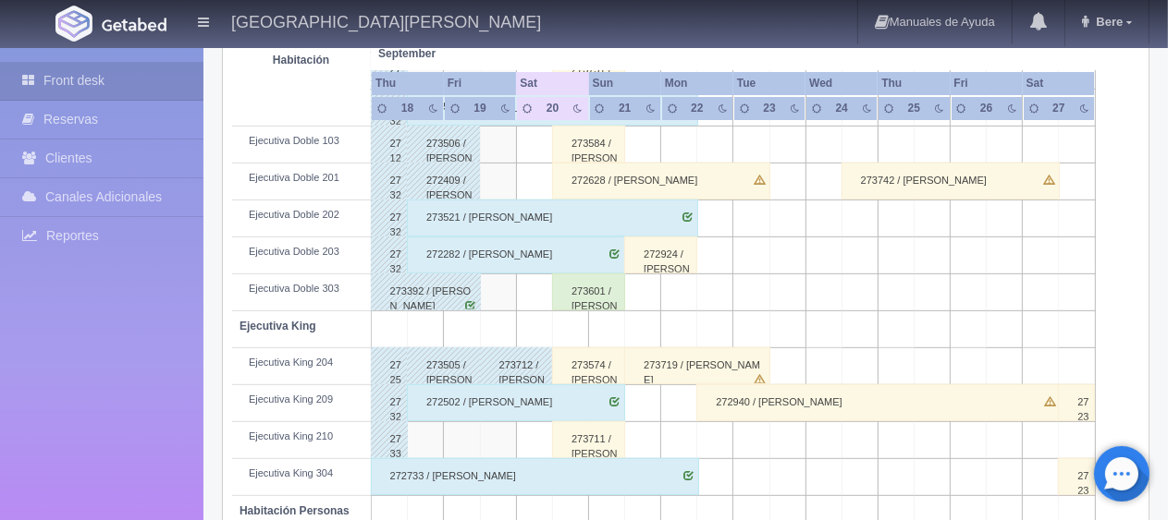
scroll to position [153, 0]
